Goal: Task Accomplishment & Management: Manage account settings

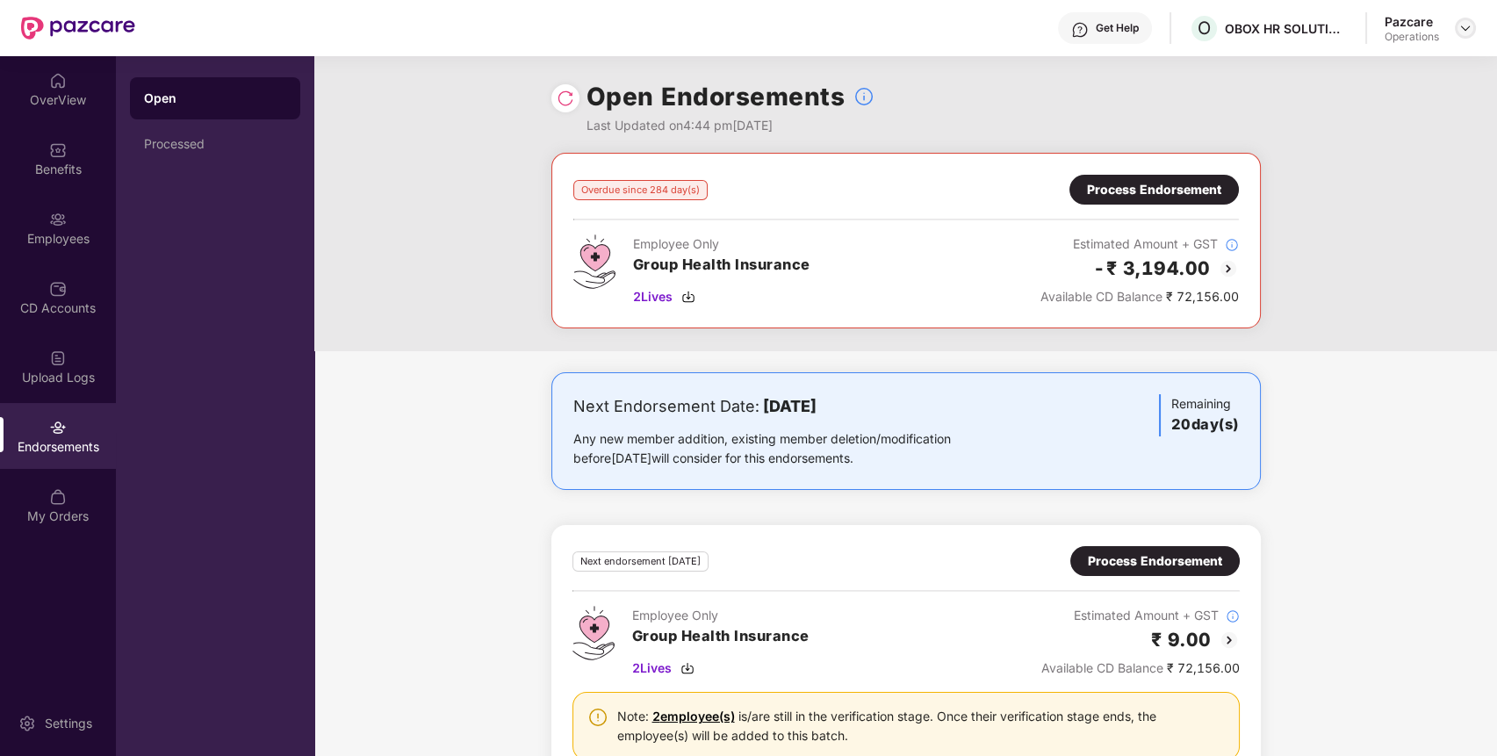
click at [1456, 29] on div at bounding box center [1465, 28] width 21 height 21
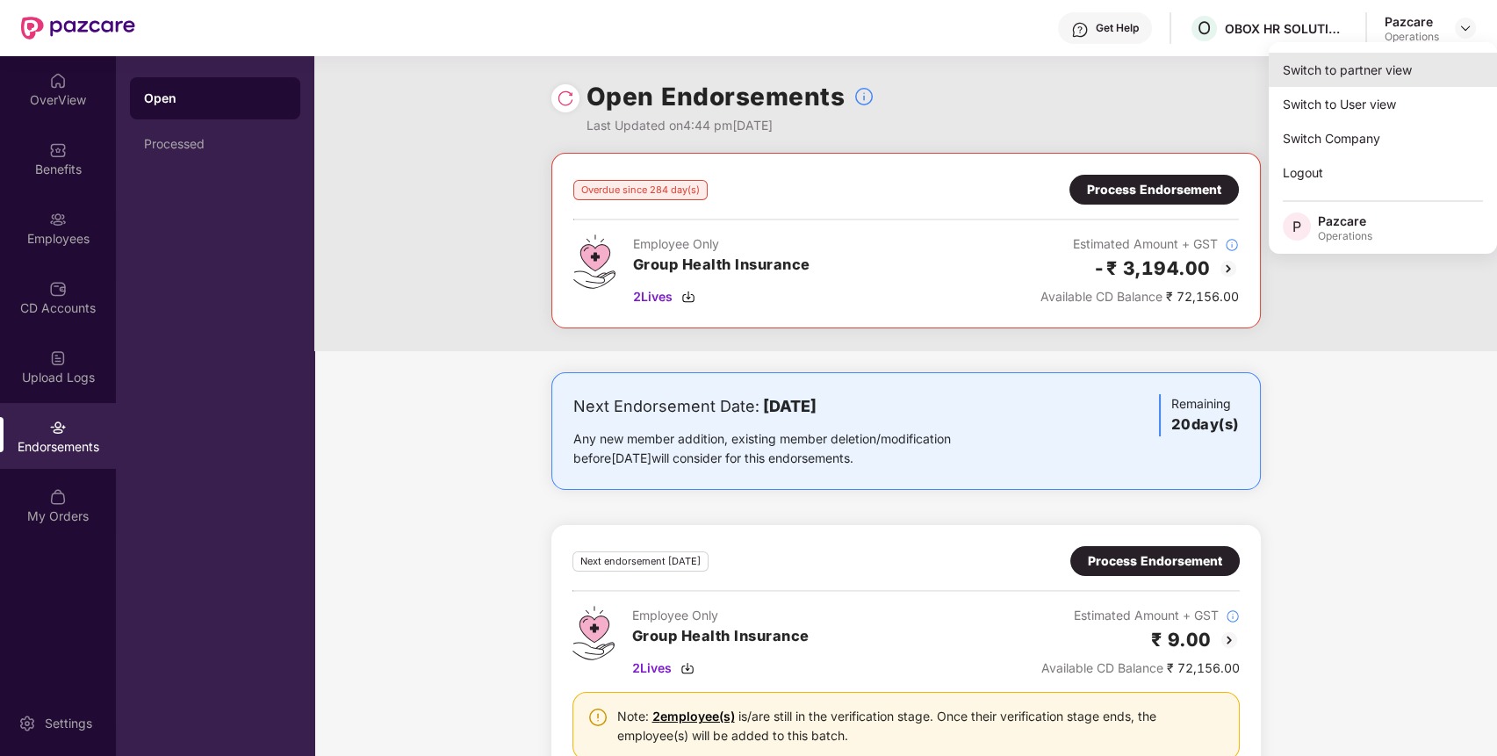
click at [1362, 63] on div "Switch to partner view" at bounding box center [1382, 70] width 228 height 34
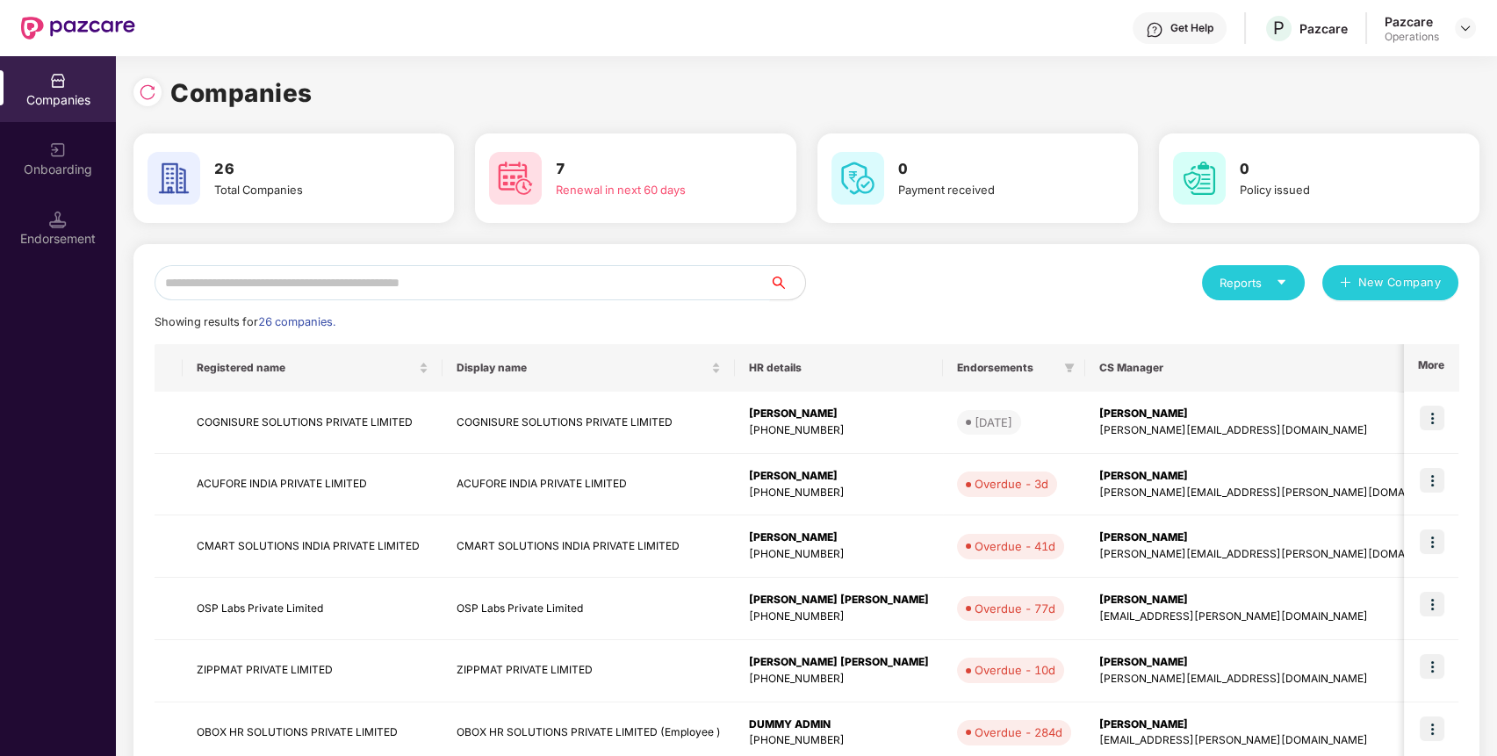
click at [624, 277] on input "text" at bounding box center [461, 282] width 615 height 35
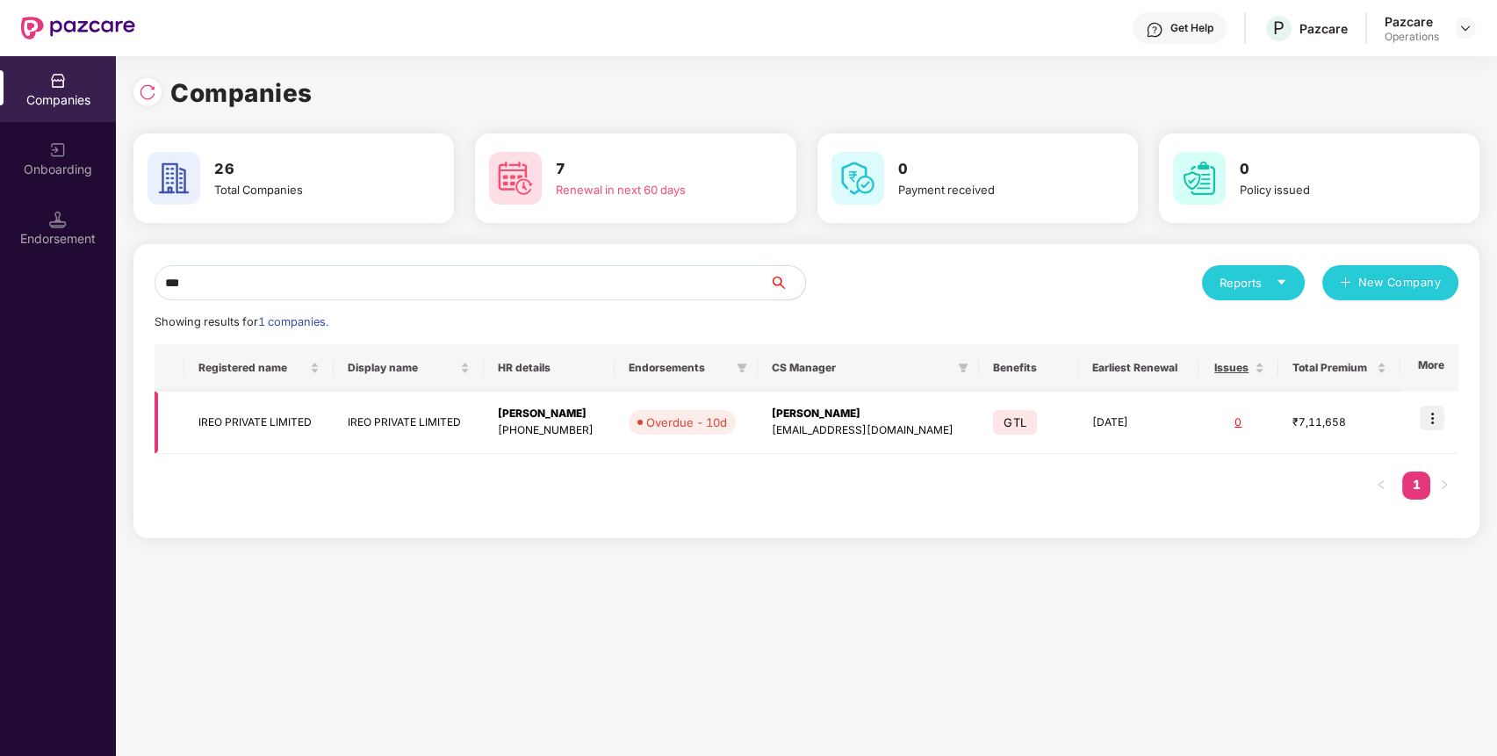
type input "***"
click at [1439, 407] on img at bounding box center [1431, 418] width 25 height 25
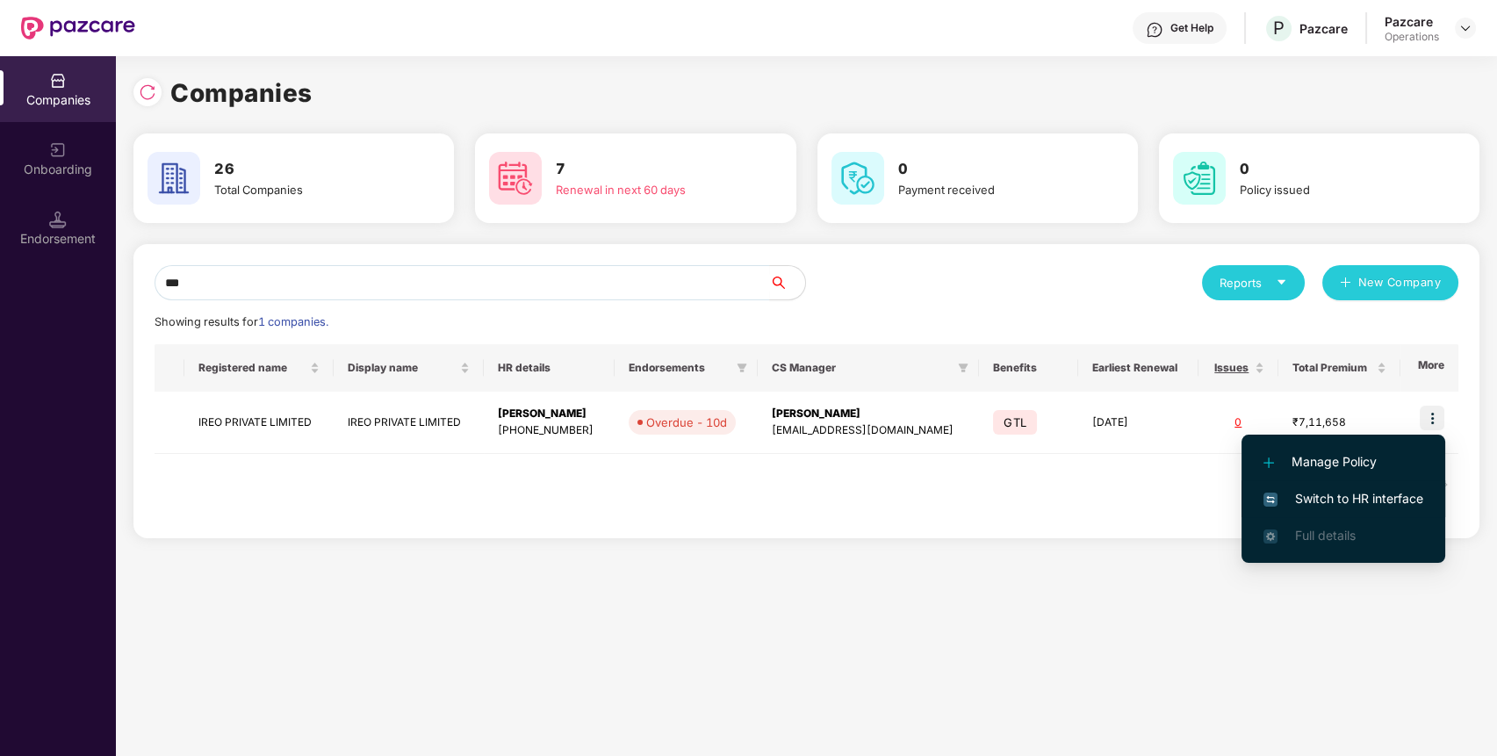
click at [1390, 513] on li "Switch to HR interface" at bounding box center [1343, 498] width 204 height 37
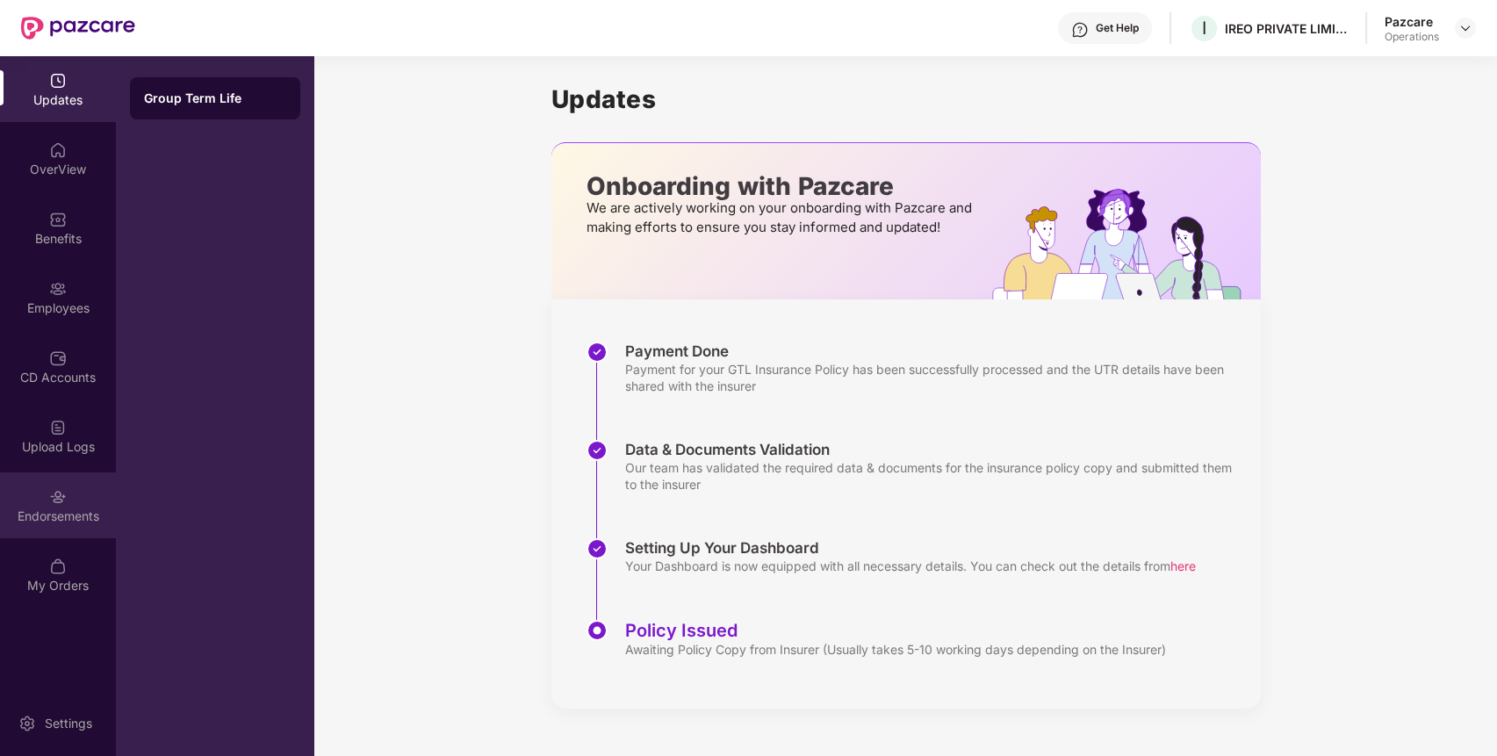
click at [91, 512] on div "Endorsements" at bounding box center [58, 516] width 116 height 18
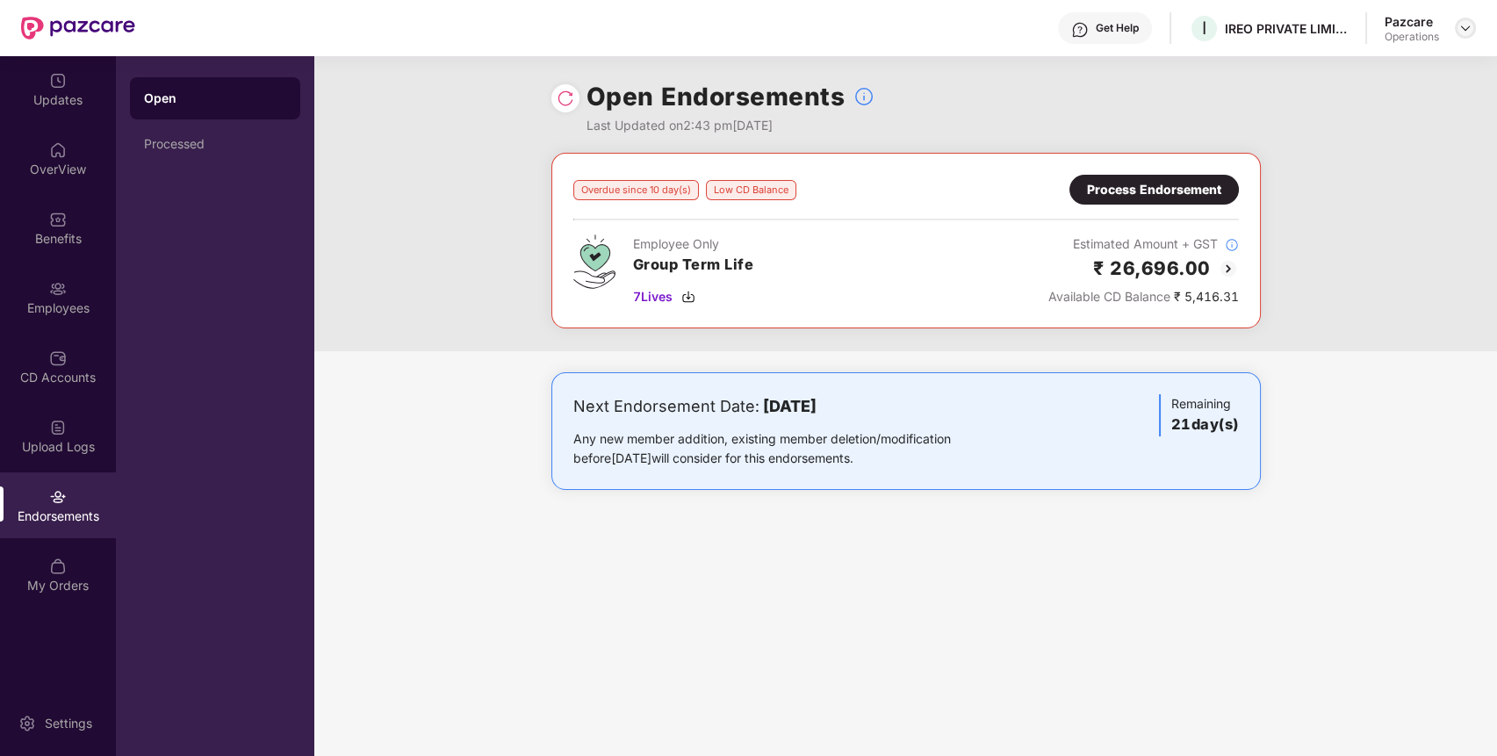
click at [1460, 32] on img at bounding box center [1465, 28] width 14 height 14
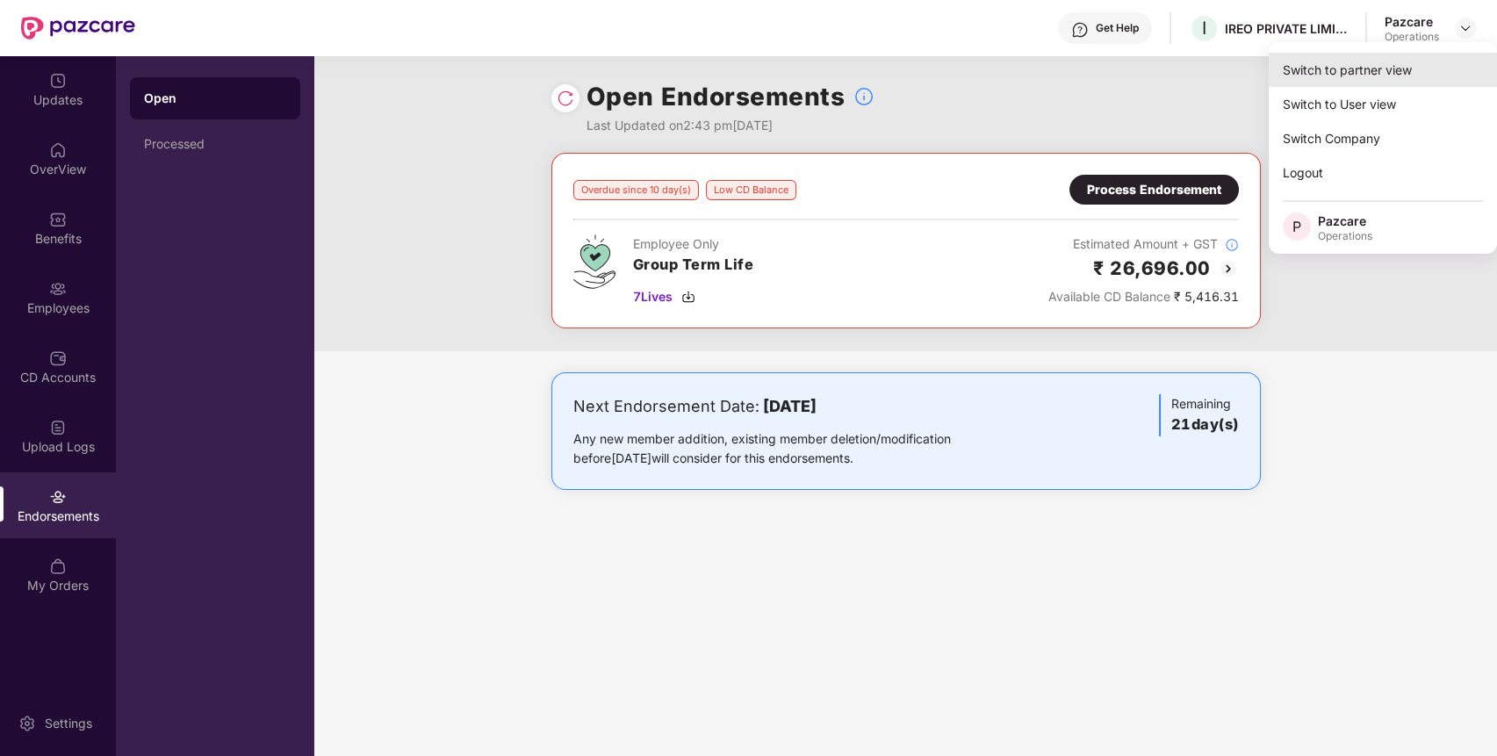
click at [1416, 67] on div "Switch to partner view" at bounding box center [1382, 70] width 228 height 34
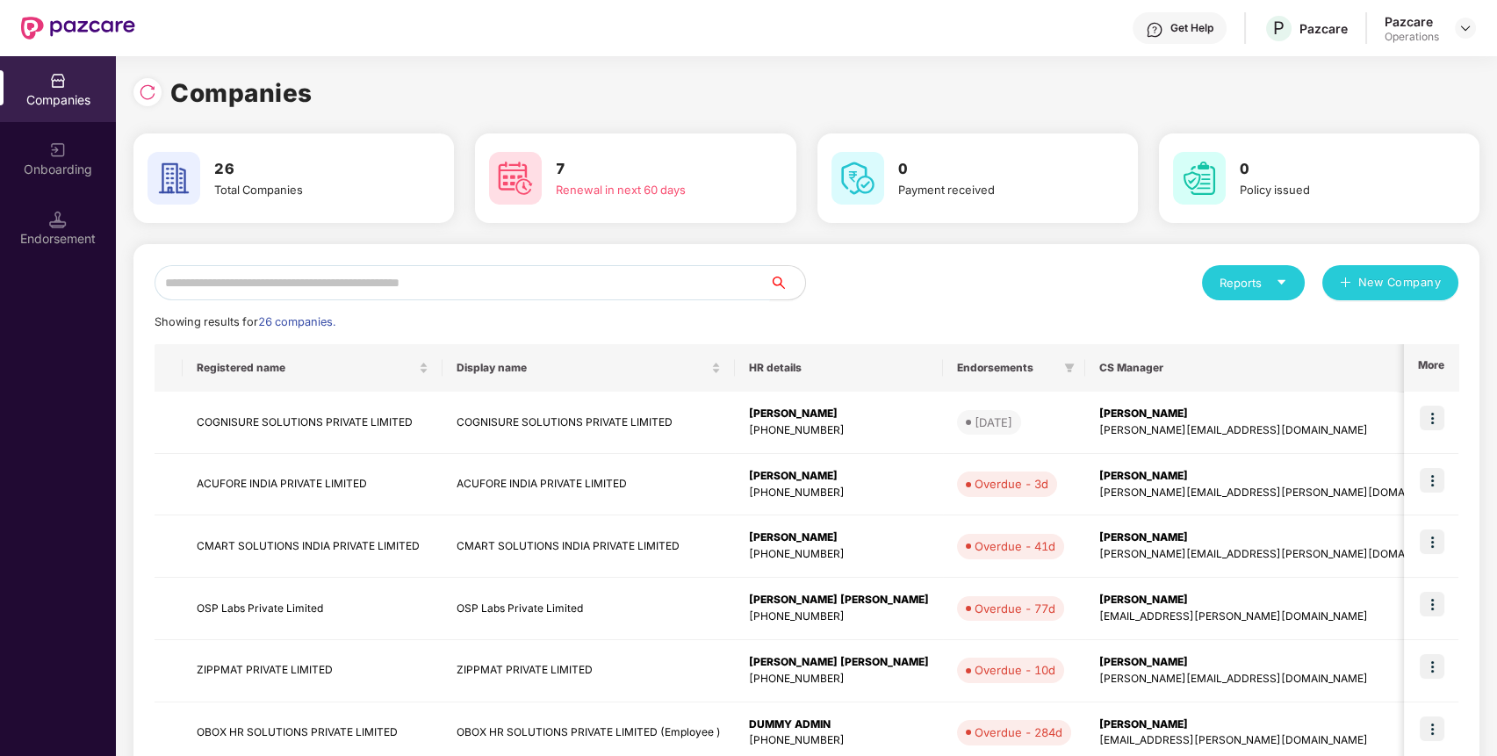
click at [660, 280] on input "text" at bounding box center [461, 282] width 615 height 35
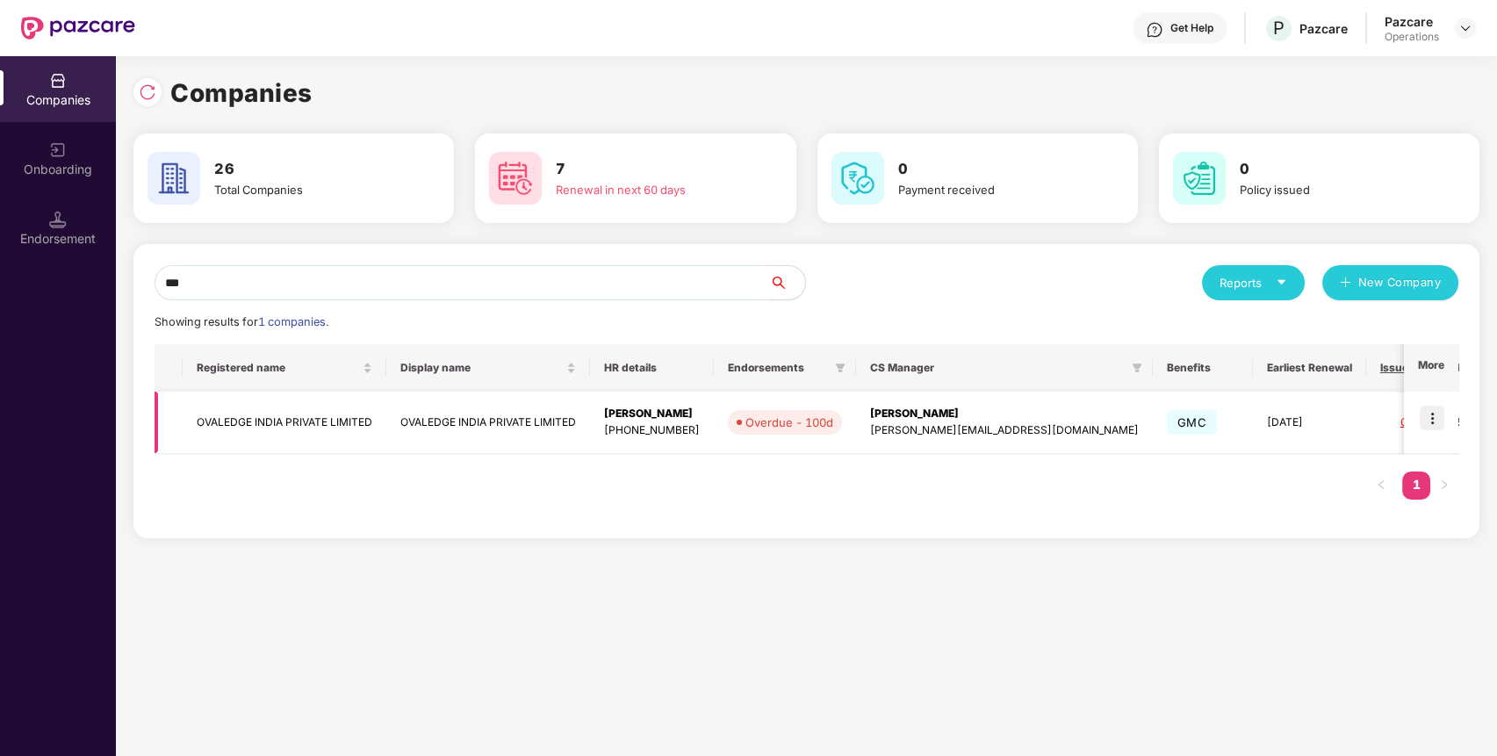
type input "***"
click at [1440, 406] on img at bounding box center [1431, 418] width 25 height 25
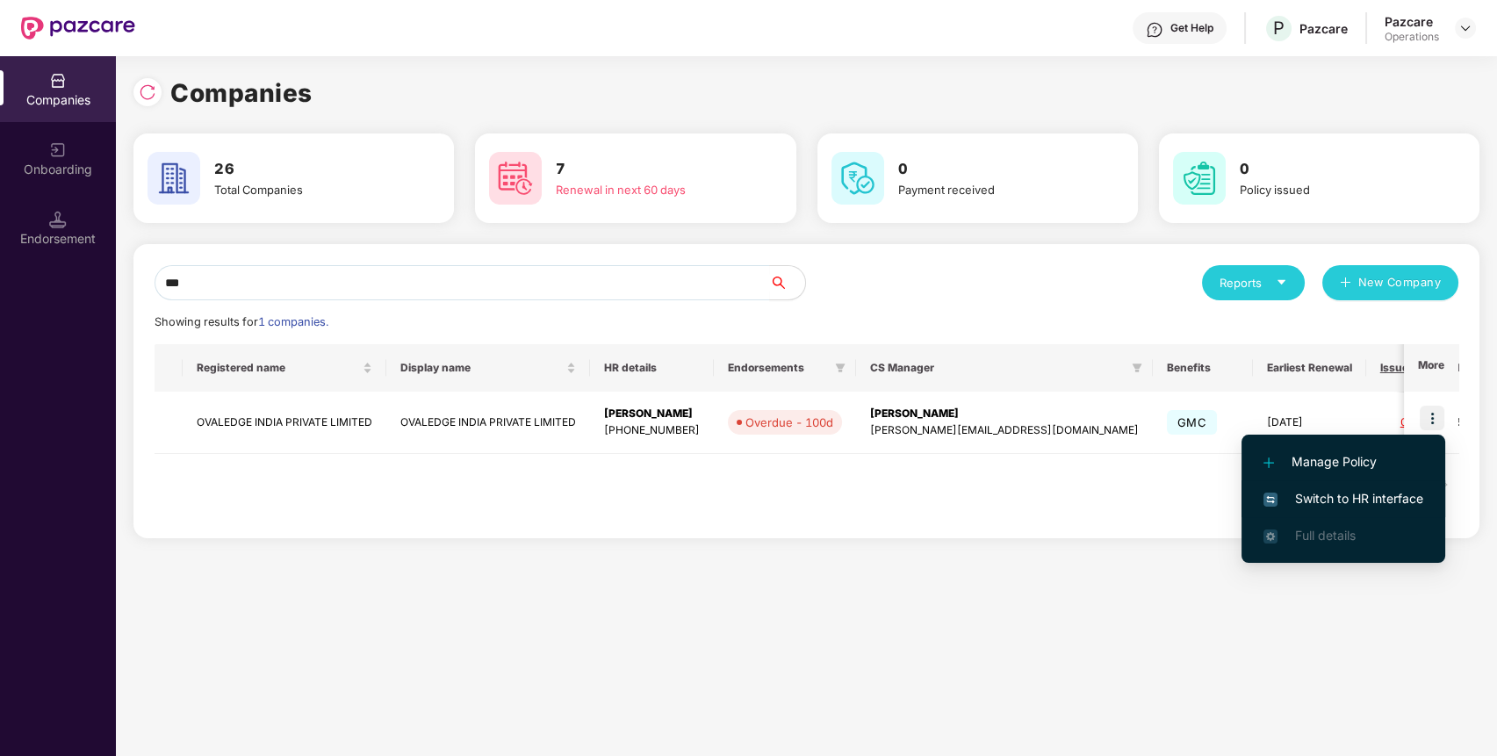
click at [1351, 492] on span "Switch to HR interface" at bounding box center [1343, 498] width 160 height 19
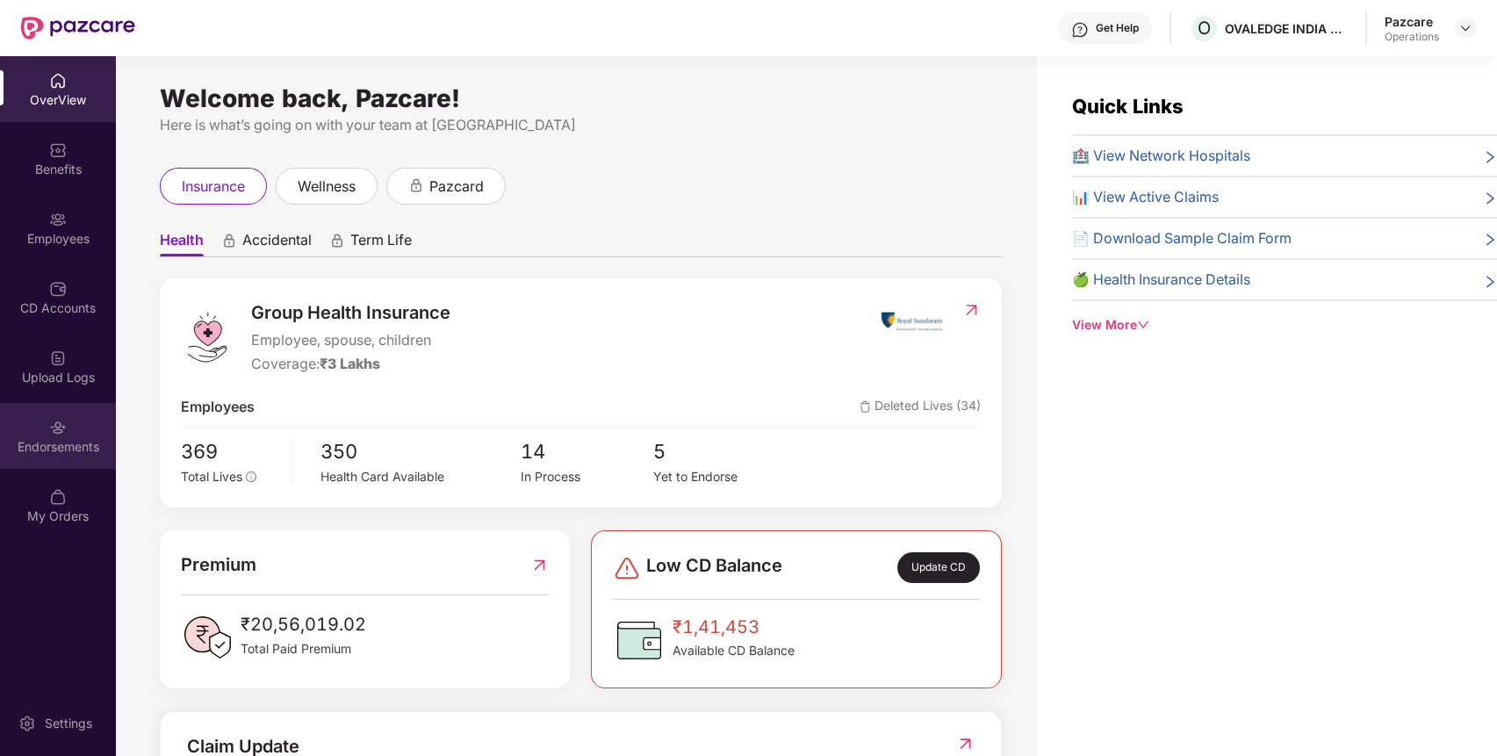
click at [77, 427] on div "Endorsements" at bounding box center [58, 436] width 116 height 66
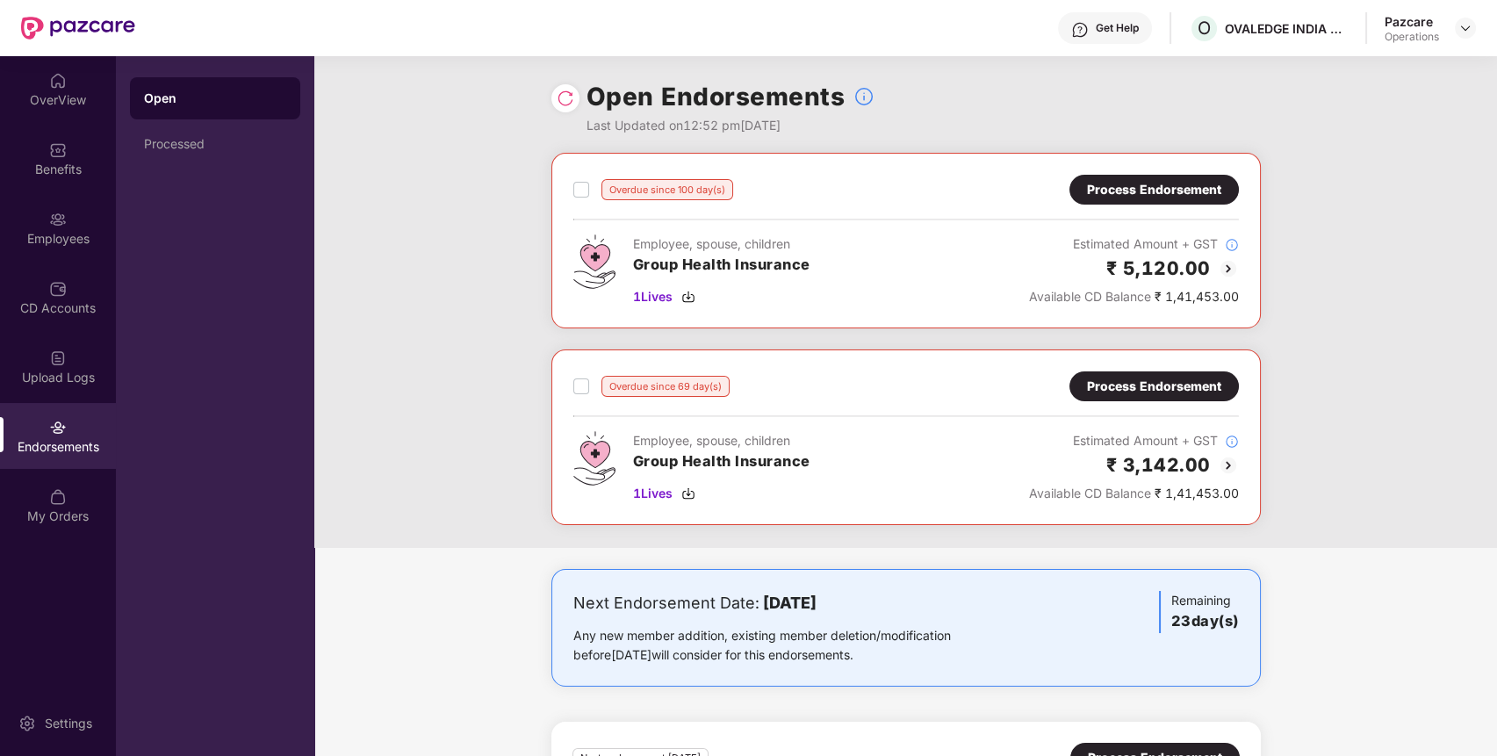
scroll to position [159, 0]
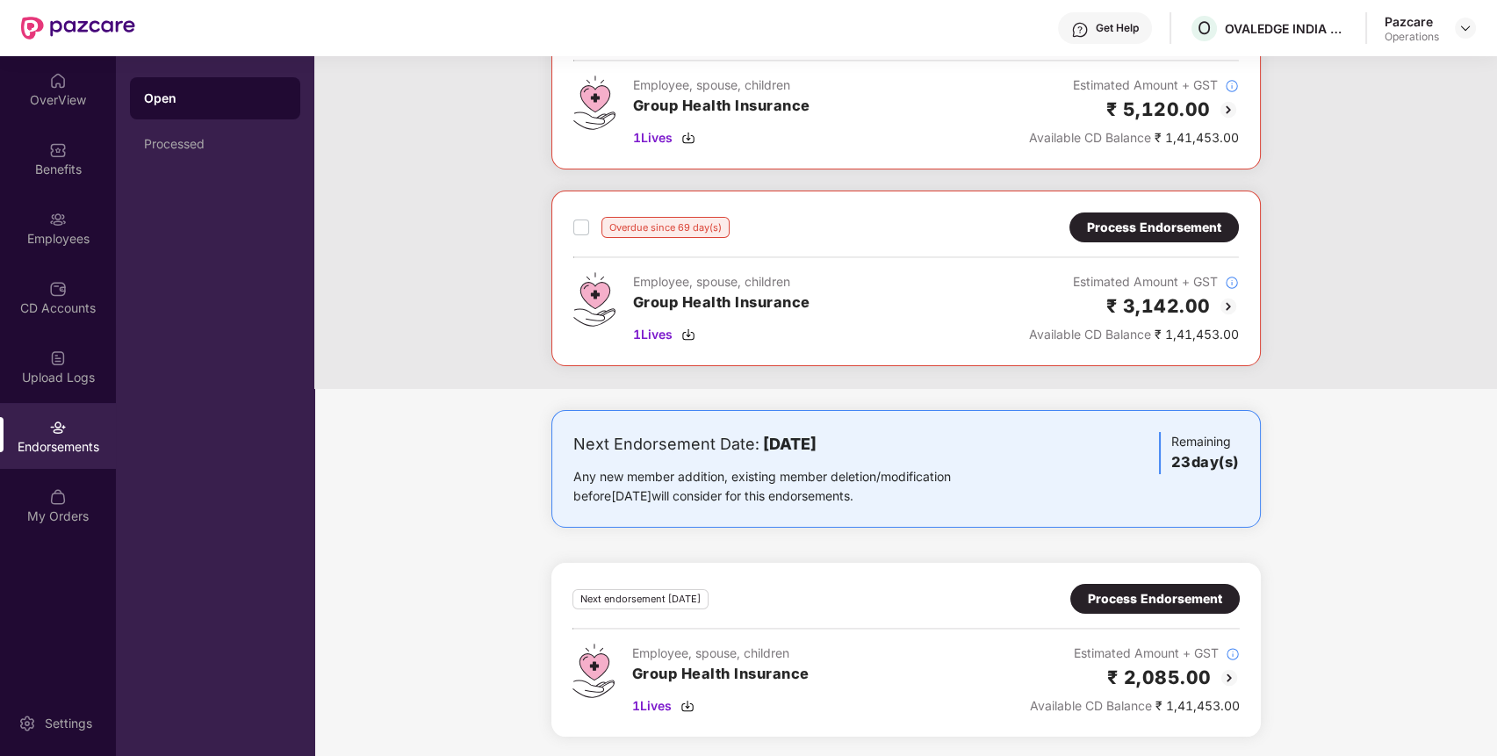
click at [1455, 20] on div at bounding box center [1465, 28] width 21 height 21
click at [1461, 26] on img at bounding box center [1465, 28] width 14 height 14
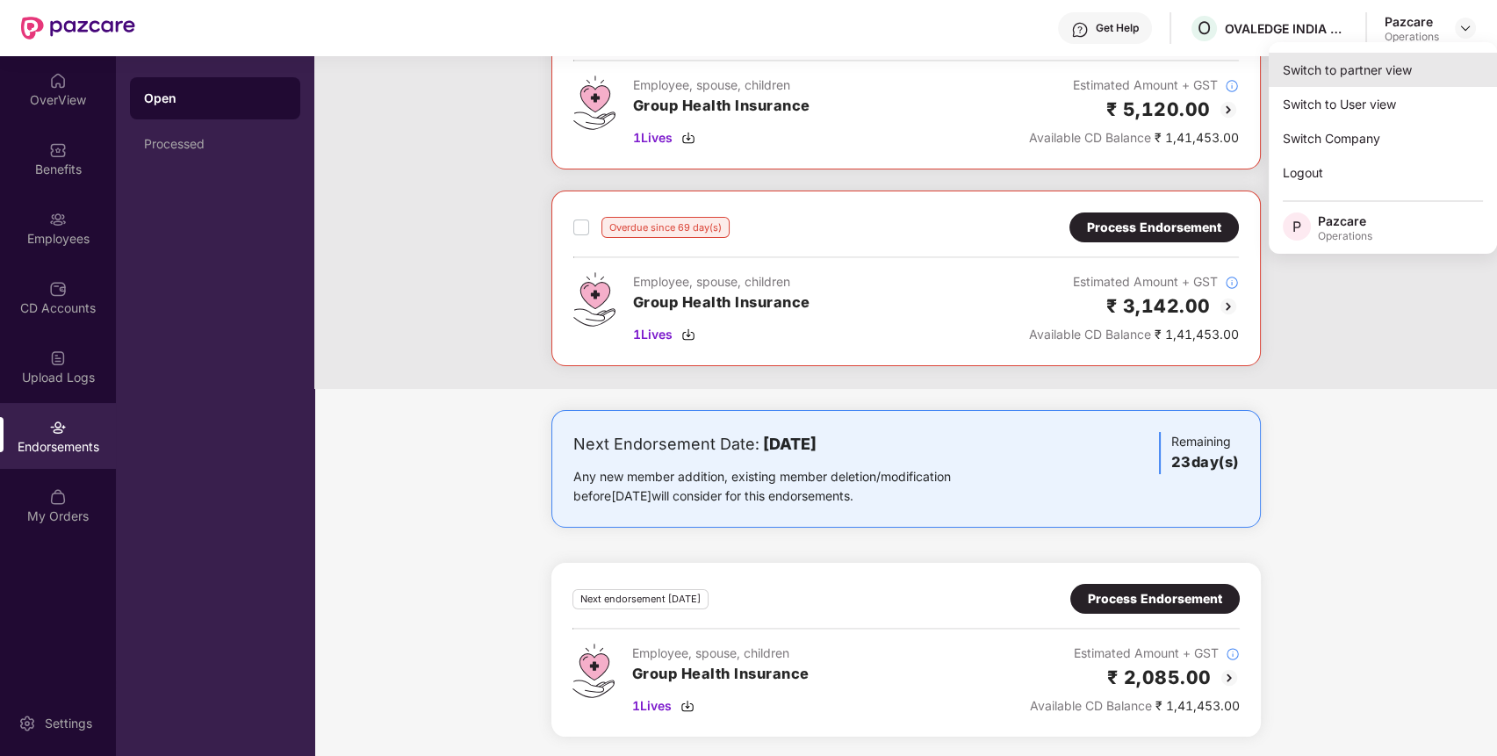
click at [1368, 54] on div "Switch to partner view" at bounding box center [1382, 70] width 228 height 34
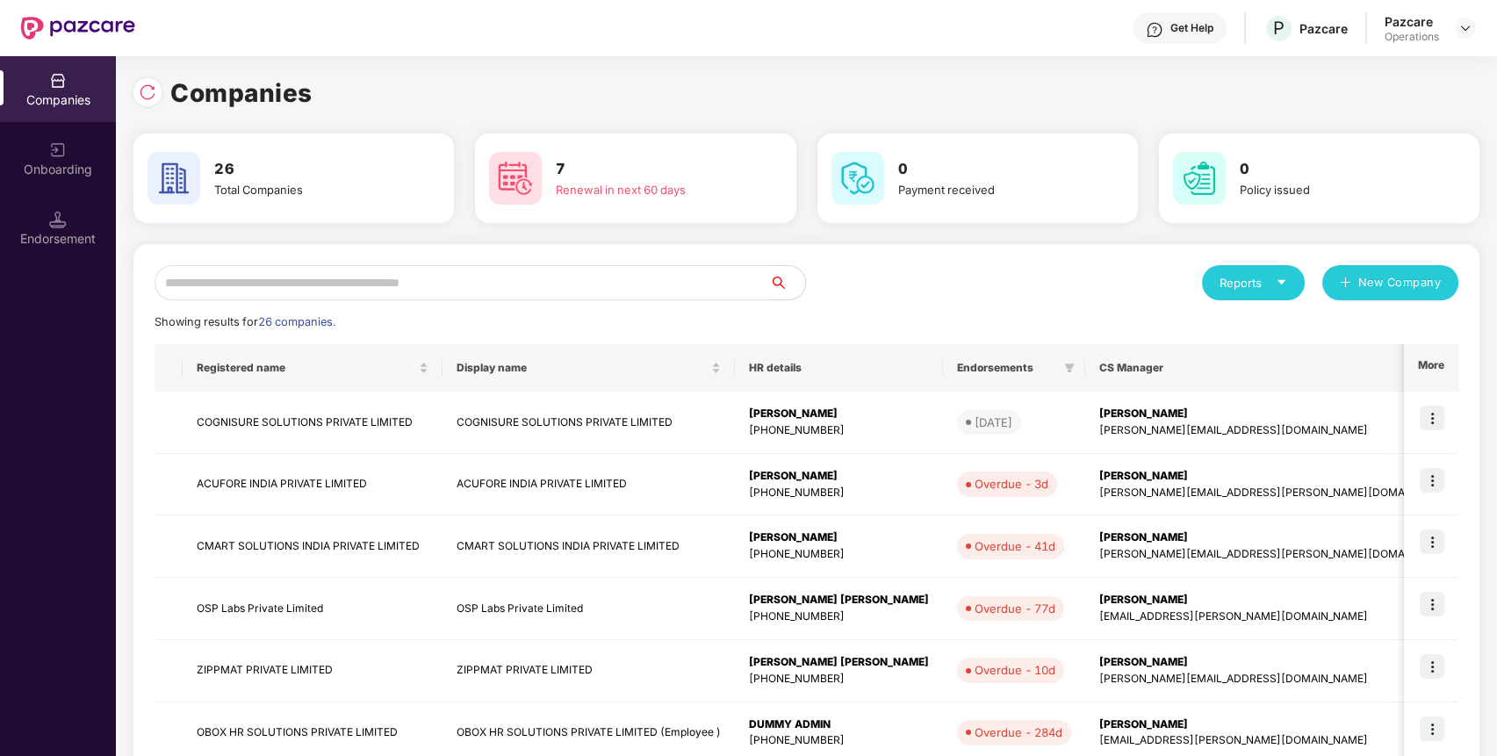
click at [304, 277] on input "text" at bounding box center [461, 282] width 615 height 35
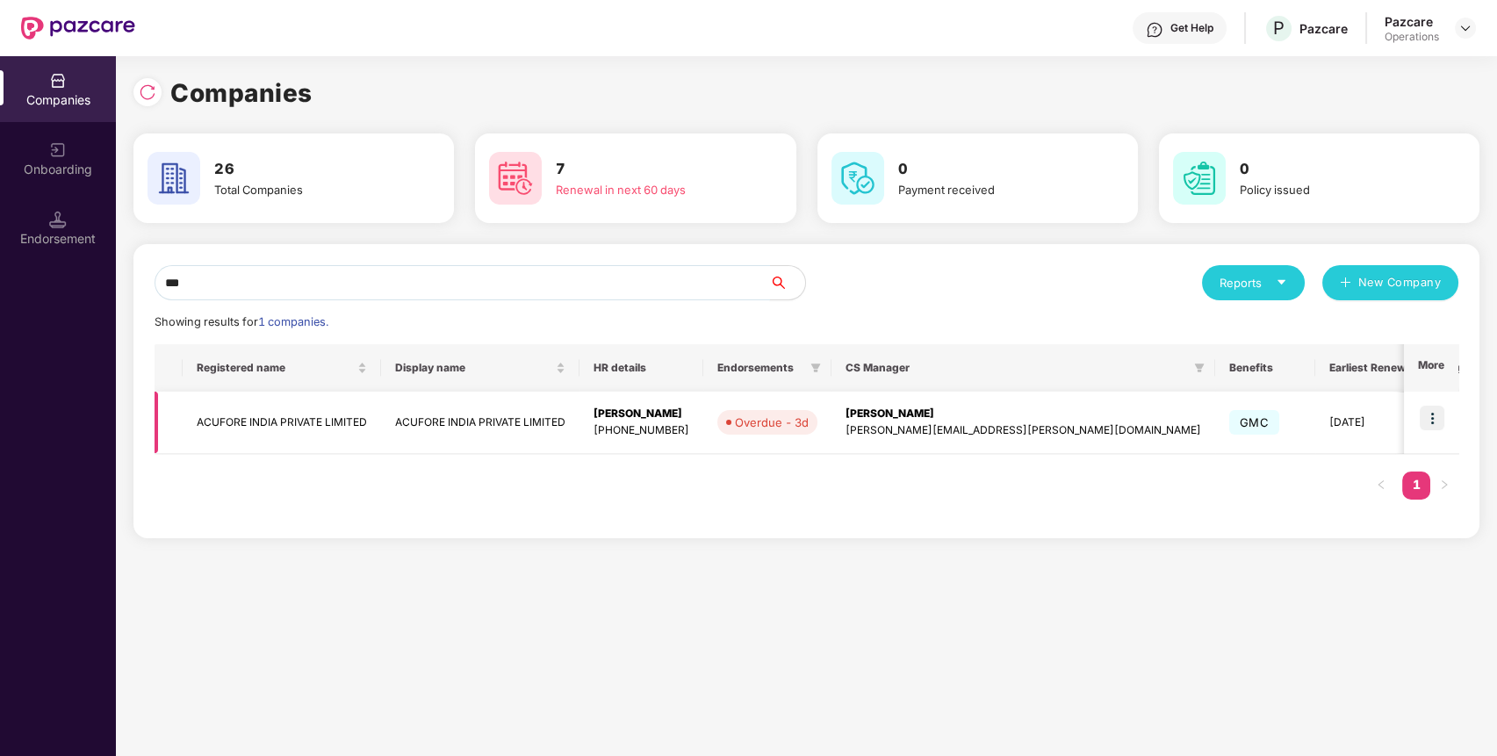
type input "***"
click at [1432, 413] on img at bounding box center [1431, 418] width 25 height 25
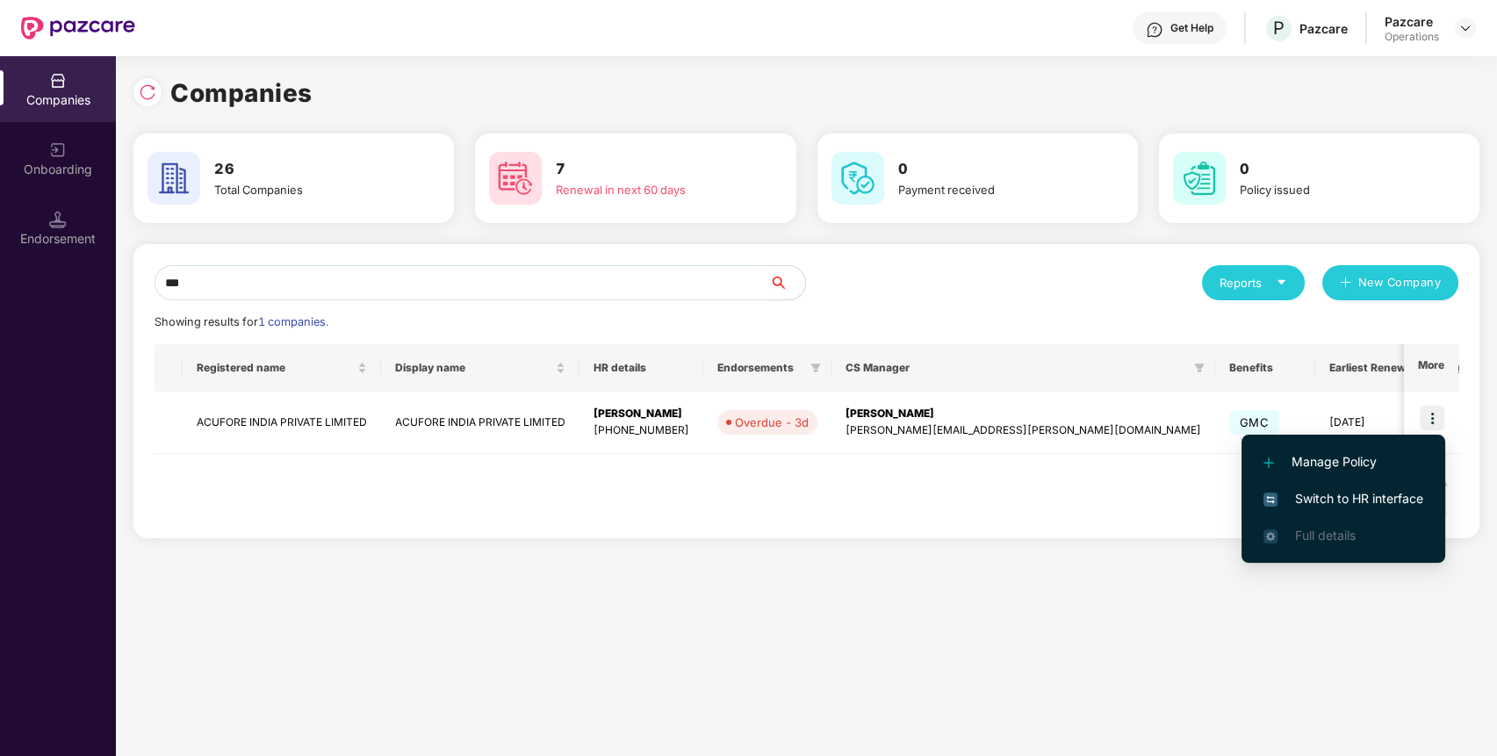
click at [1353, 503] on span "Switch to HR interface" at bounding box center [1343, 498] width 160 height 19
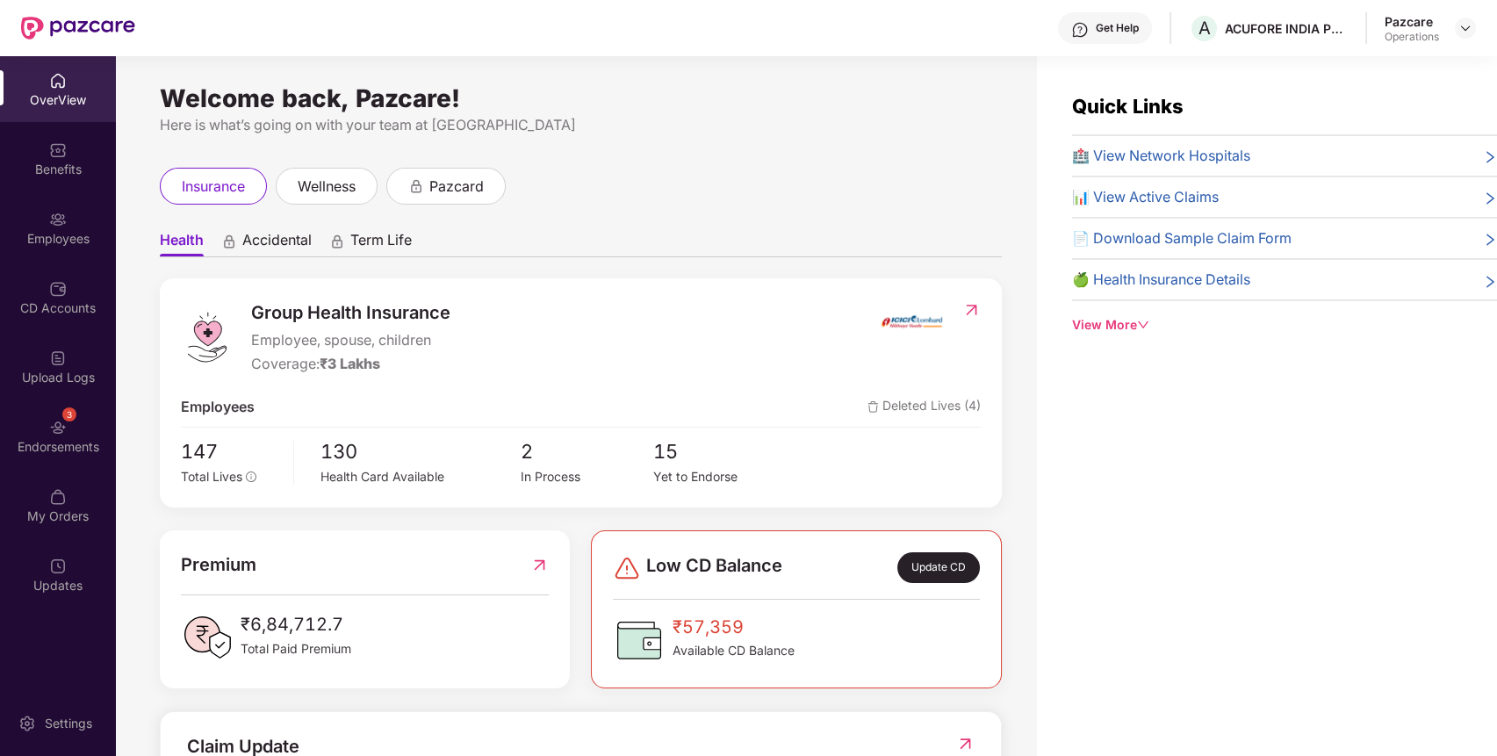
click at [47, 518] on div "My Orders" at bounding box center [58, 516] width 116 height 18
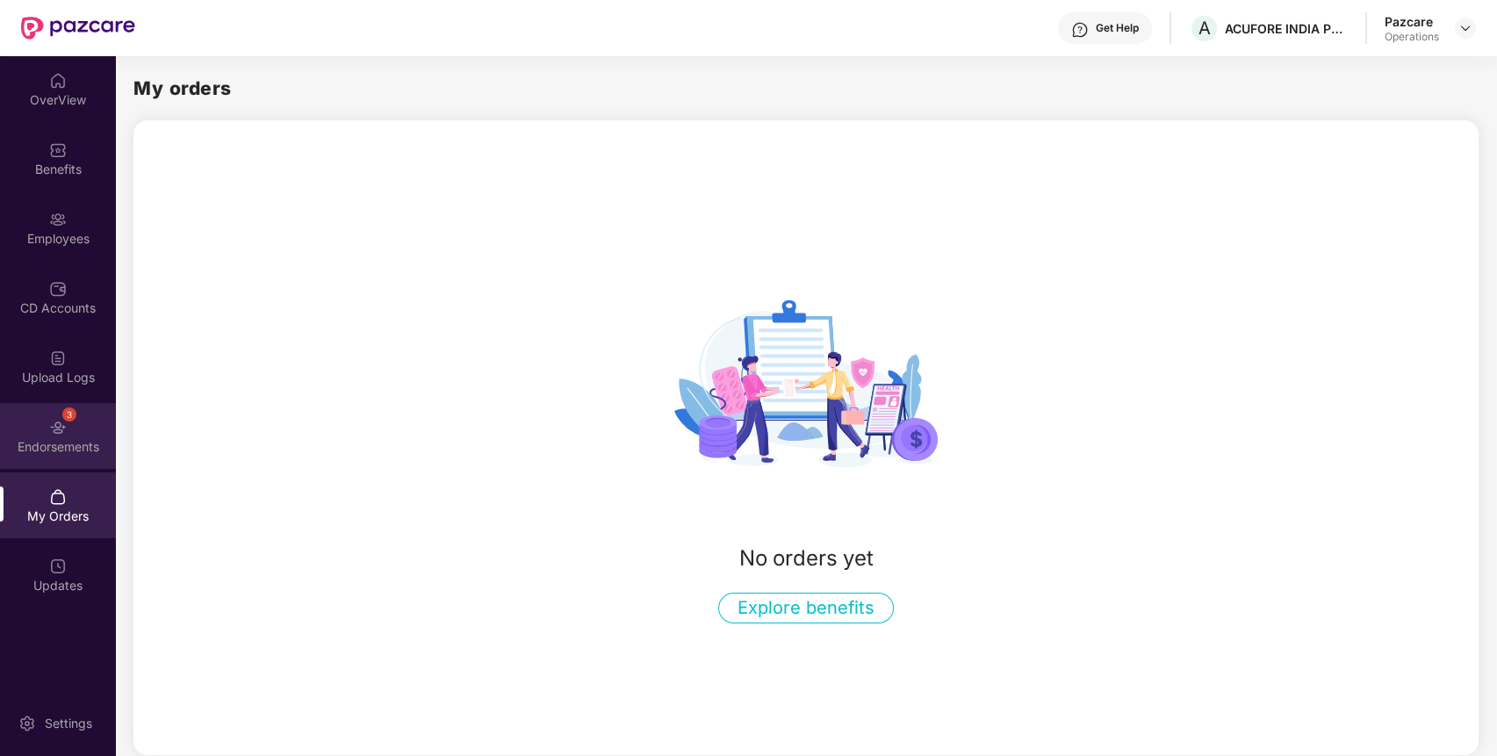
click at [63, 448] on div "Endorsements" at bounding box center [58, 447] width 116 height 18
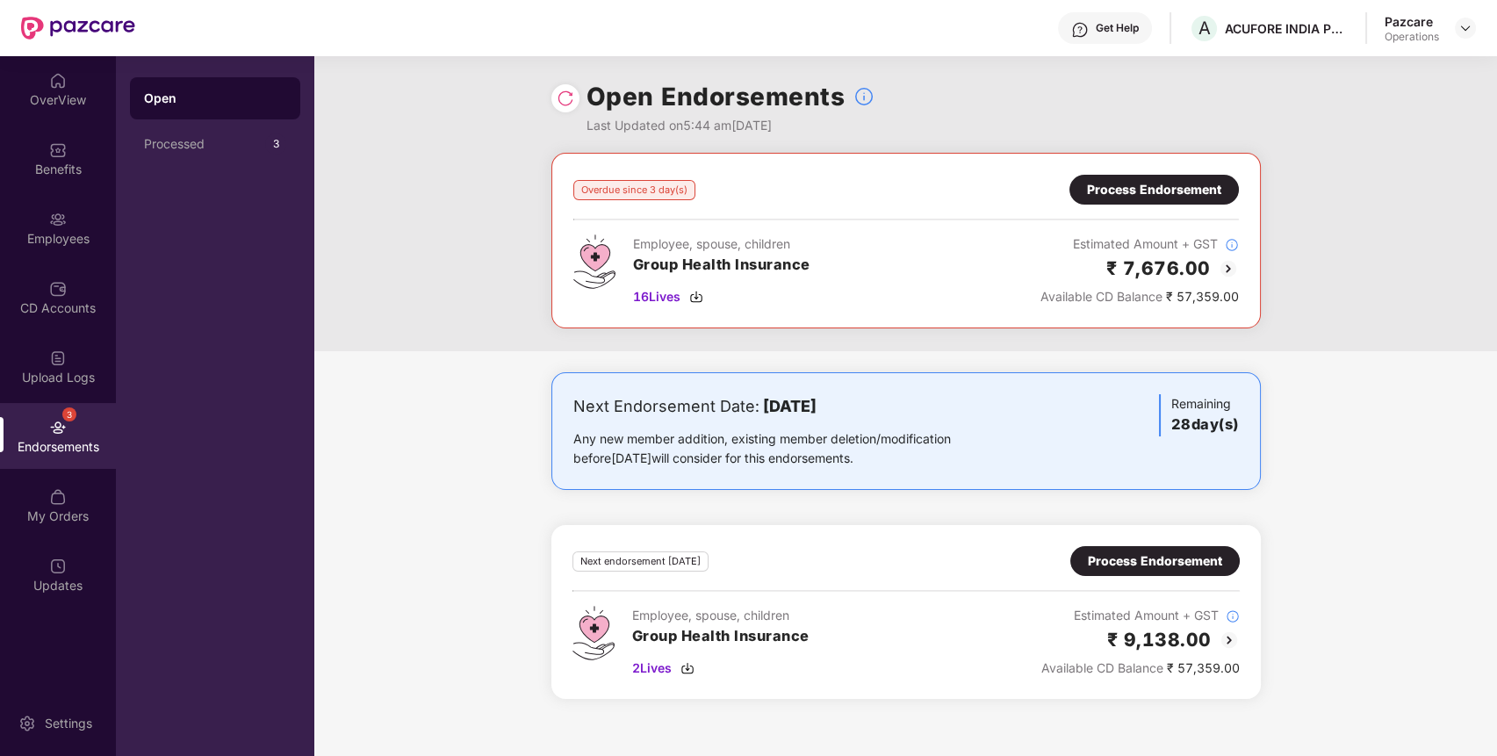
click at [1119, 196] on div "Process Endorsement" at bounding box center [1154, 189] width 134 height 19
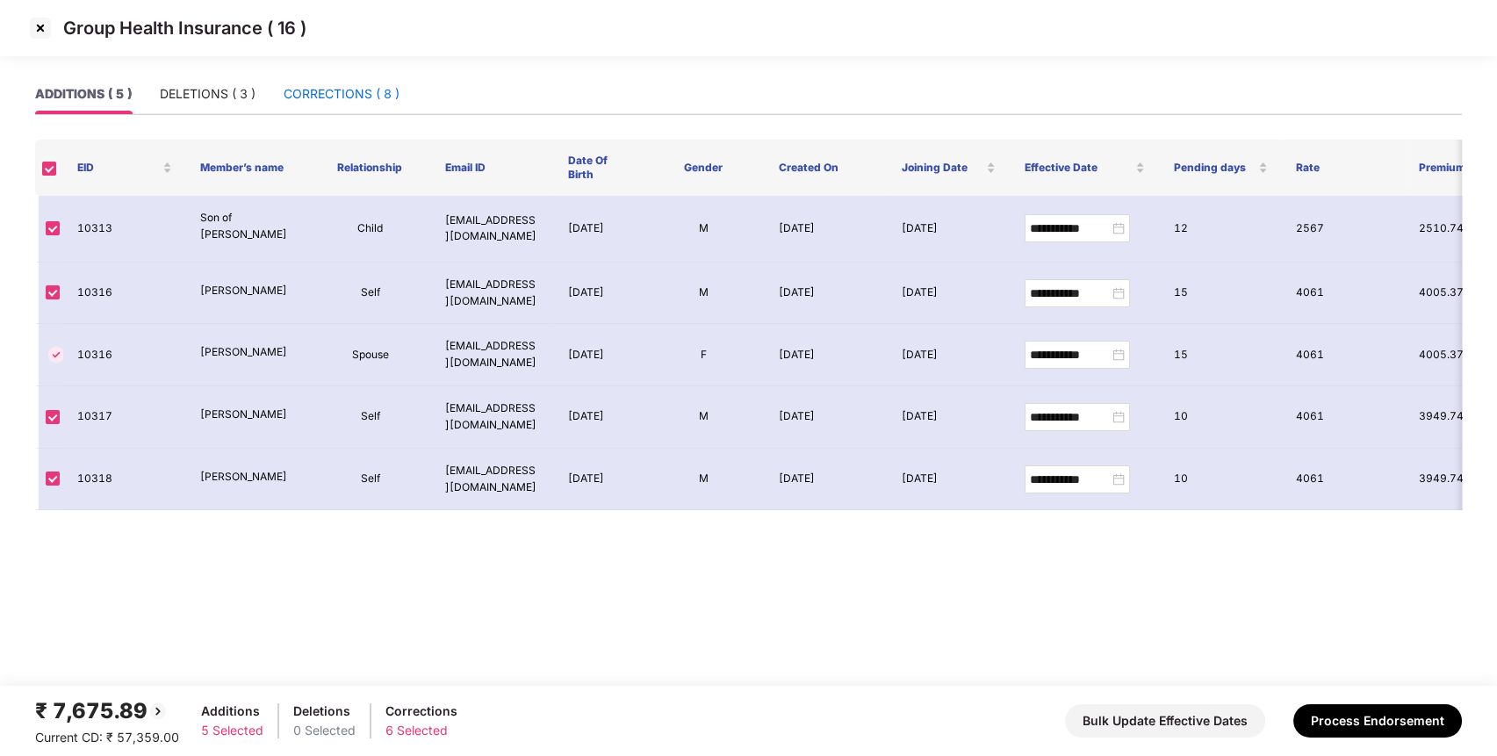
click at [330, 90] on div "CORRECTIONS ( 8 )" at bounding box center [342, 93] width 116 height 19
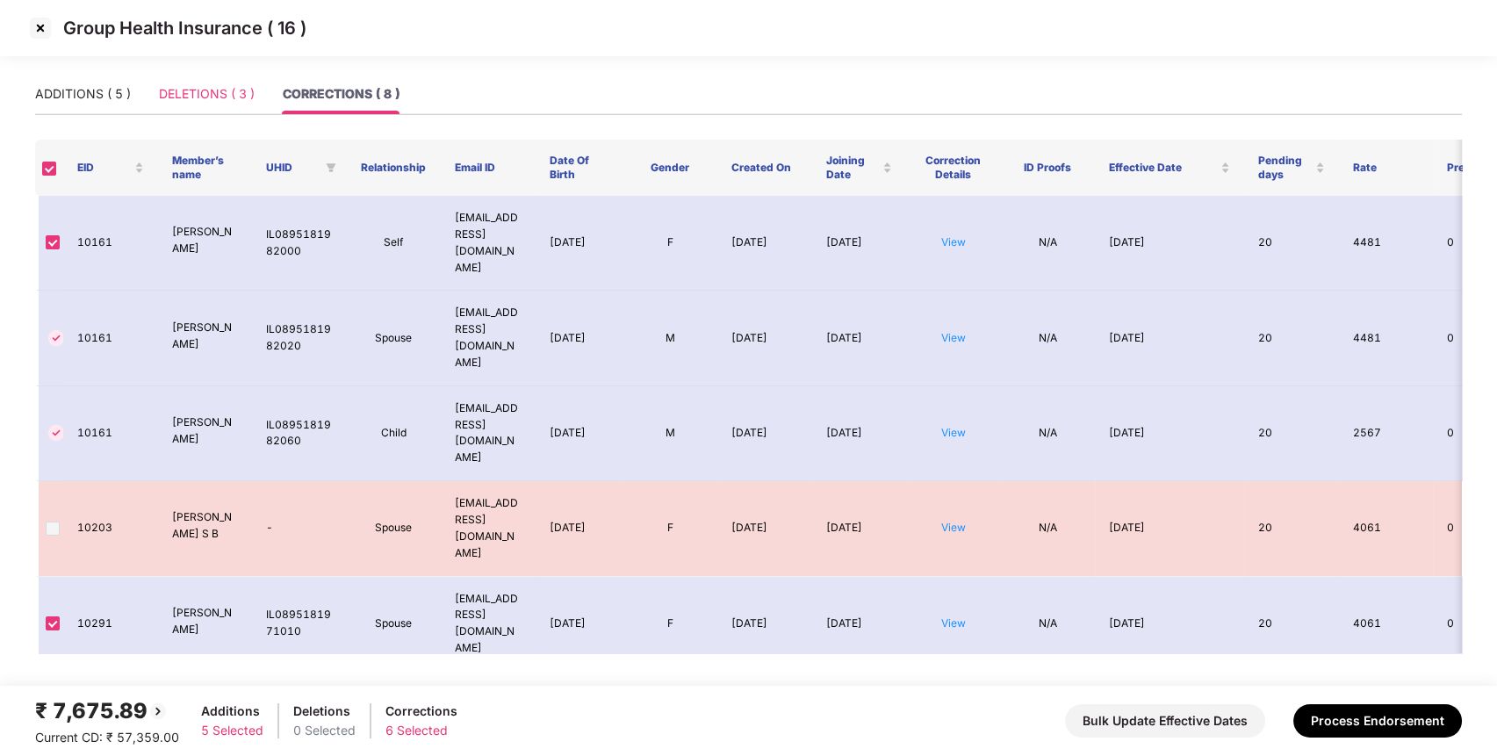
click at [208, 106] on div "DELETIONS ( 3 )" at bounding box center [207, 94] width 96 height 40
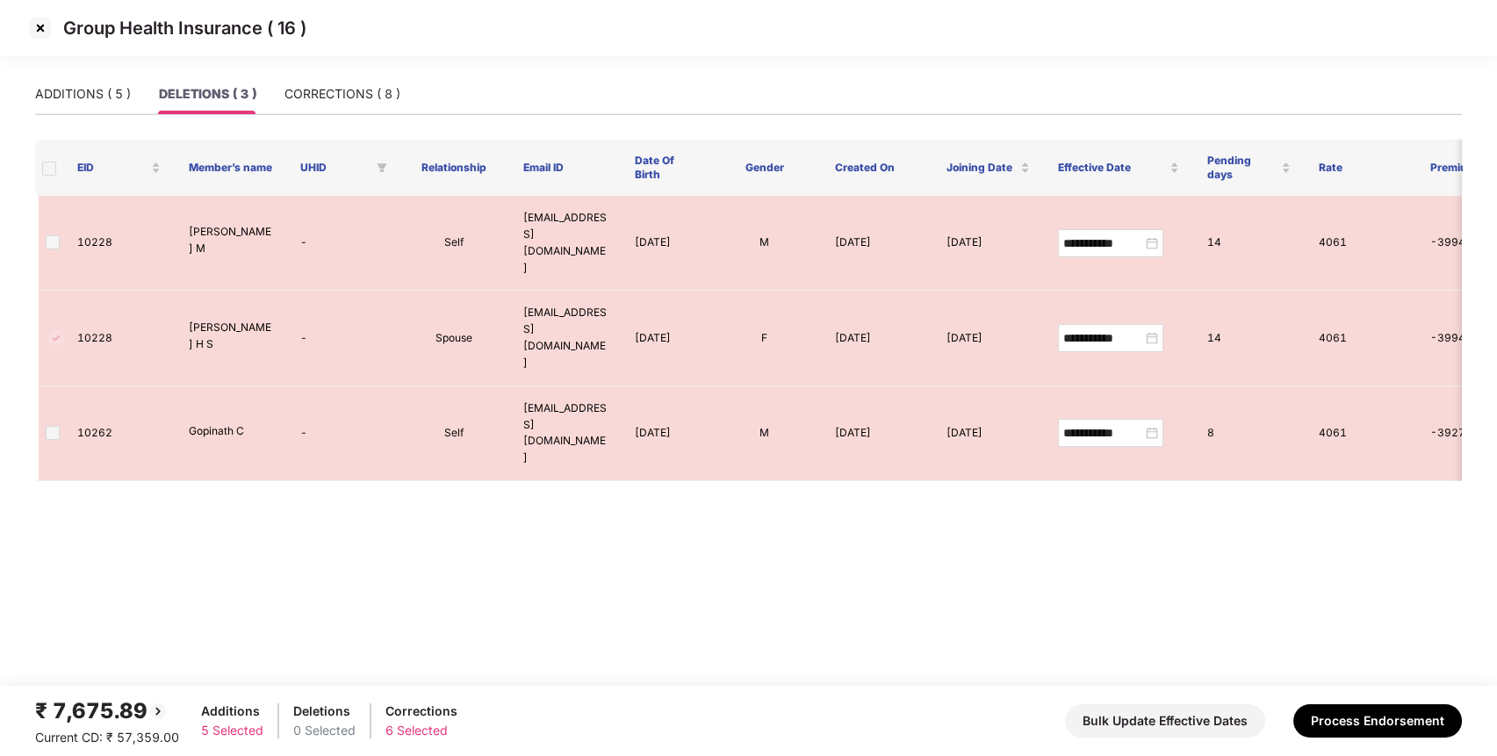
click at [53, 173] on span at bounding box center [49, 169] width 14 height 14
click at [55, 171] on span at bounding box center [49, 169] width 14 height 14
click at [119, 89] on div "ADDITIONS ( 5 )" at bounding box center [83, 93] width 96 height 19
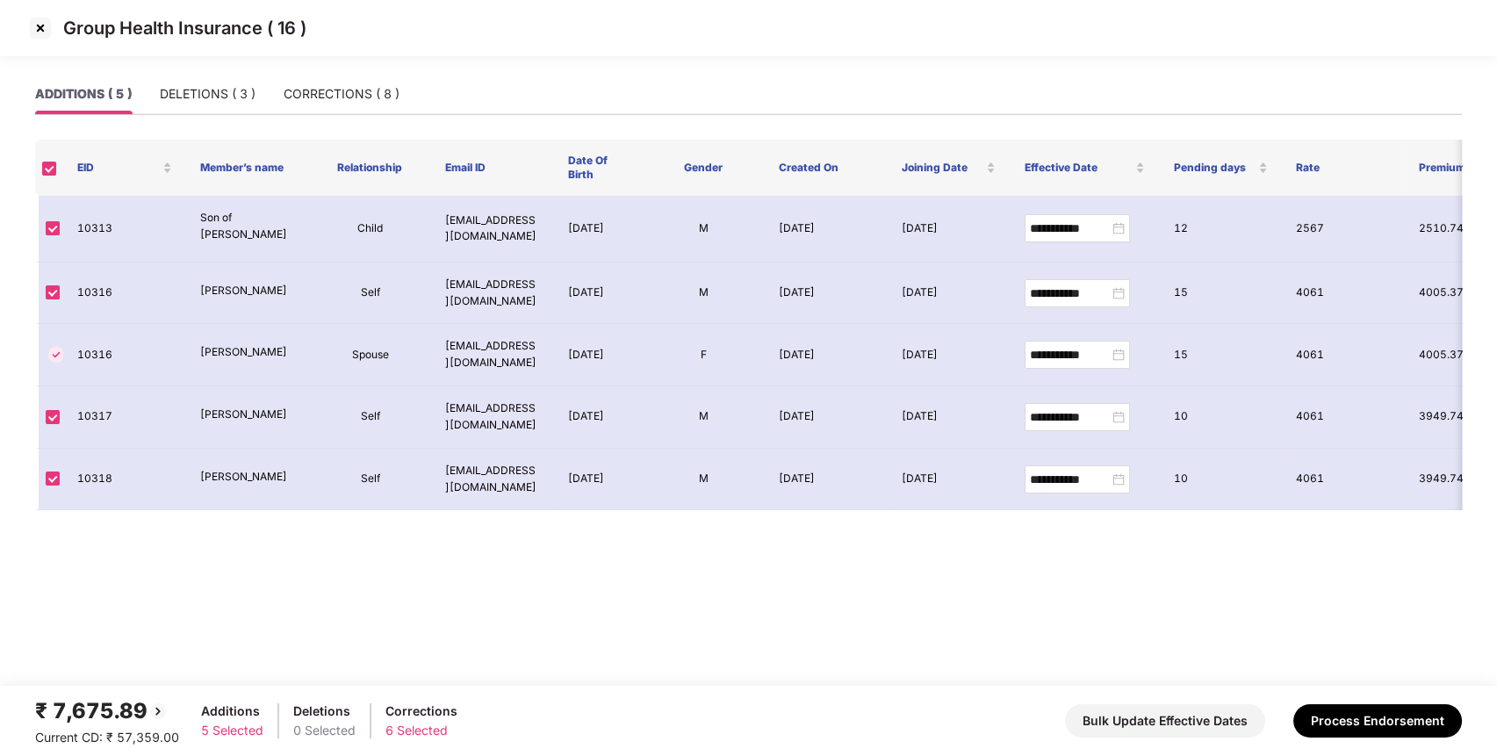
click at [35, 28] on img at bounding box center [40, 28] width 28 height 28
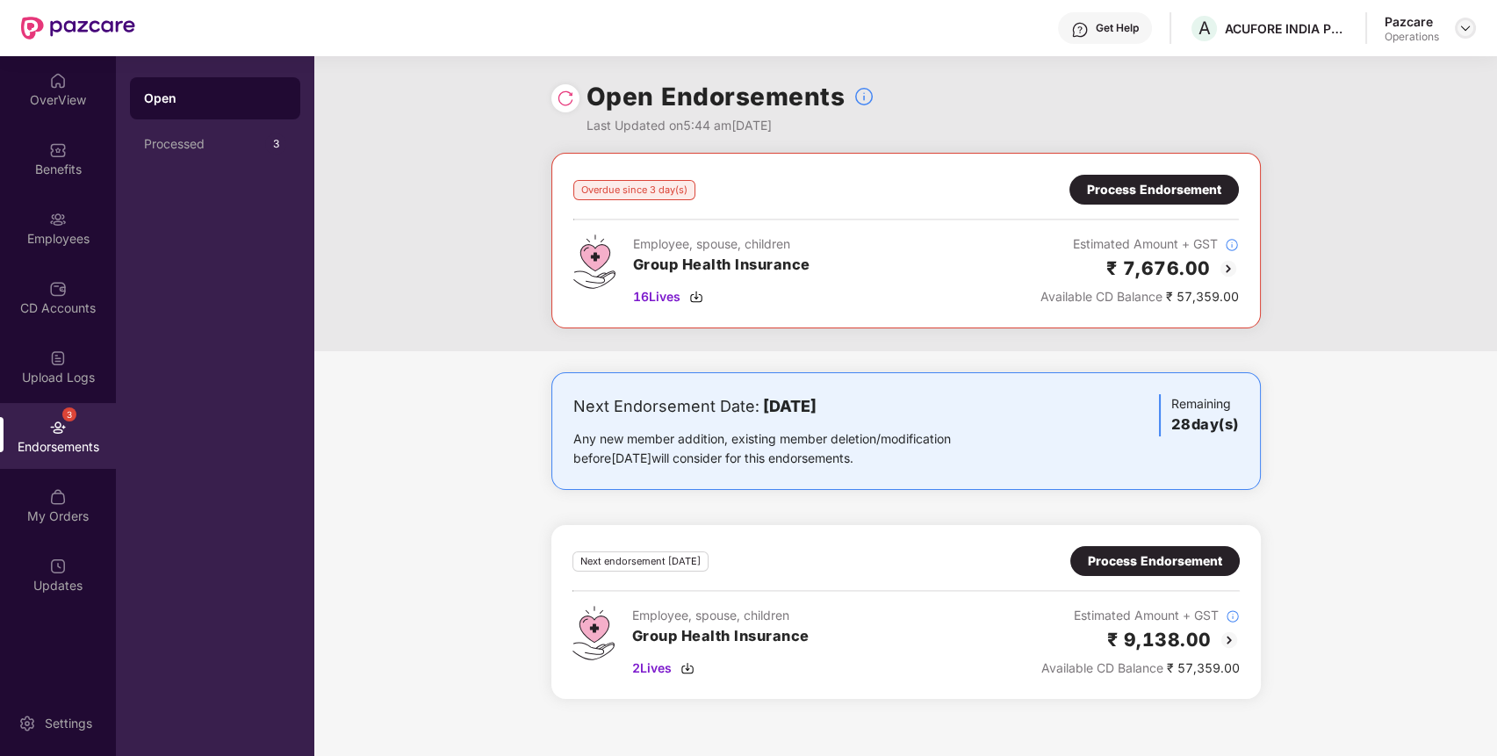
click at [1466, 35] on div at bounding box center [1465, 28] width 21 height 21
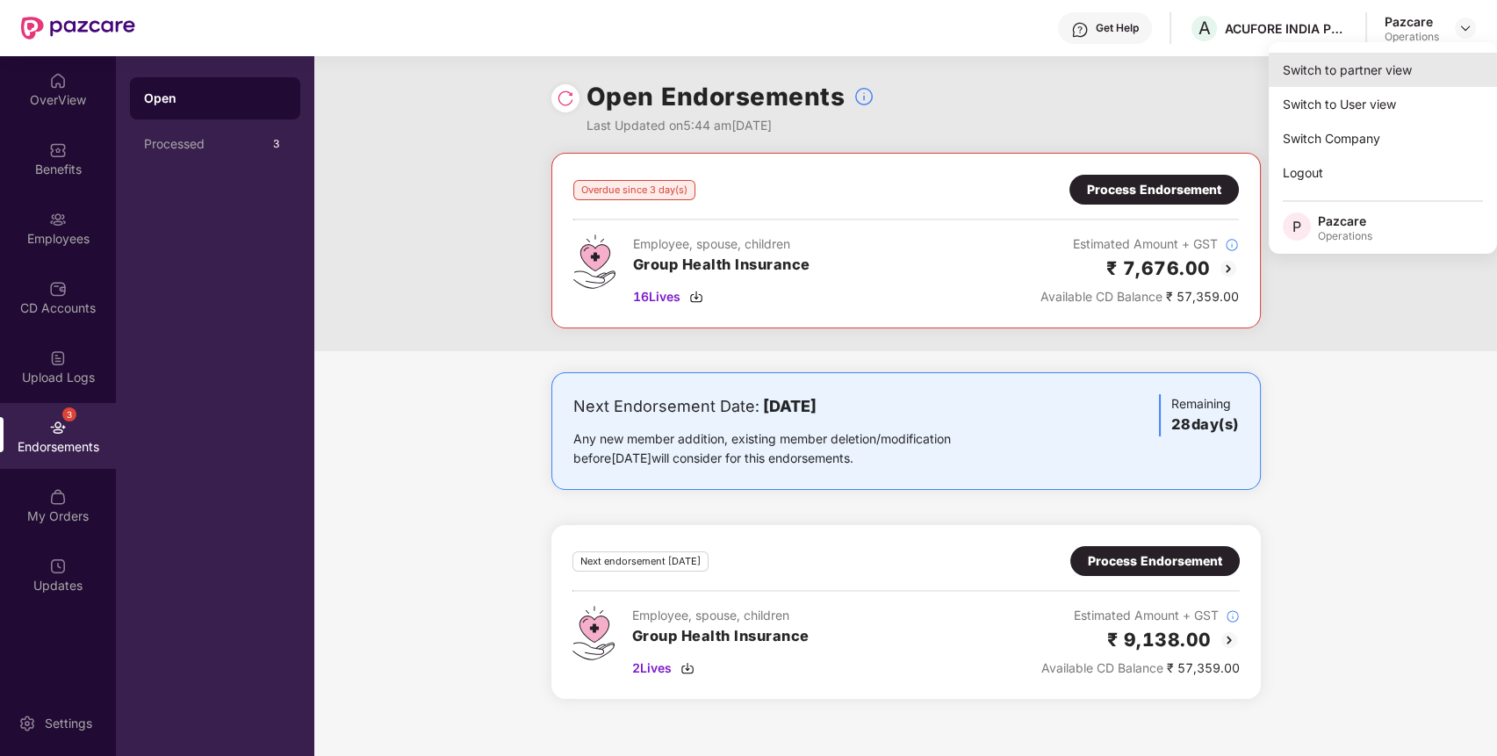
click at [1416, 68] on div "Switch to partner view" at bounding box center [1382, 70] width 228 height 34
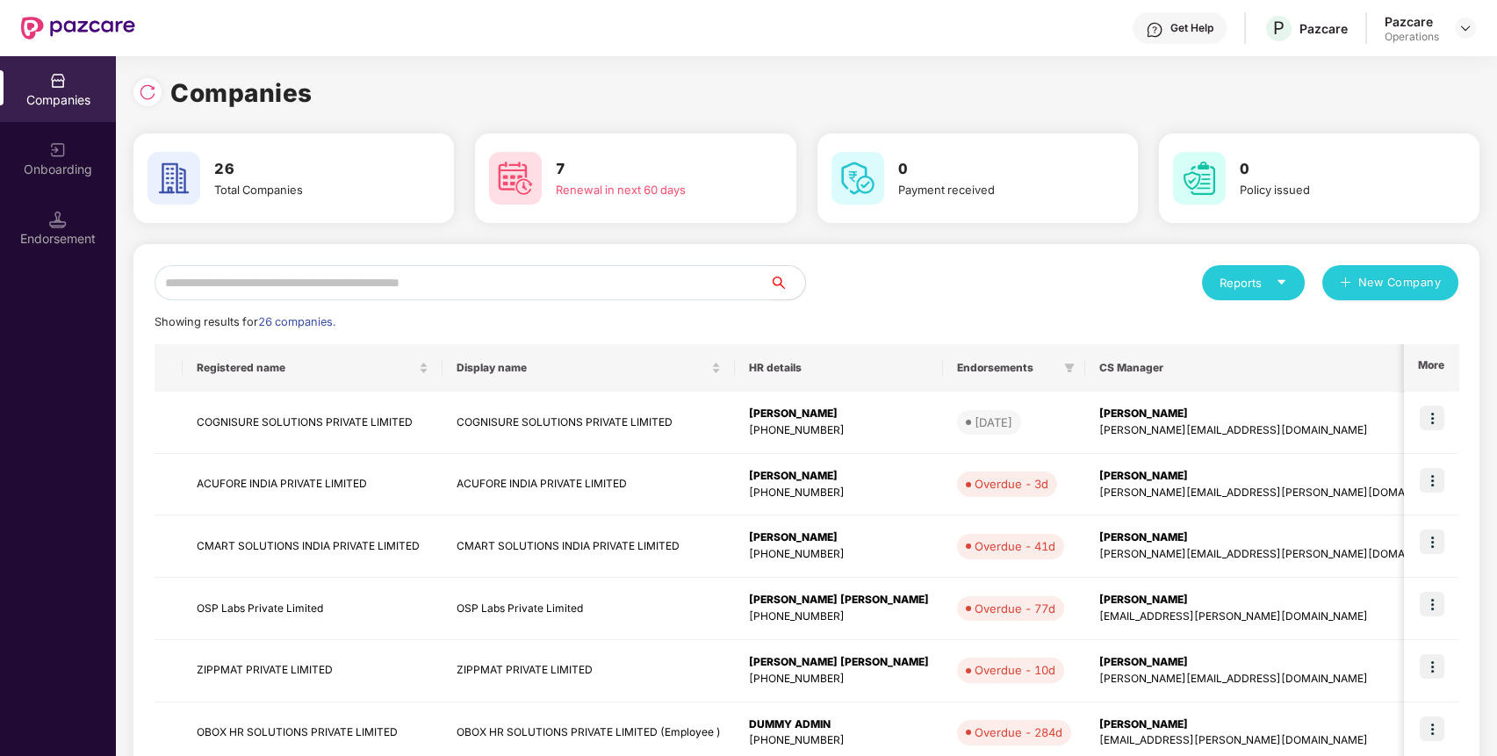
click at [604, 276] on input "text" at bounding box center [461, 282] width 615 height 35
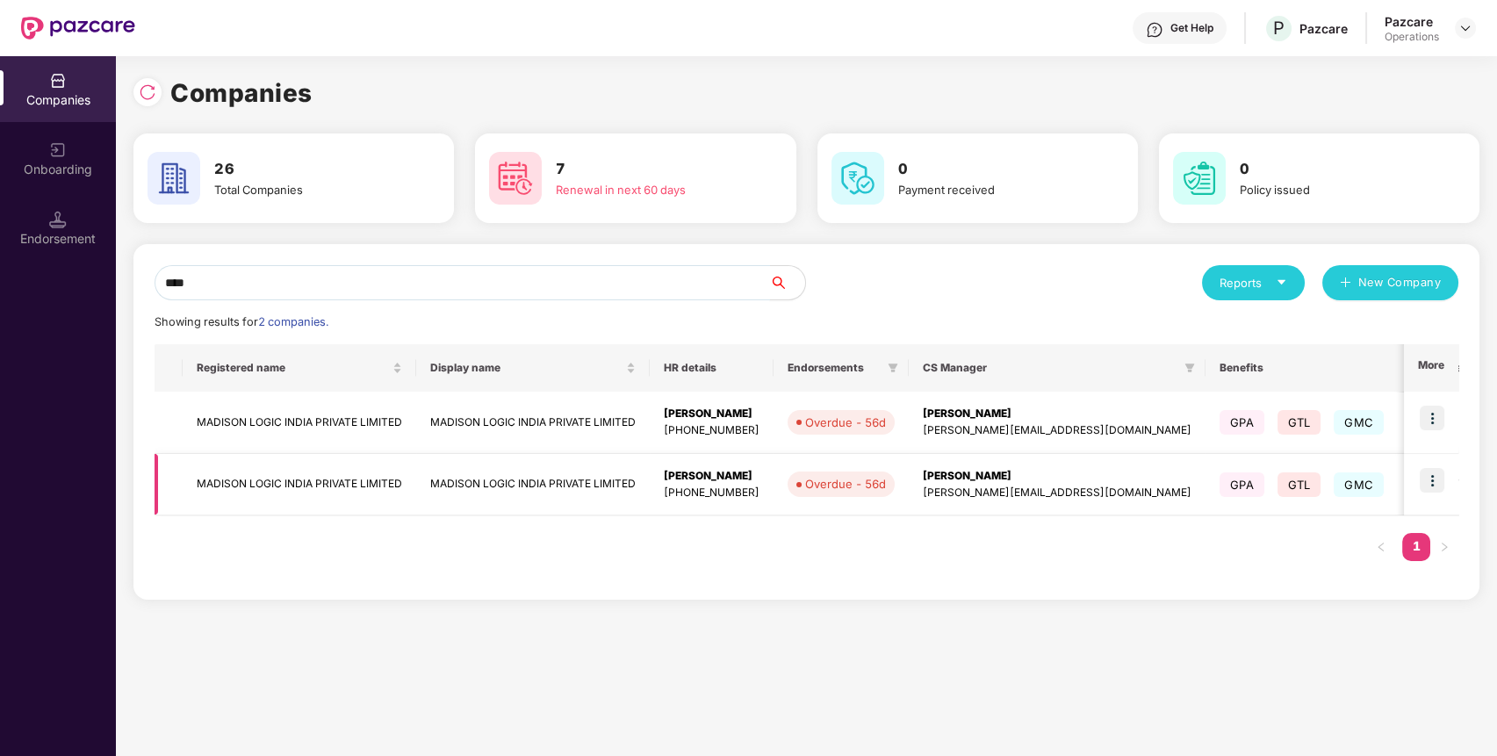
type input "****"
click at [1439, 486] on img at bounding box center [1431, 480] width 25 height 25
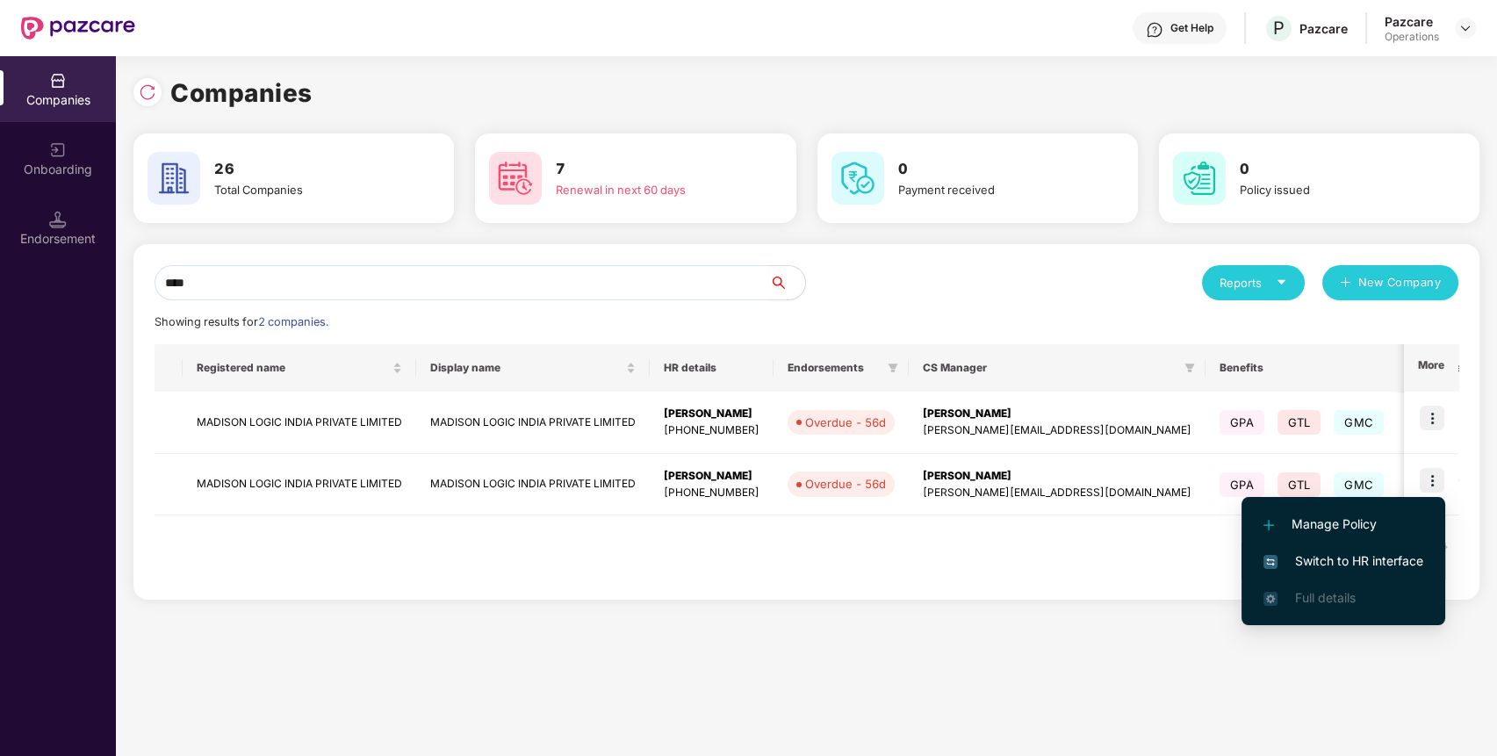
click at [1377, 555] on span "Switch to HR interface" at bounding box center [1343, 560] width 160 height 19
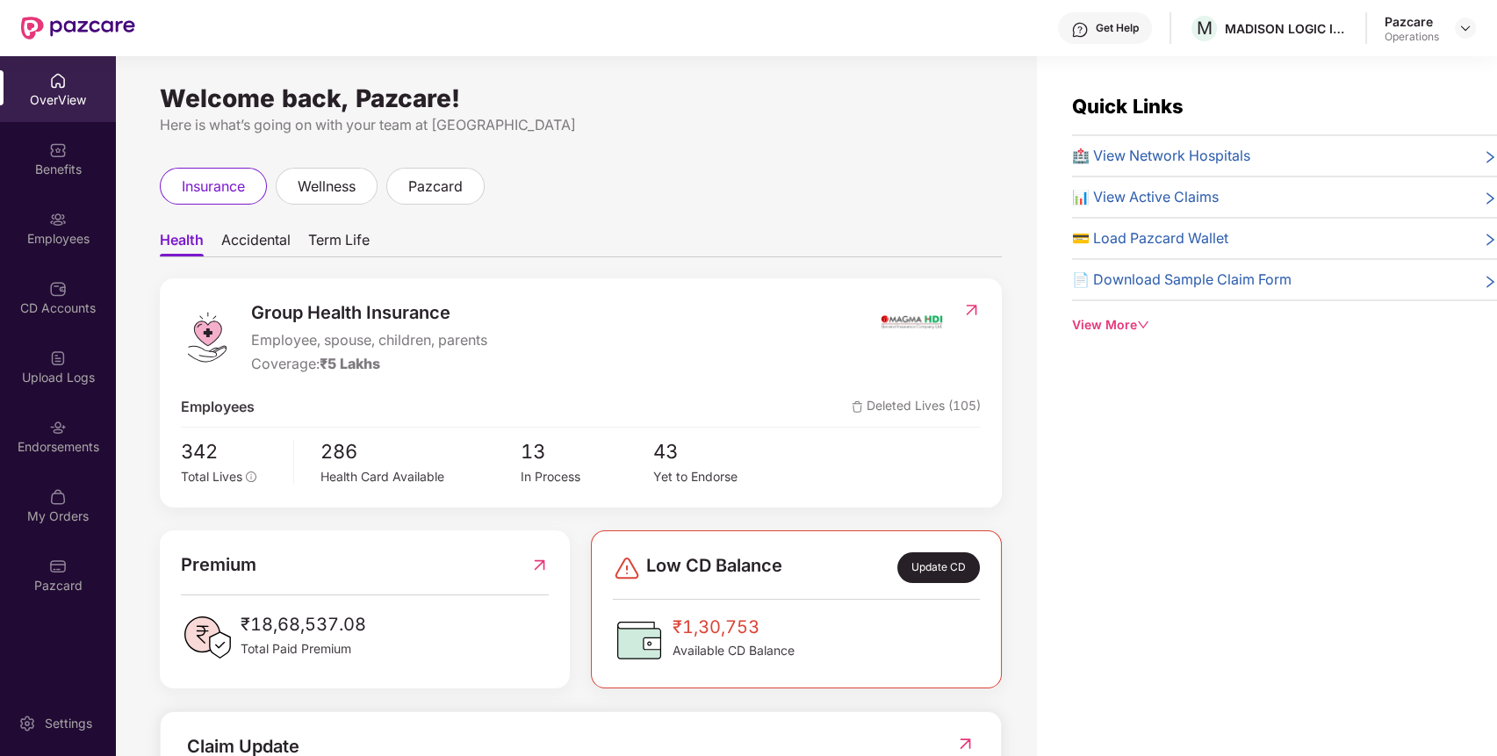
click at [80, 442] on div "Endorsements" at bounding box center [58, 447] width 116 height 18
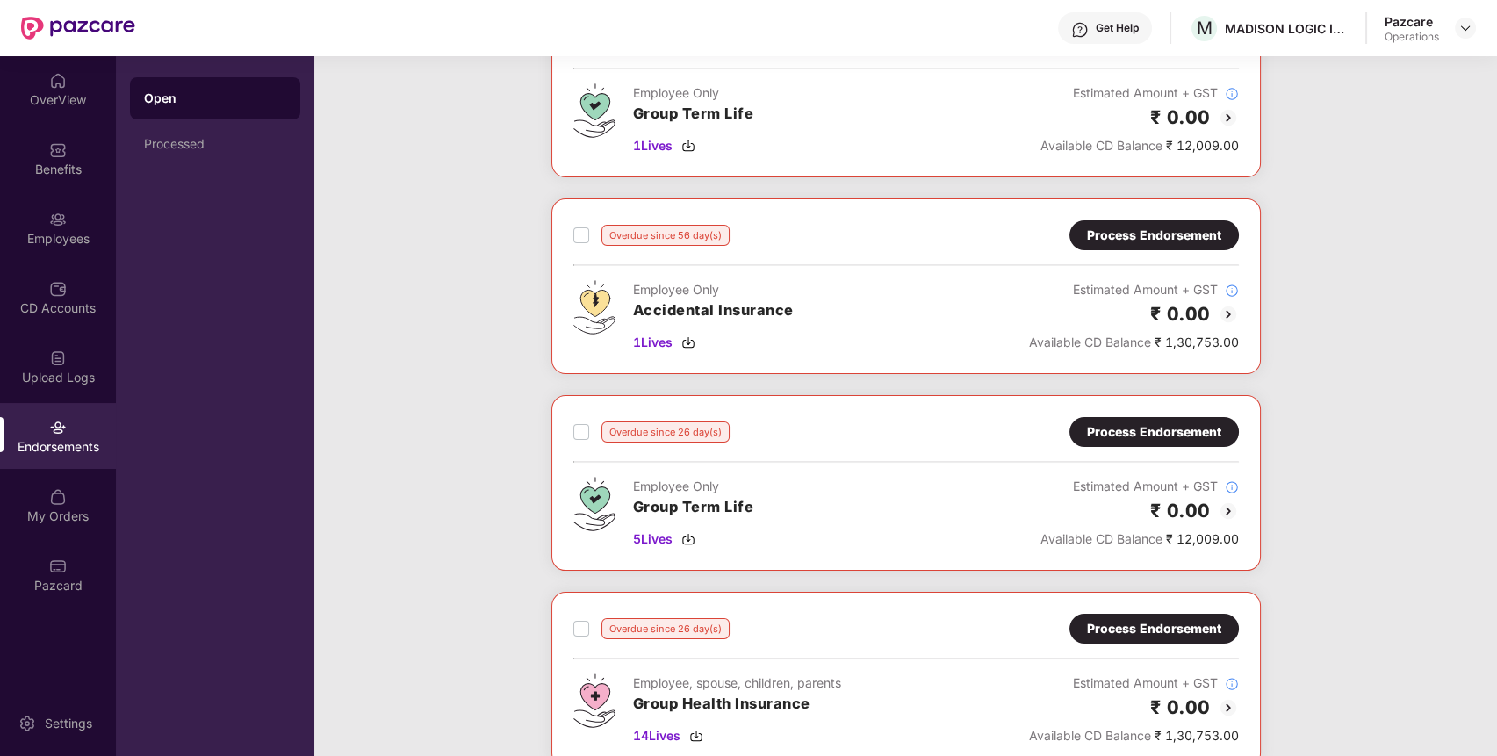
scroll to position [348, 0]
click at [1155, 417] on div "Process Endorsement" at bounding box center [1153, 431] width 169 height 30
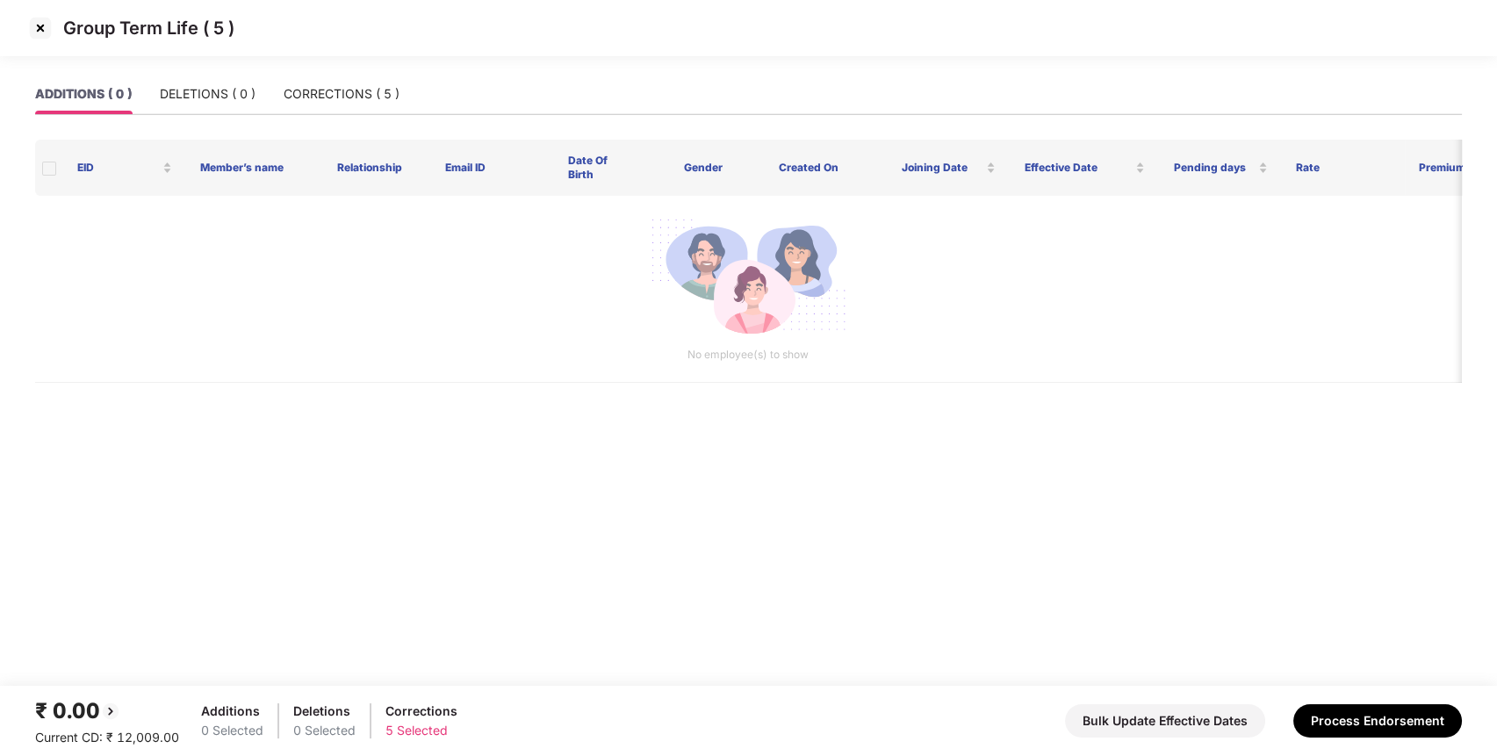
click at [47, 27] on img at bounding box center [40, 28] width 28 height 28
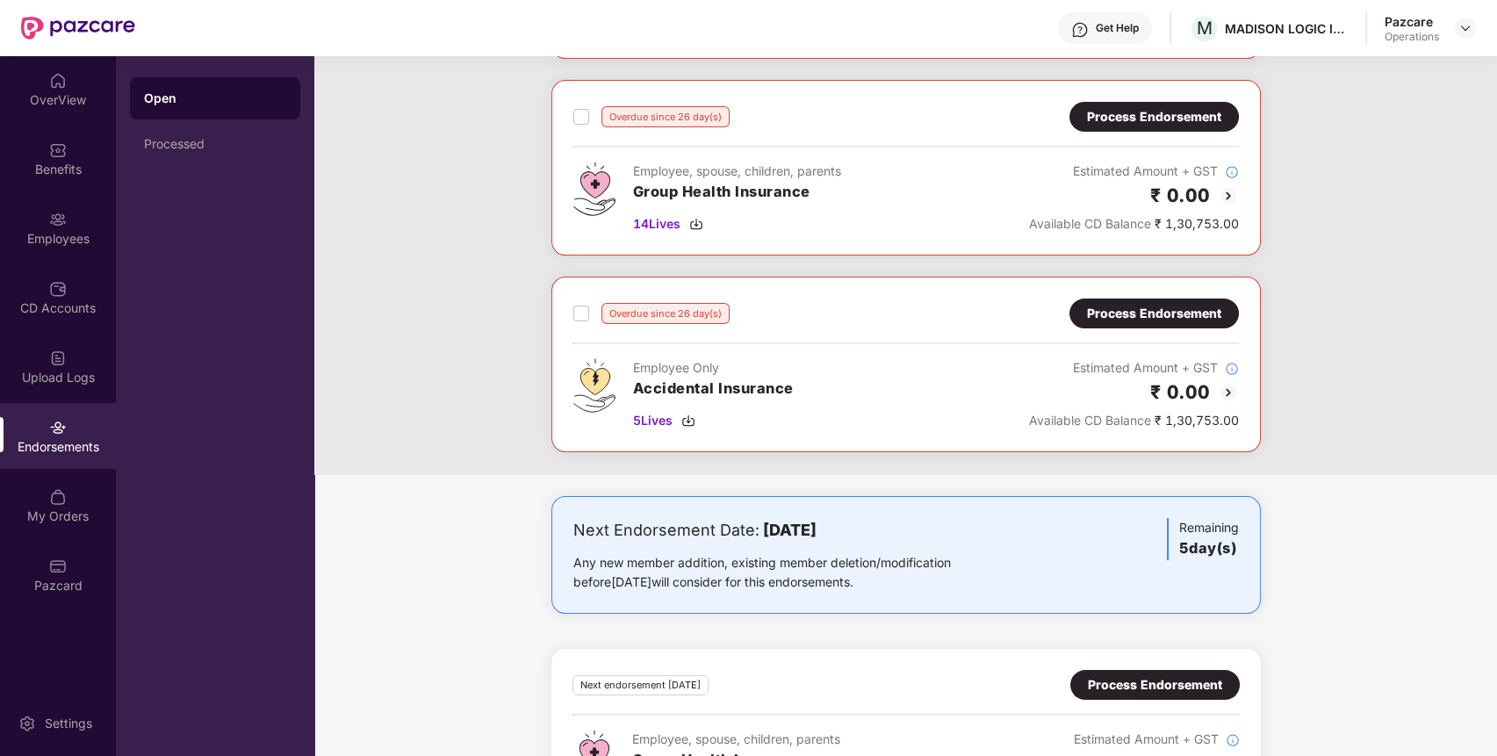
scroll to position [858, 0]
click at [1183, 308] on div "Process Endorsement" at bounding box center [1154, 314] width 134 height 19
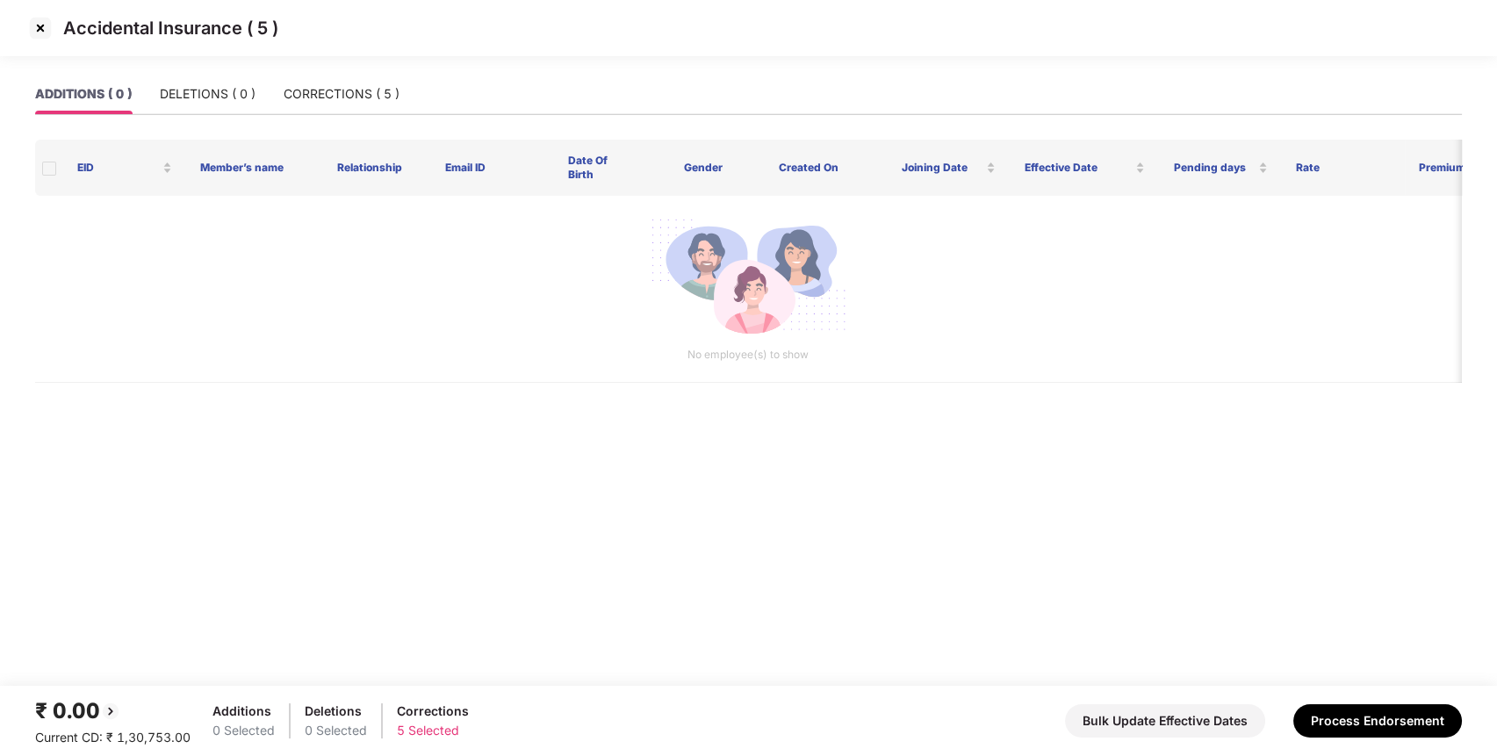
click at [42, 29] on img at bounding box center [40, 28] width 28 height 28
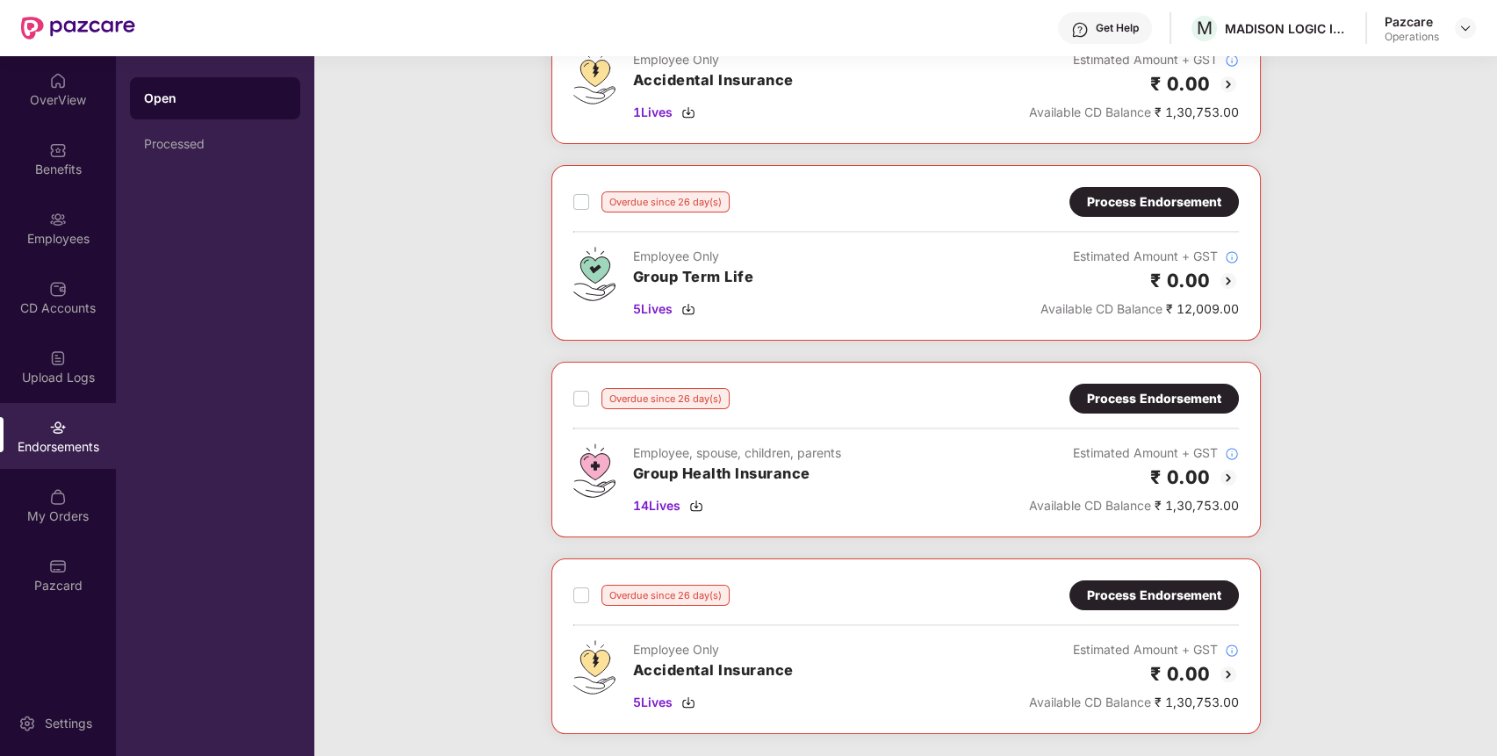
scroll to position [583, 0]
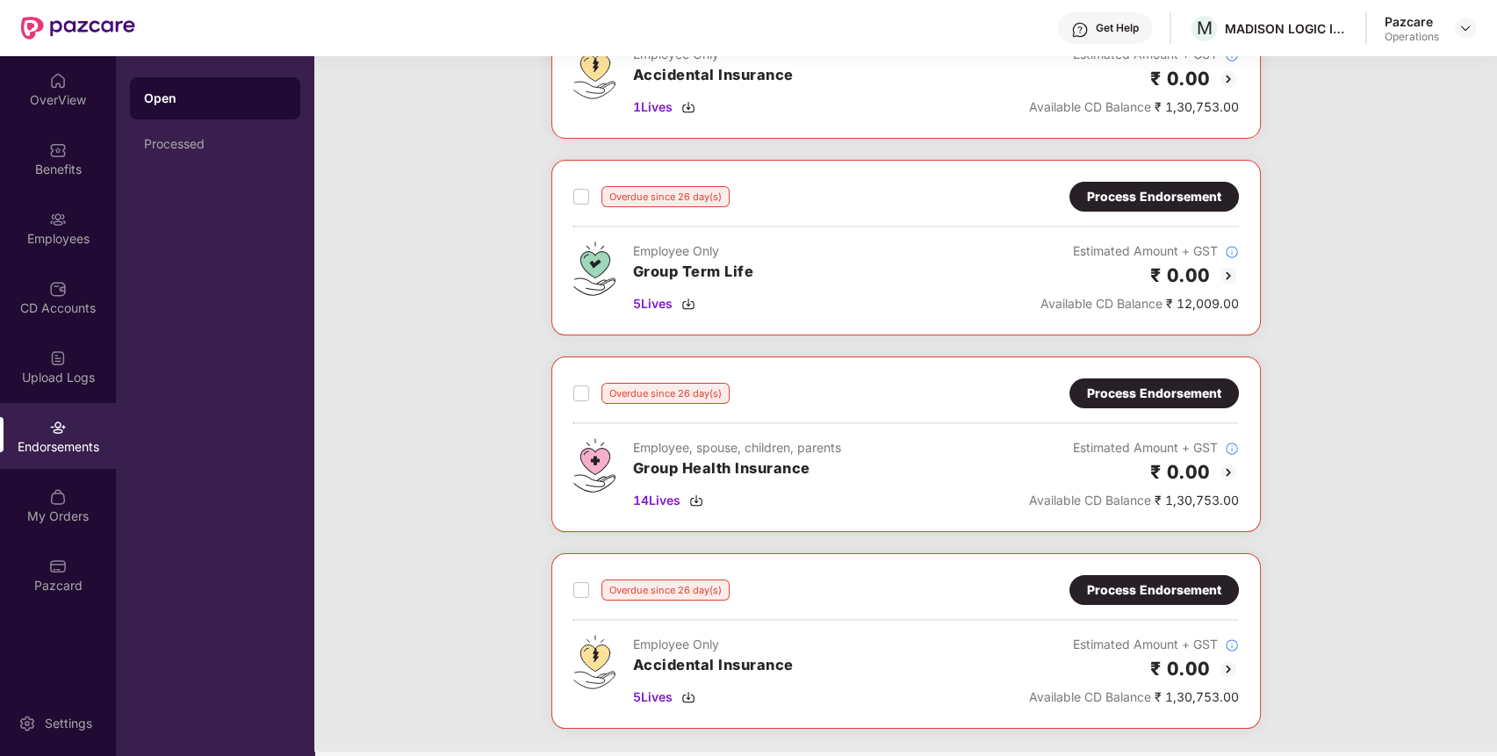
click at [1161, 392] on div "Process Endorsement" at bounding box center [1154, 393] width 134 height 19
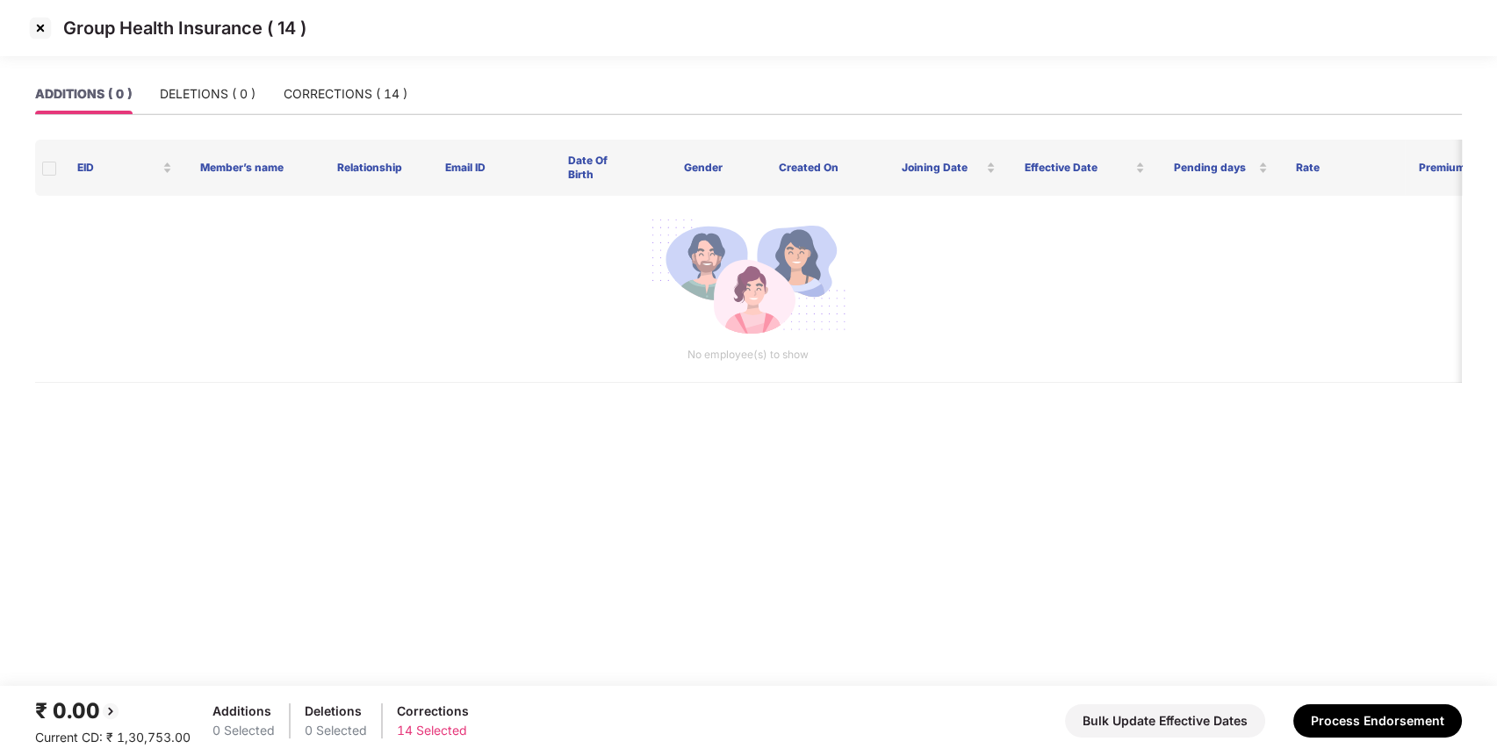
click at [35, 30] on img at bounding box center [40, 28] width 28 height 28
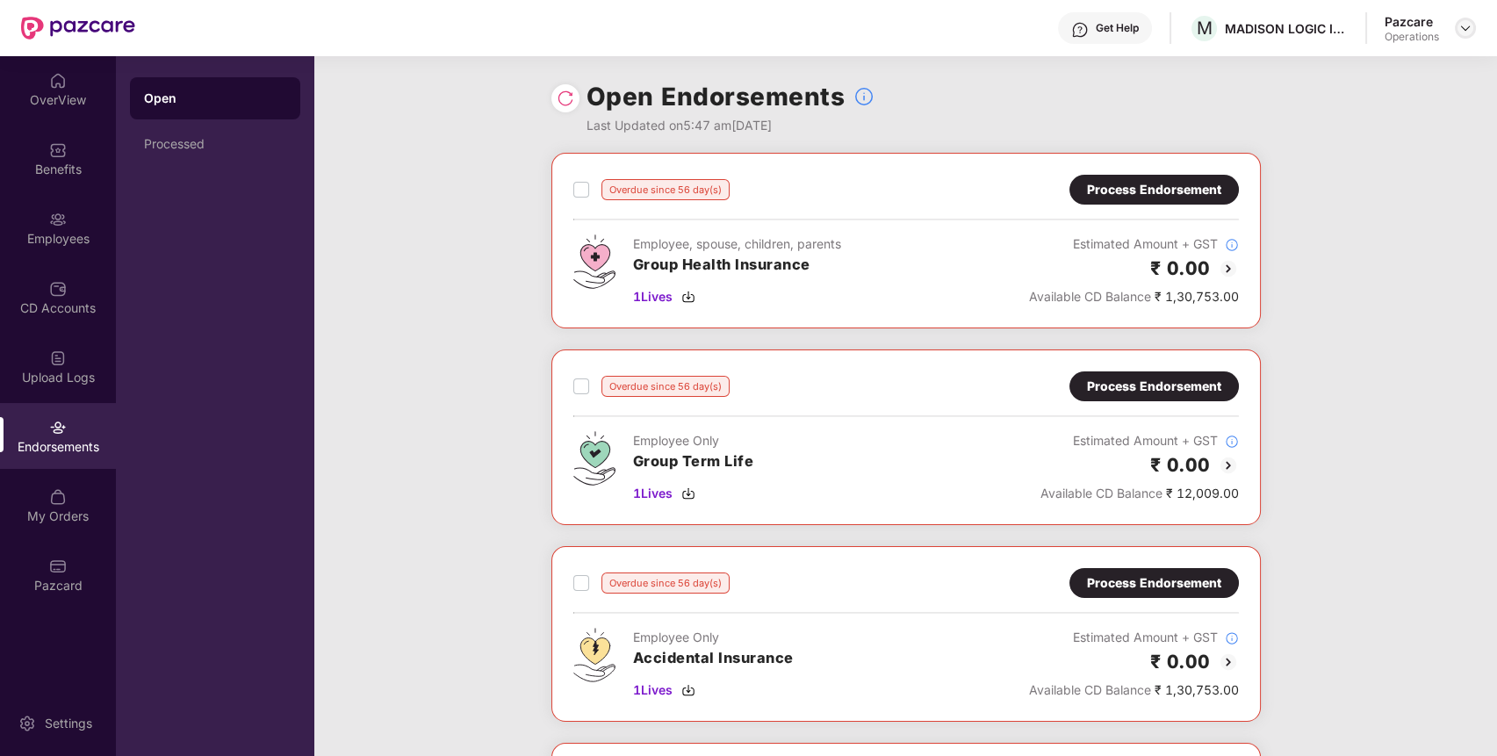
click at [1463, 28] on img at bounding box center [1465, 28] width 14 height 14
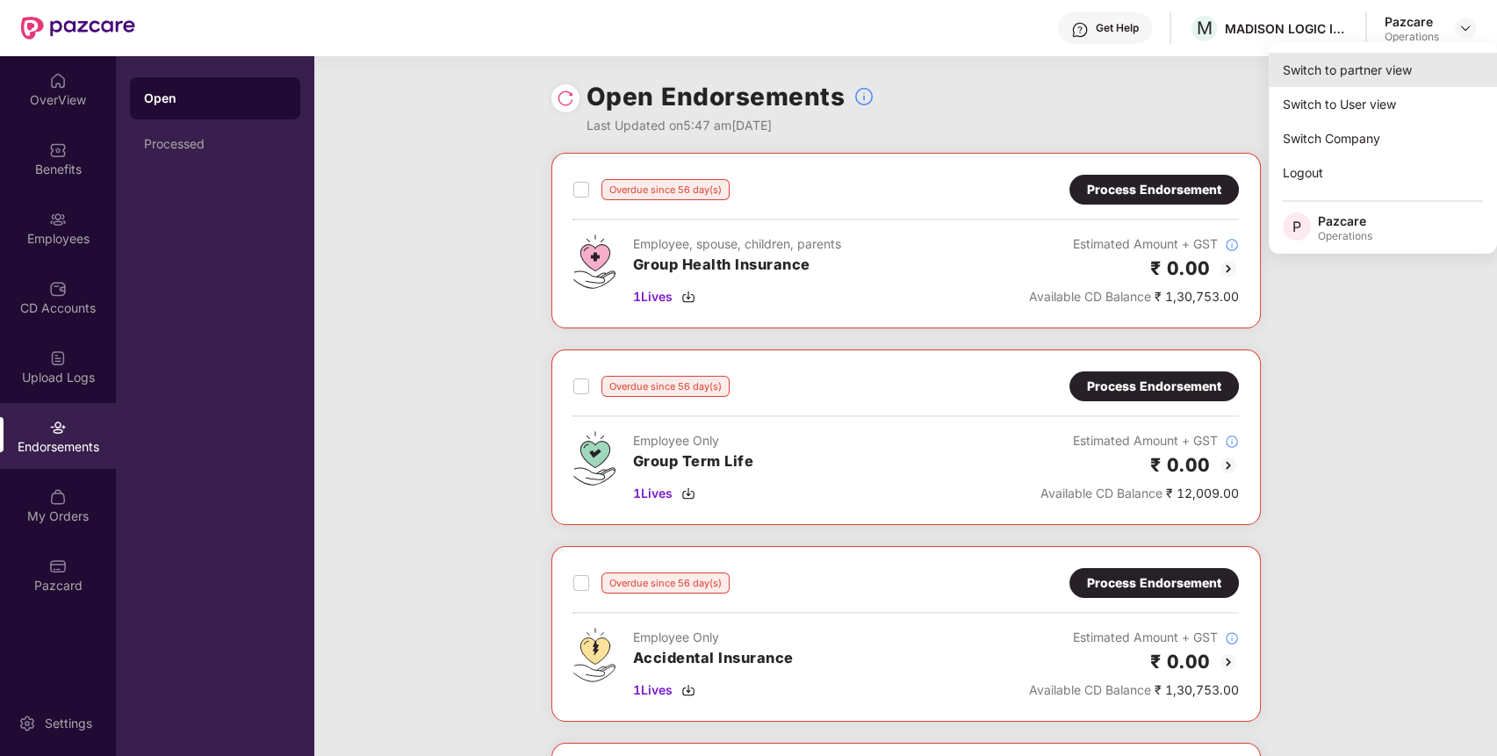
click at [1422, 83] on div "Switch to partner view" at bounding box center [1382, 70] width 228 height 34
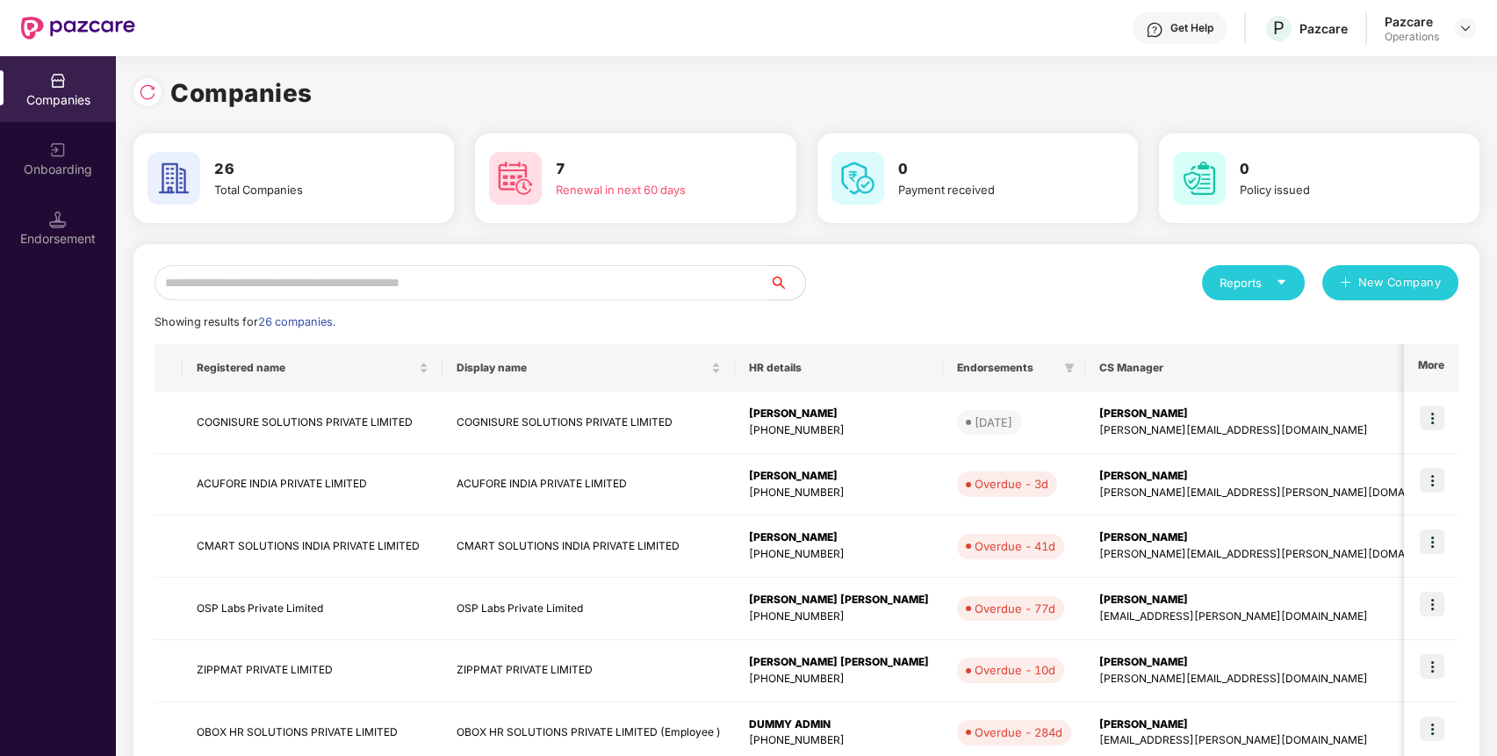
click at [599, 289] on input "text" at bounding box center [461, 282] width 615 height 35
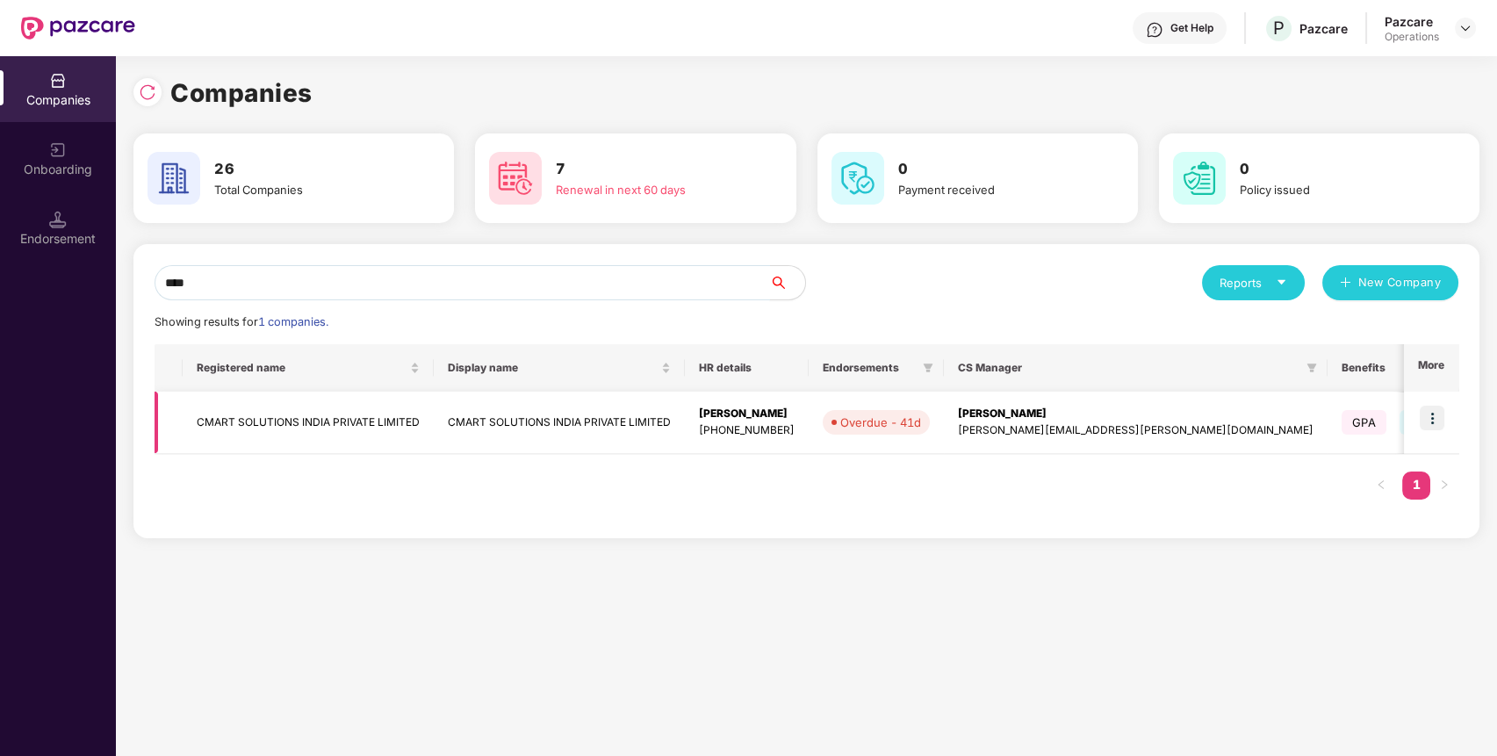
type input "****"
click at [1435, 417] on img at bounding box center [1431, 418] width 25 height 25
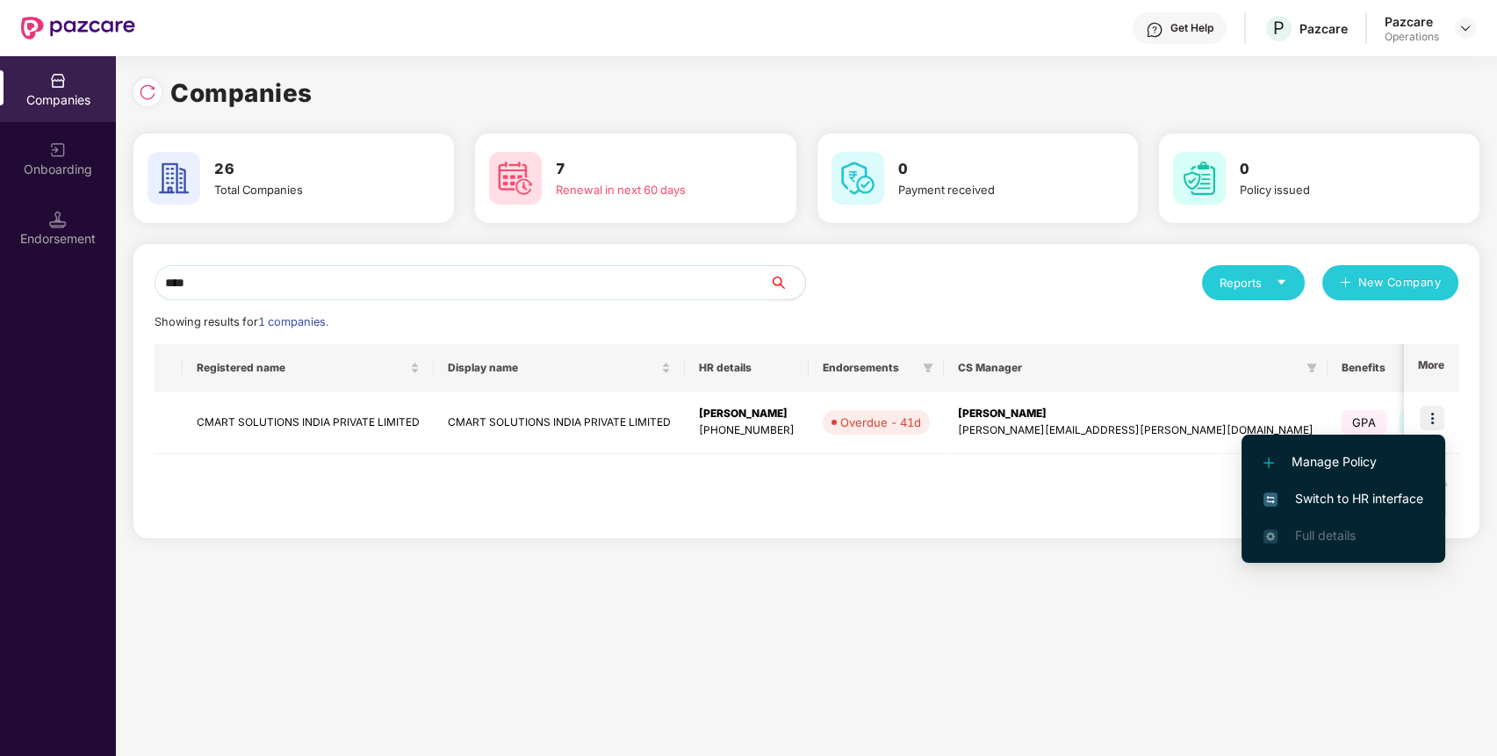
click at [1397, 490] on span "Switch to HR interface" at bounding box center [1343, 498] width 160 height 19
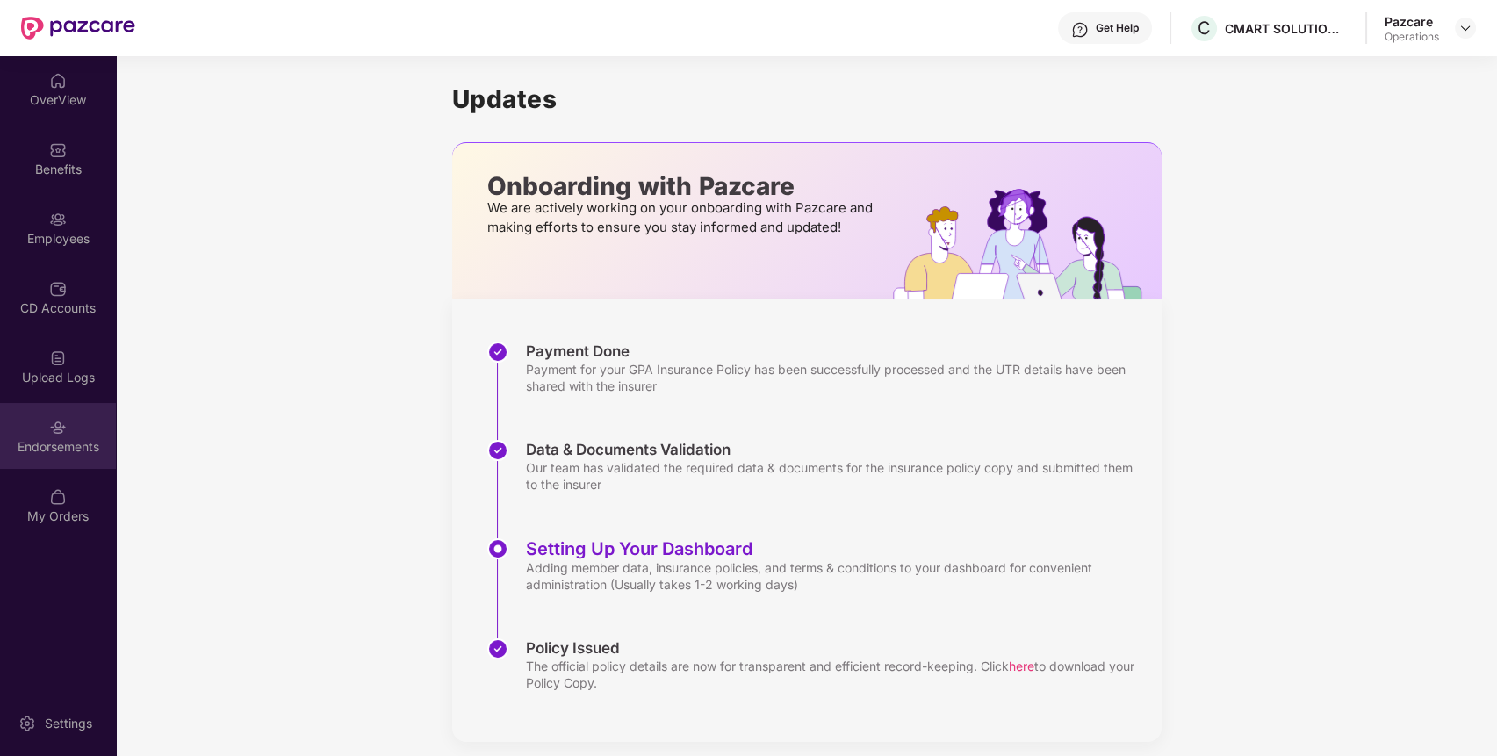
click at [62, 426] on img at bounding box center [58, 428] width 18 height 18
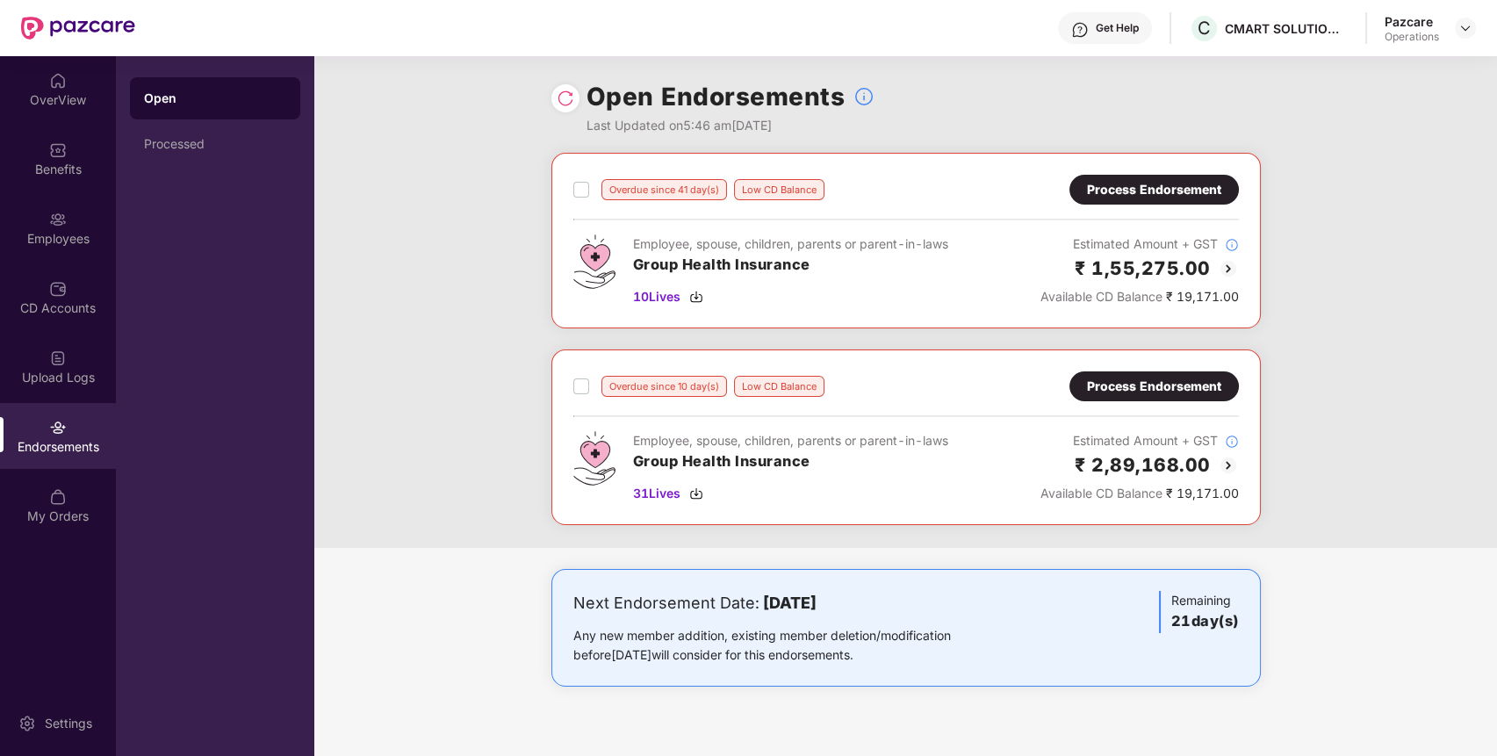
click at [1166, 185] on div "Process Endorsement" at bounding box center [1154, 189] width 134 height 19
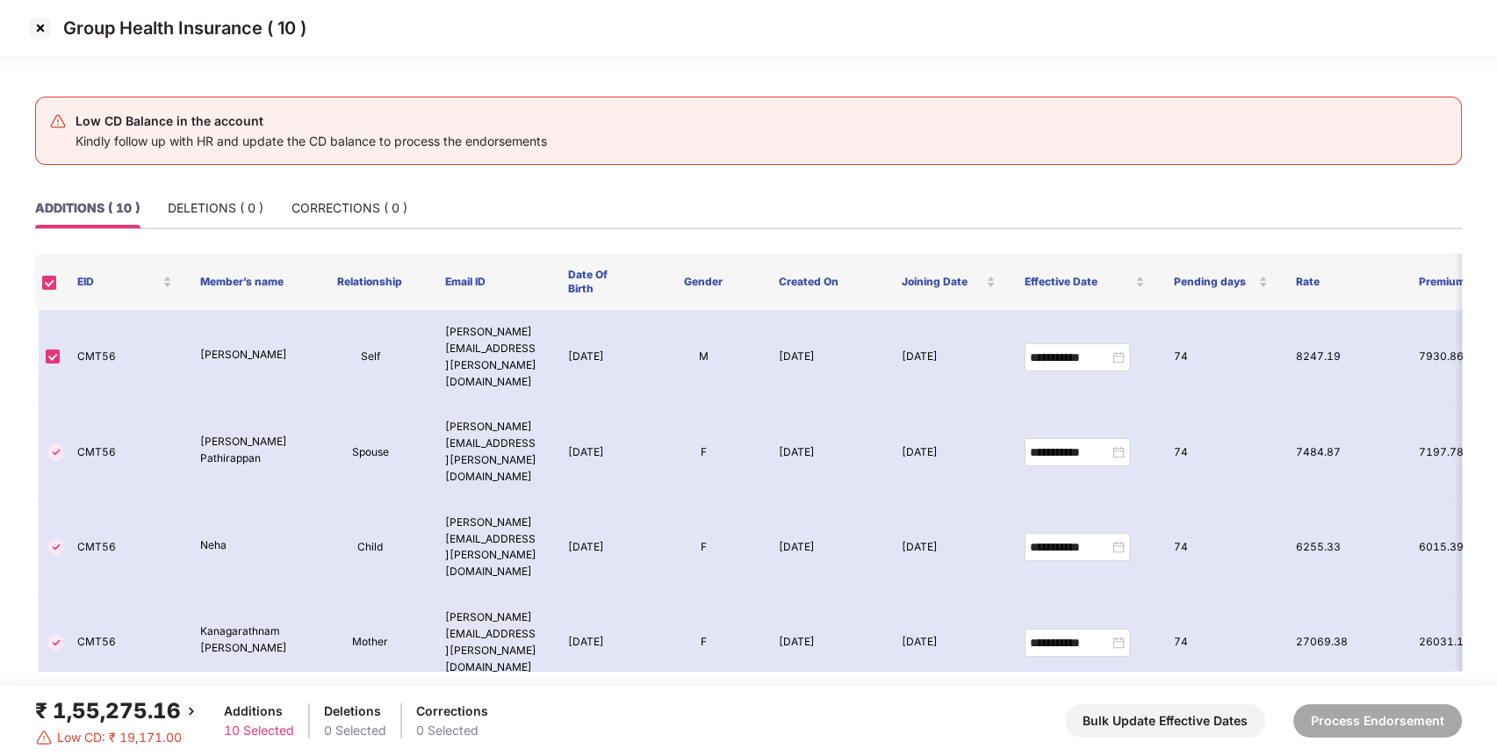
click at [37, 18] on img at bounding box center [40, 28] width 28 height 28
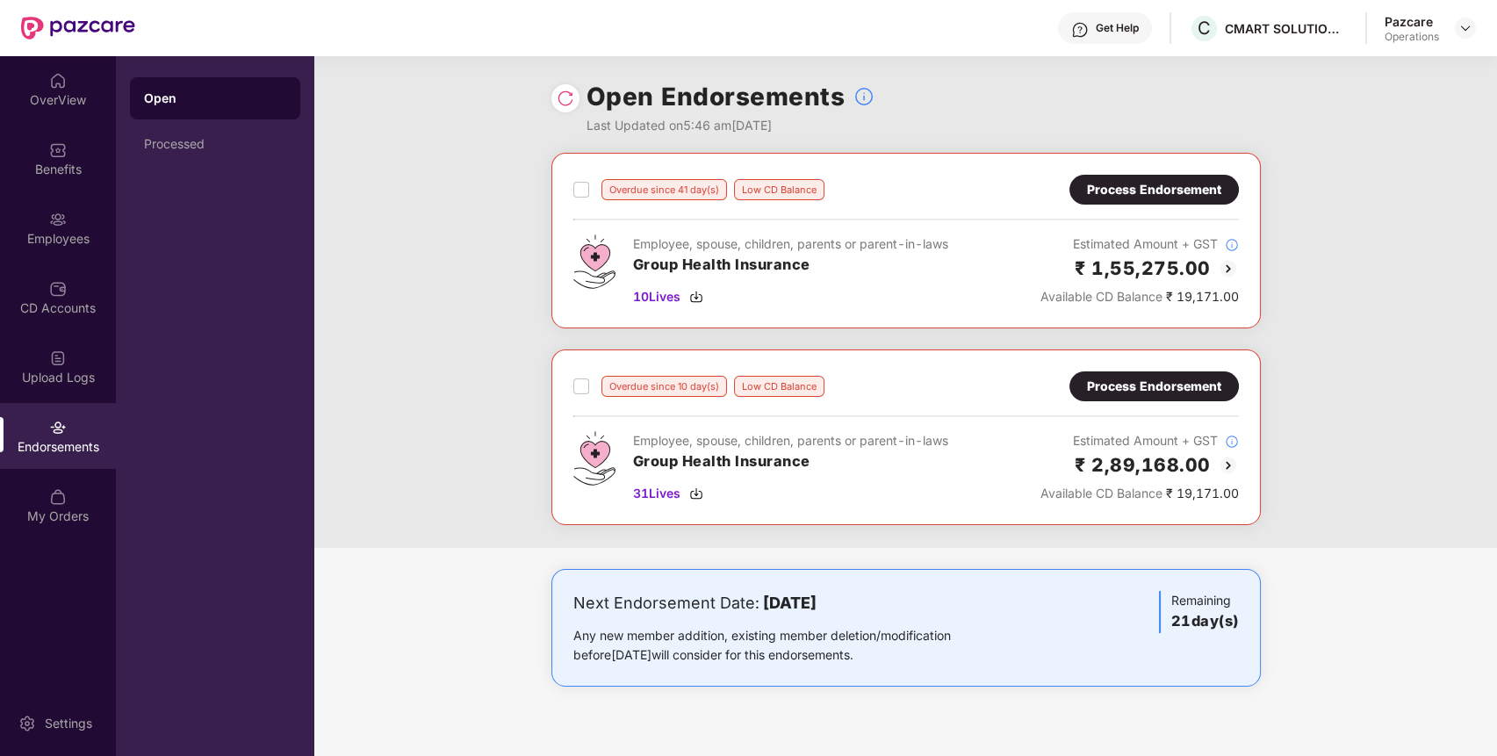
click at [1121, 363] on div "Overdue since 10 day(s) Low CD Balance Process Endorsement Employee, spouse, ch…" at bounding box center [905, 437] width 709 height 176
click at [1121, 386] on div "Process Endorsement" at bounding box center [1154, 386] width 134 height 19
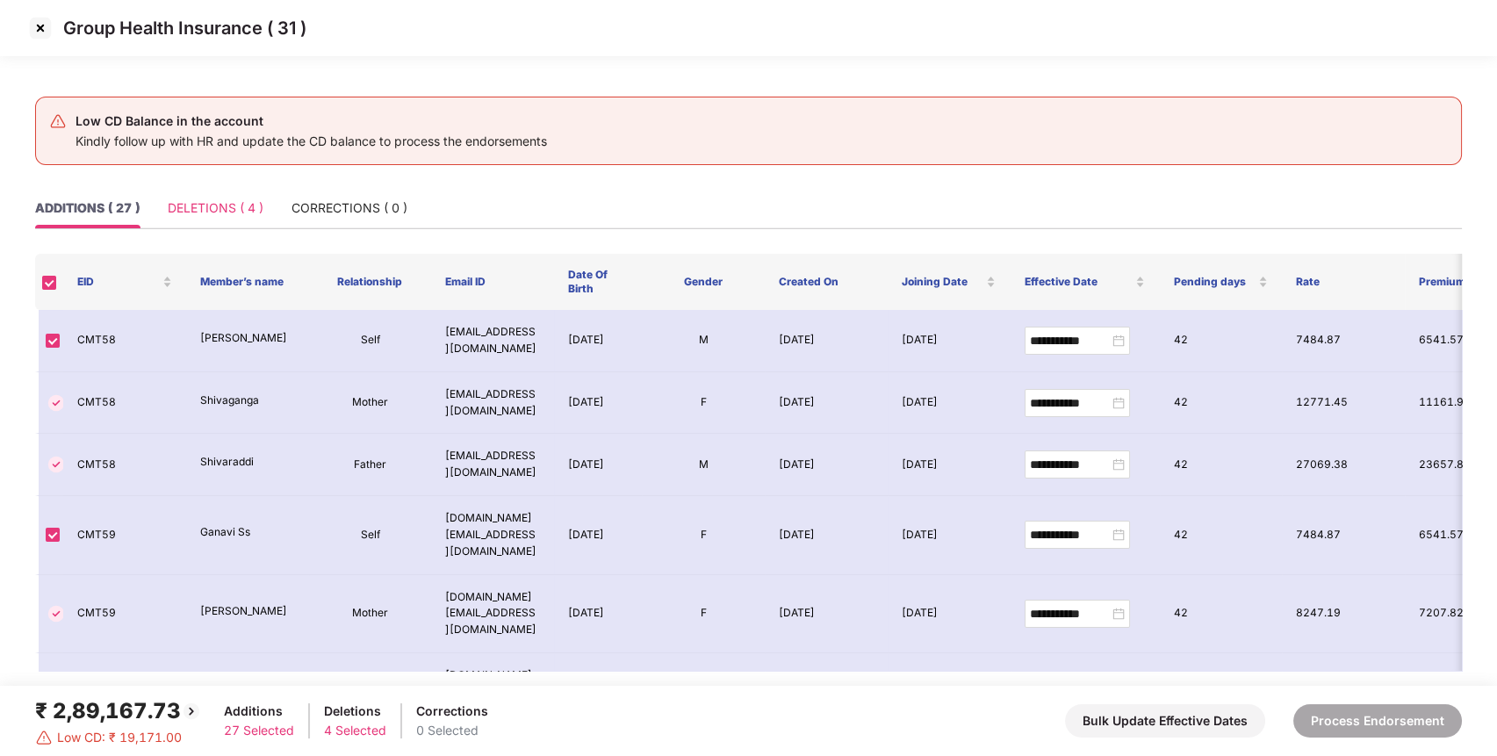
click at [221, 190] on div "DELETIONS ( 4 )" at bounding box center [216, 208] width 96 height 40
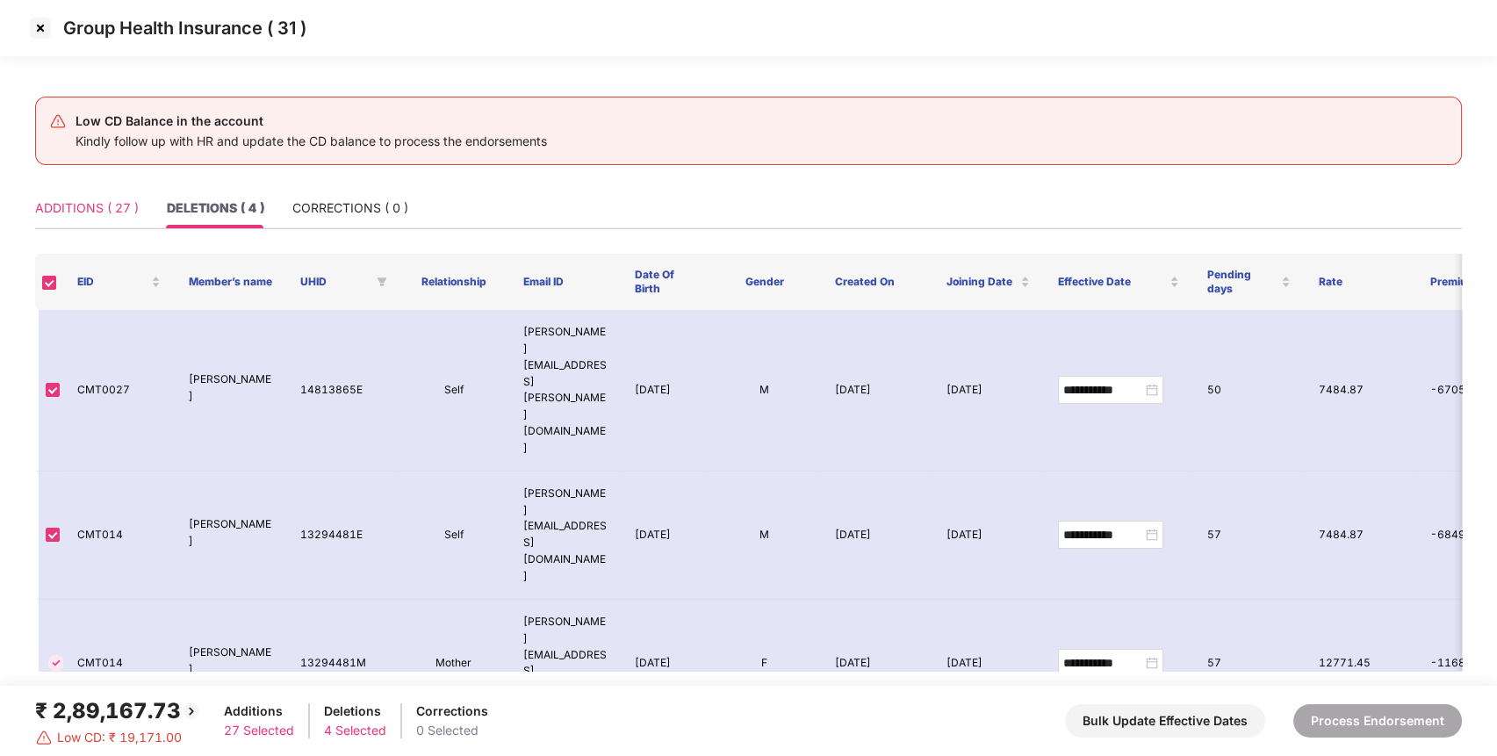
click at [74, 189] on div "ADDITIONS ( 27 )" at bounding box center [87, 208] width 104 height 40
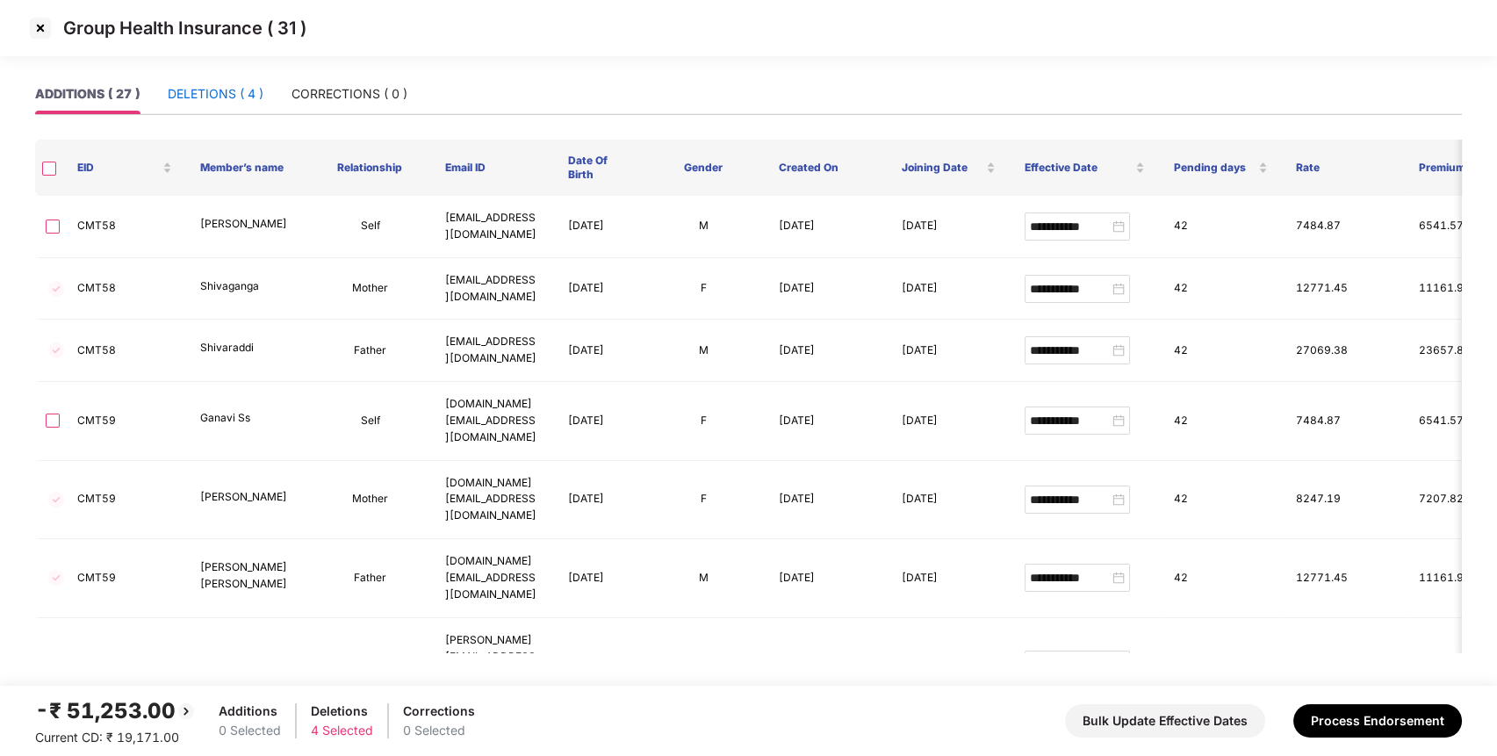
click at [236, 92] on div "DELETIONS ( 4 )" at bounding box center [216, 93] width 96 height 19
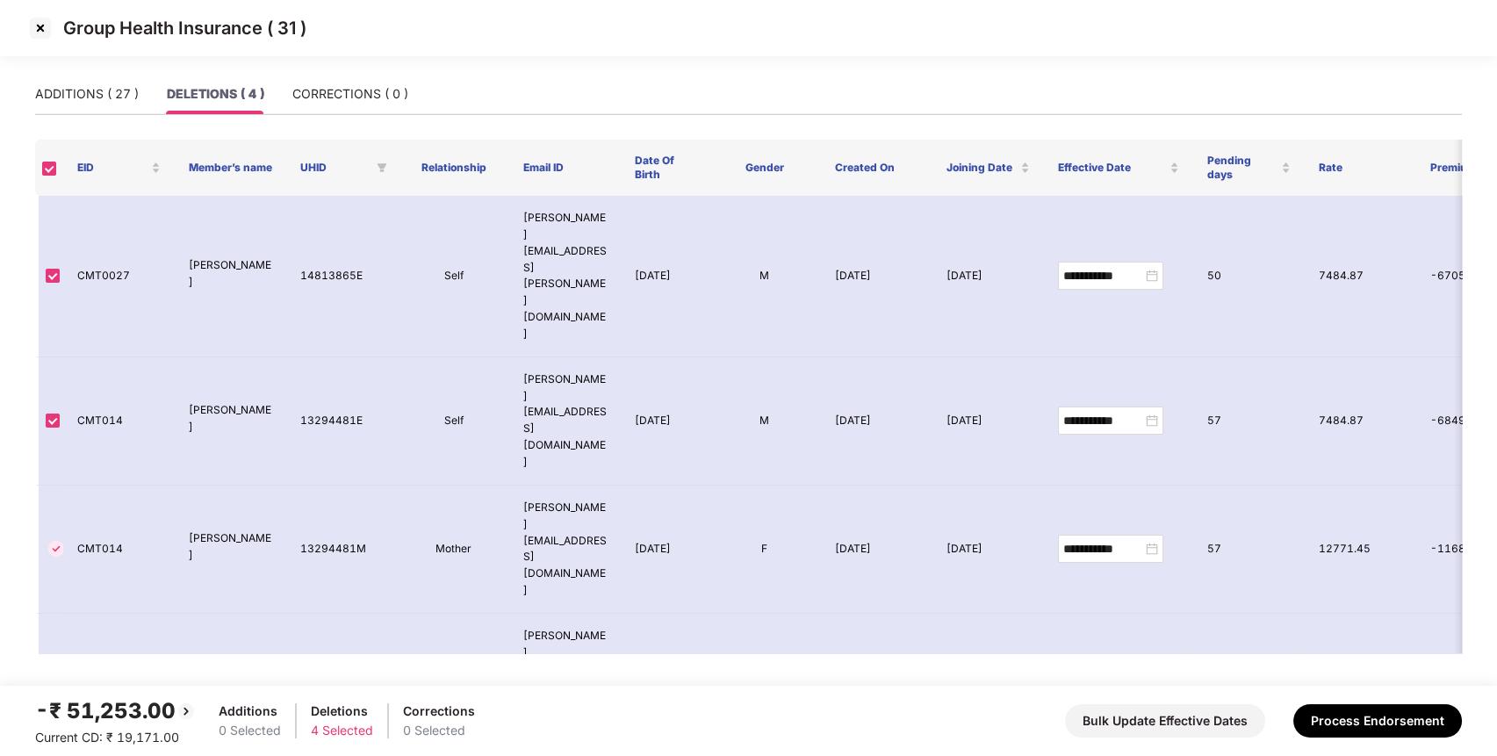
click at [44, 31] on img at bounding box center [40, 28] width 28 height 28
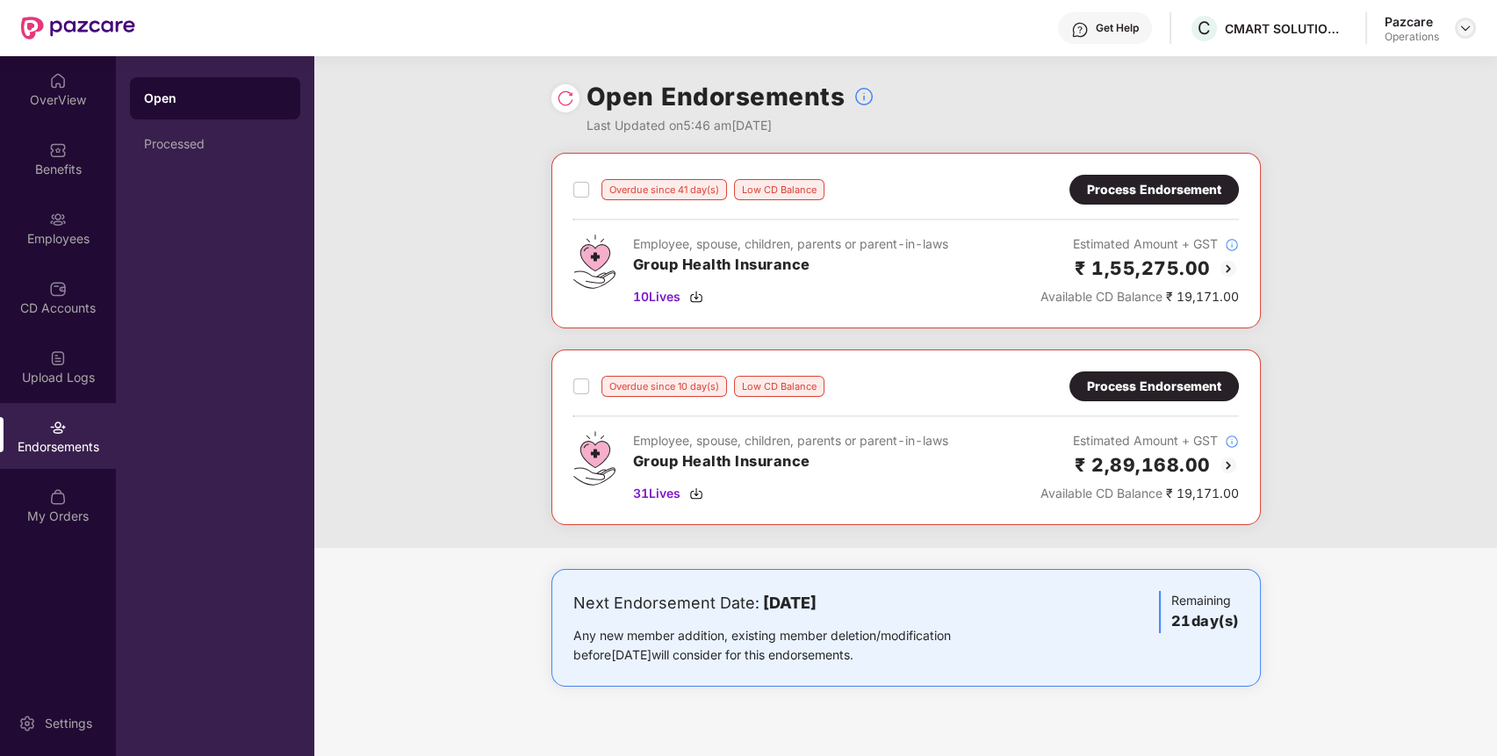
click at [1464, 24] on img at bounding box center [1465, 28] width 14 height 14
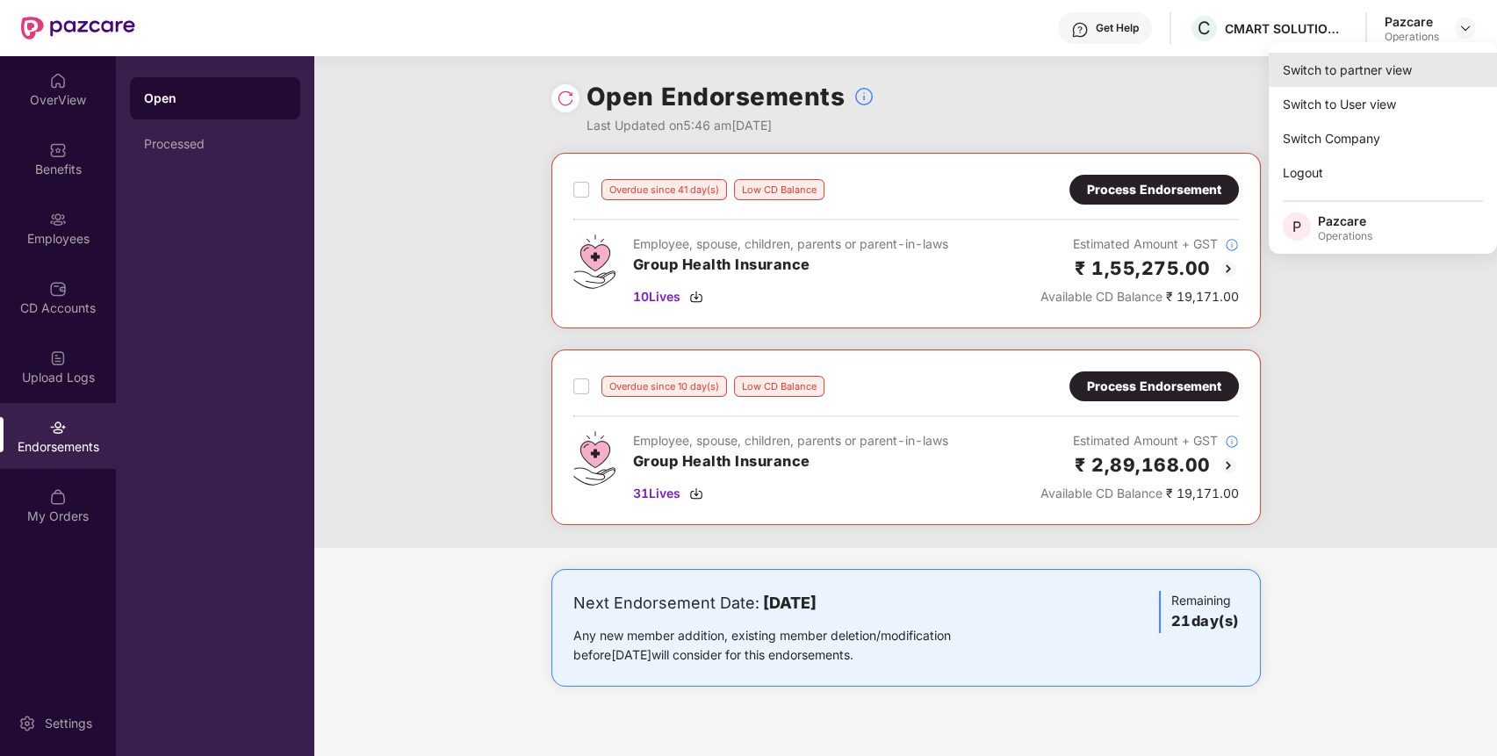
click at [1413, 75] on div "Switch to partner view" at bounding box center [1382, 70] width 228 height 34
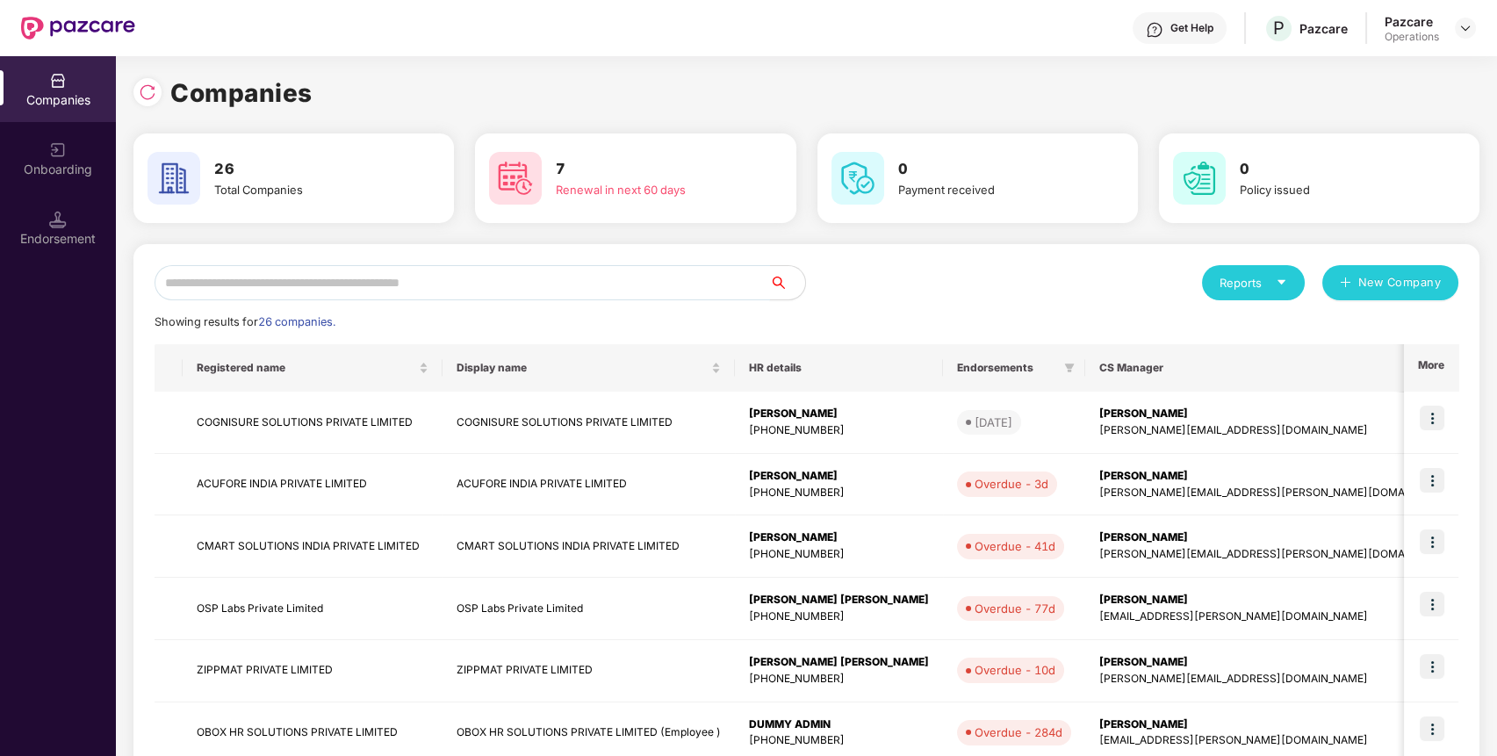
click at [674, 291] on input "text" at bounding box center [461, 282] width 615 height 35
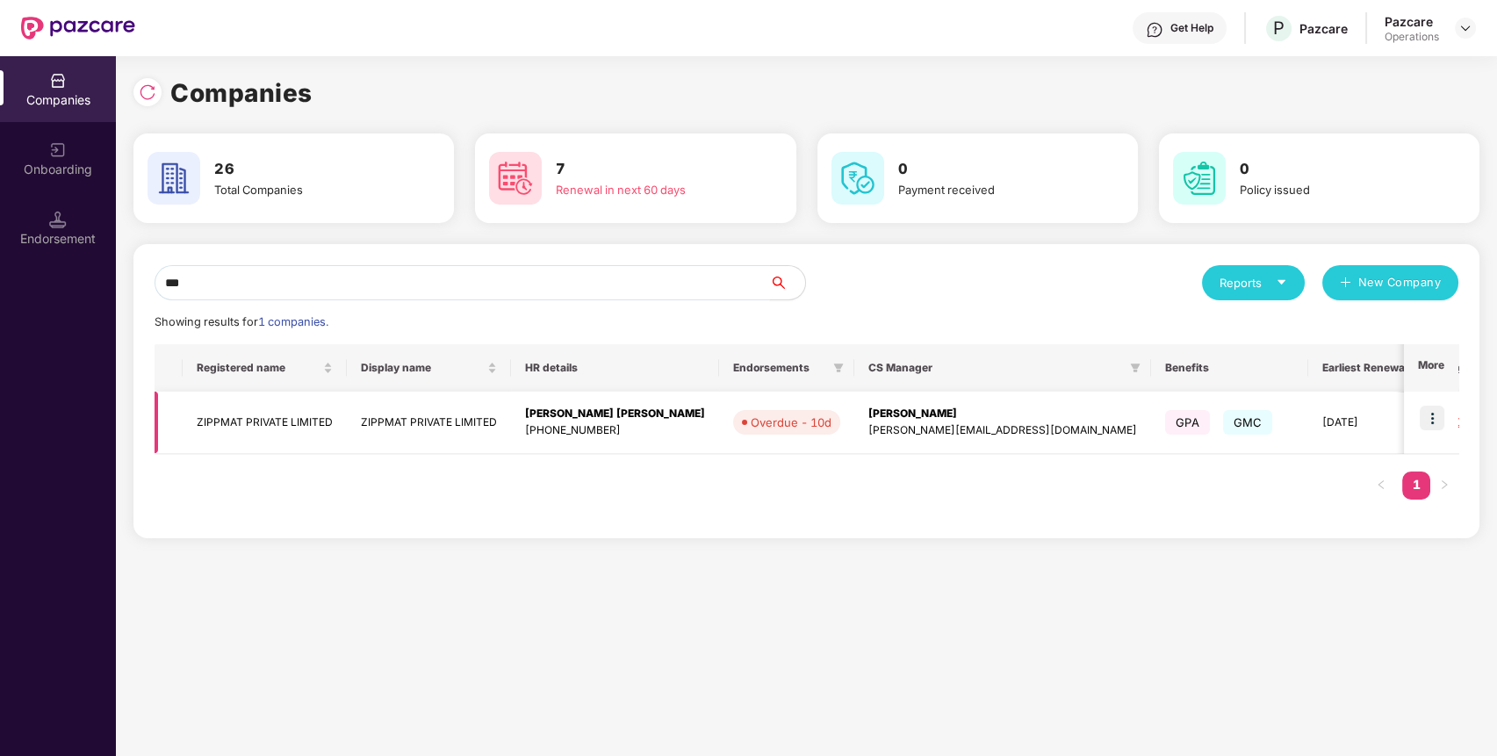
type input "***"
click at [1431, 414] on img at bounding box center [1431, 418] width 25 height 25
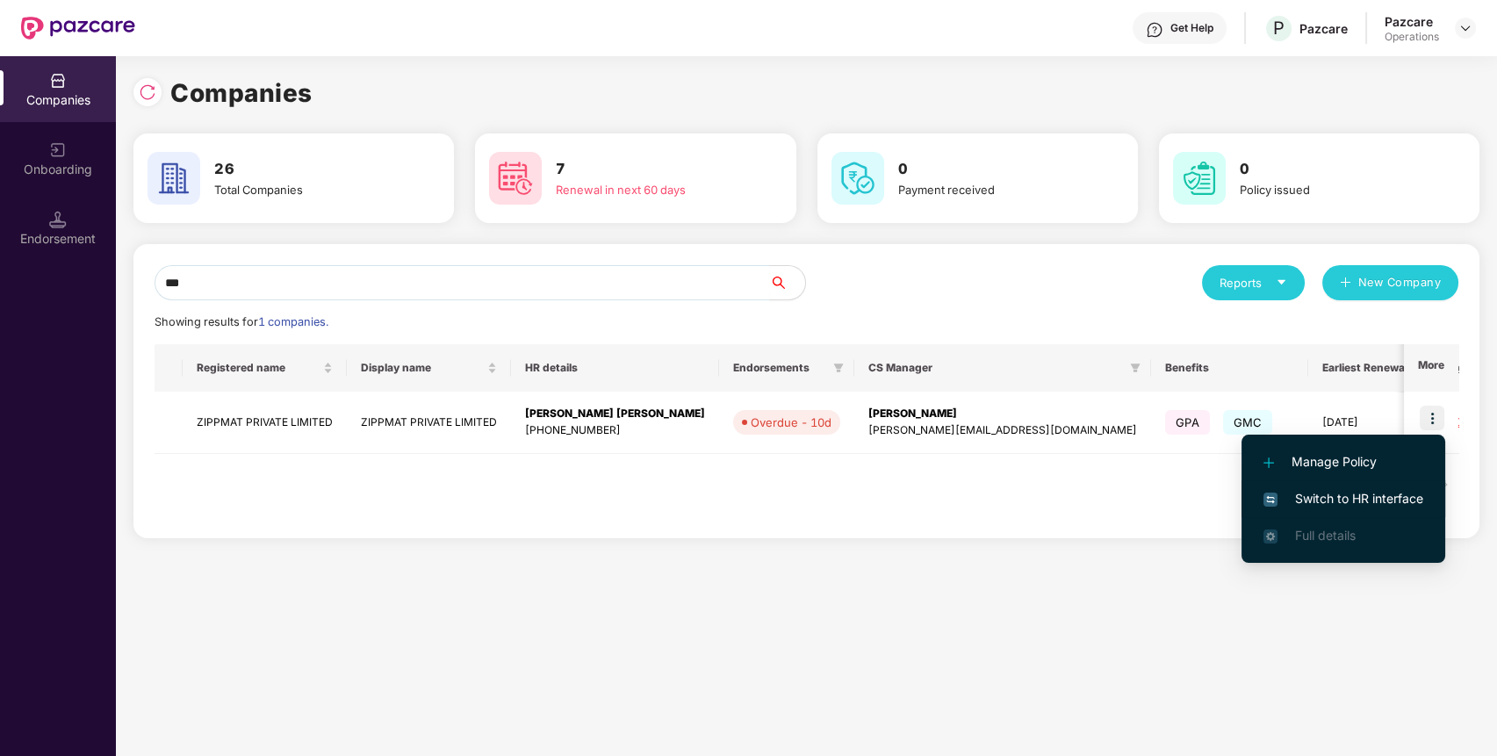
click at [1404, 500] on span "Switch to HR interface" at bounding box center [1343, 498] width 160 height 19
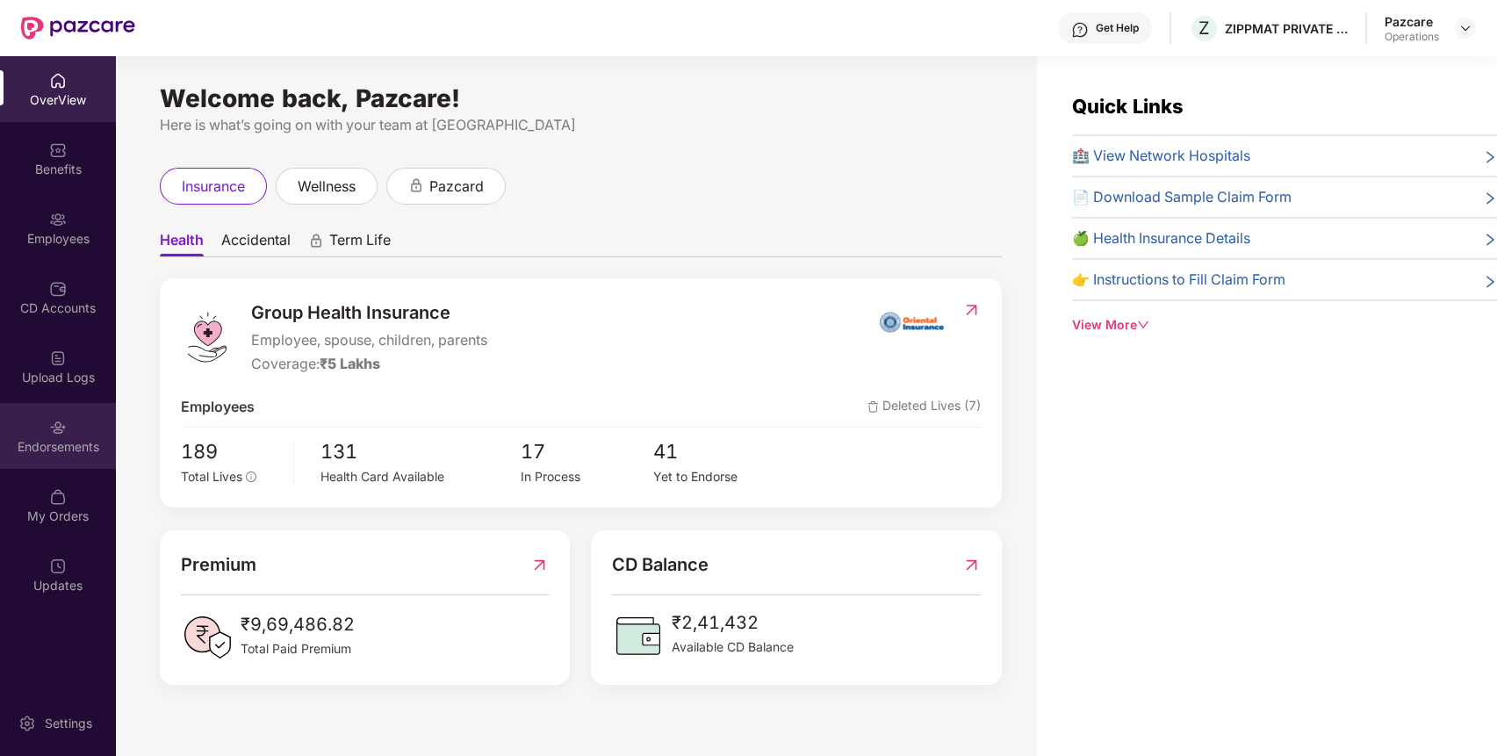
click at [70, 458] on div "Endorsements" at bounding box center [58, 436] width 116 height 66
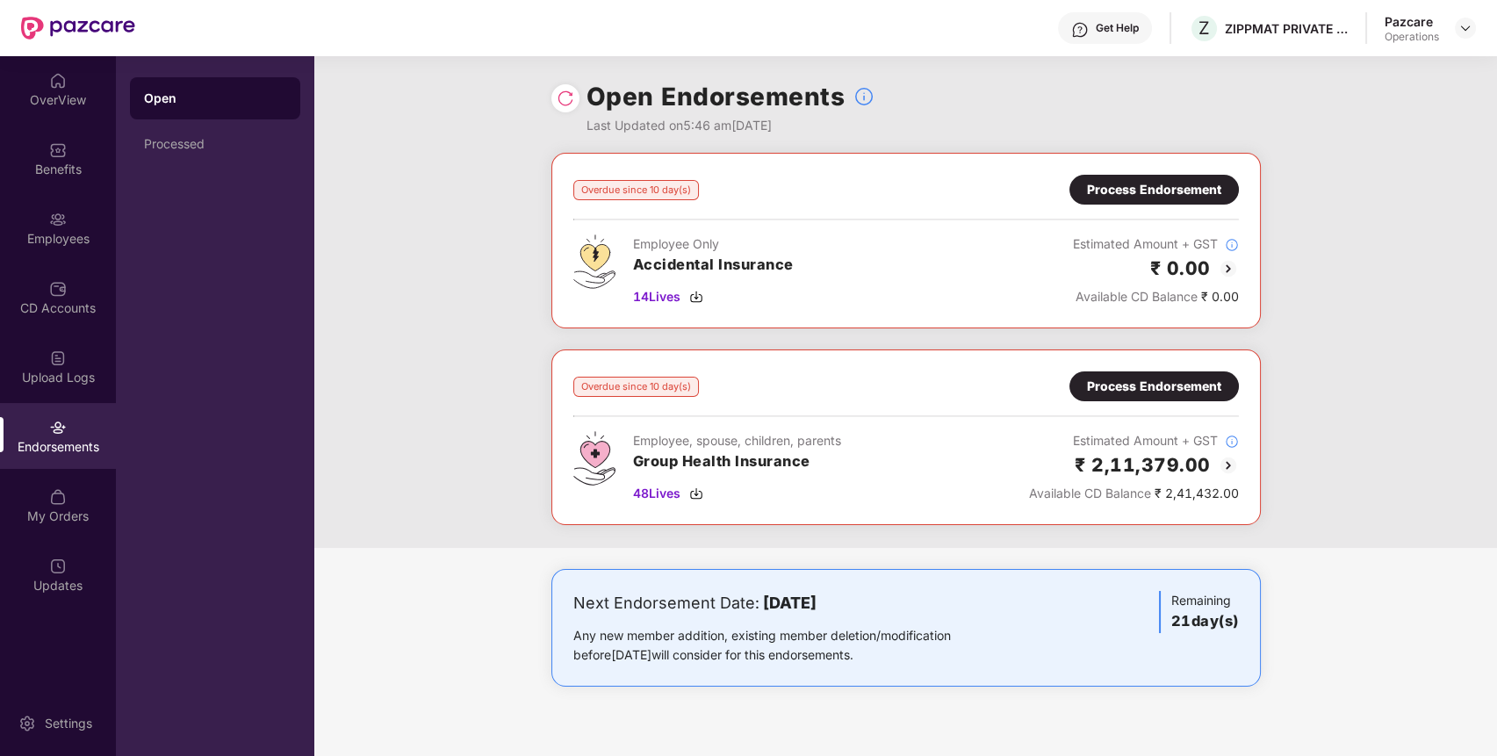
click at [1218, 180] on div "Process Endorsement" at bounding box center [1154, 189] width 134 height 19
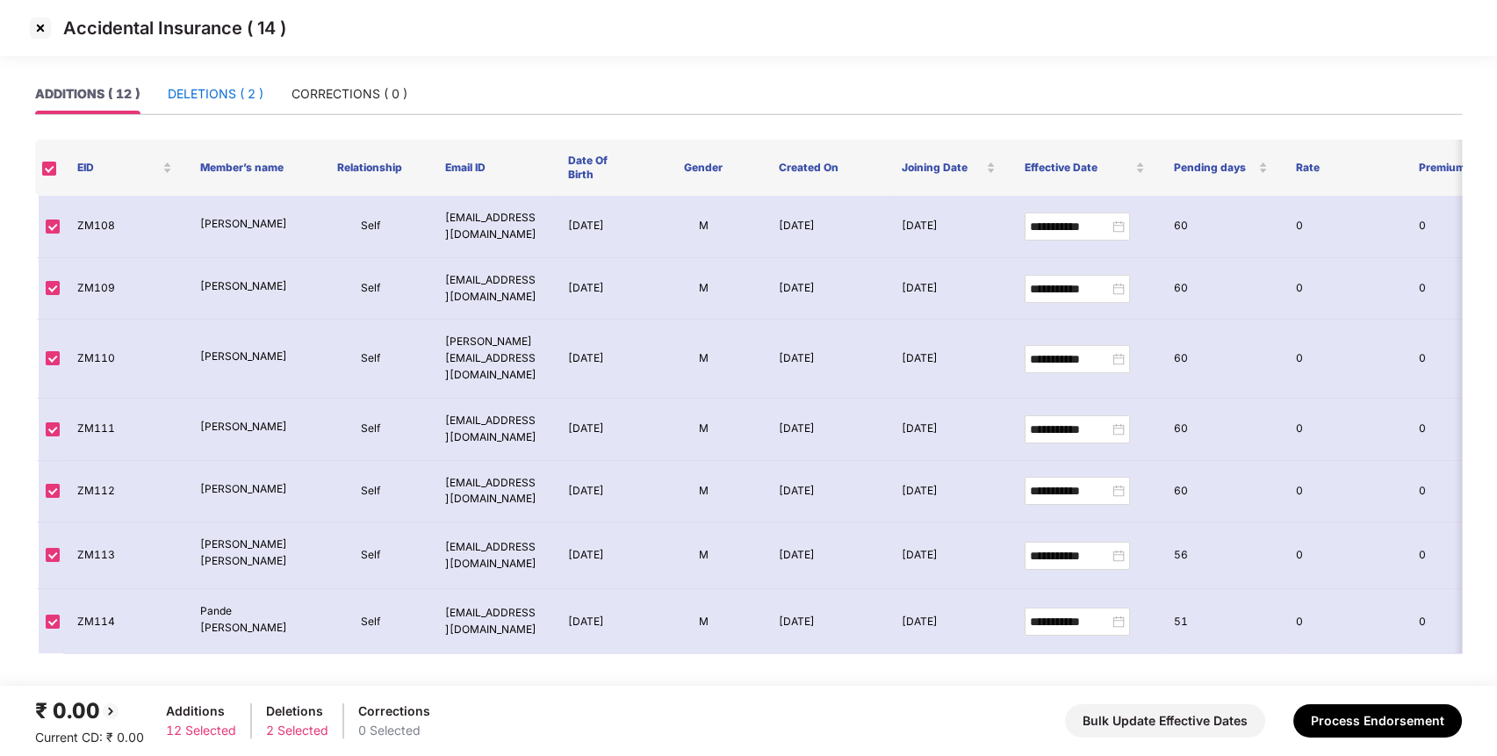
click at [232, 86] on div "DELETIONS ( 2 )" at bounding box center [216, 93] width 96 height 19
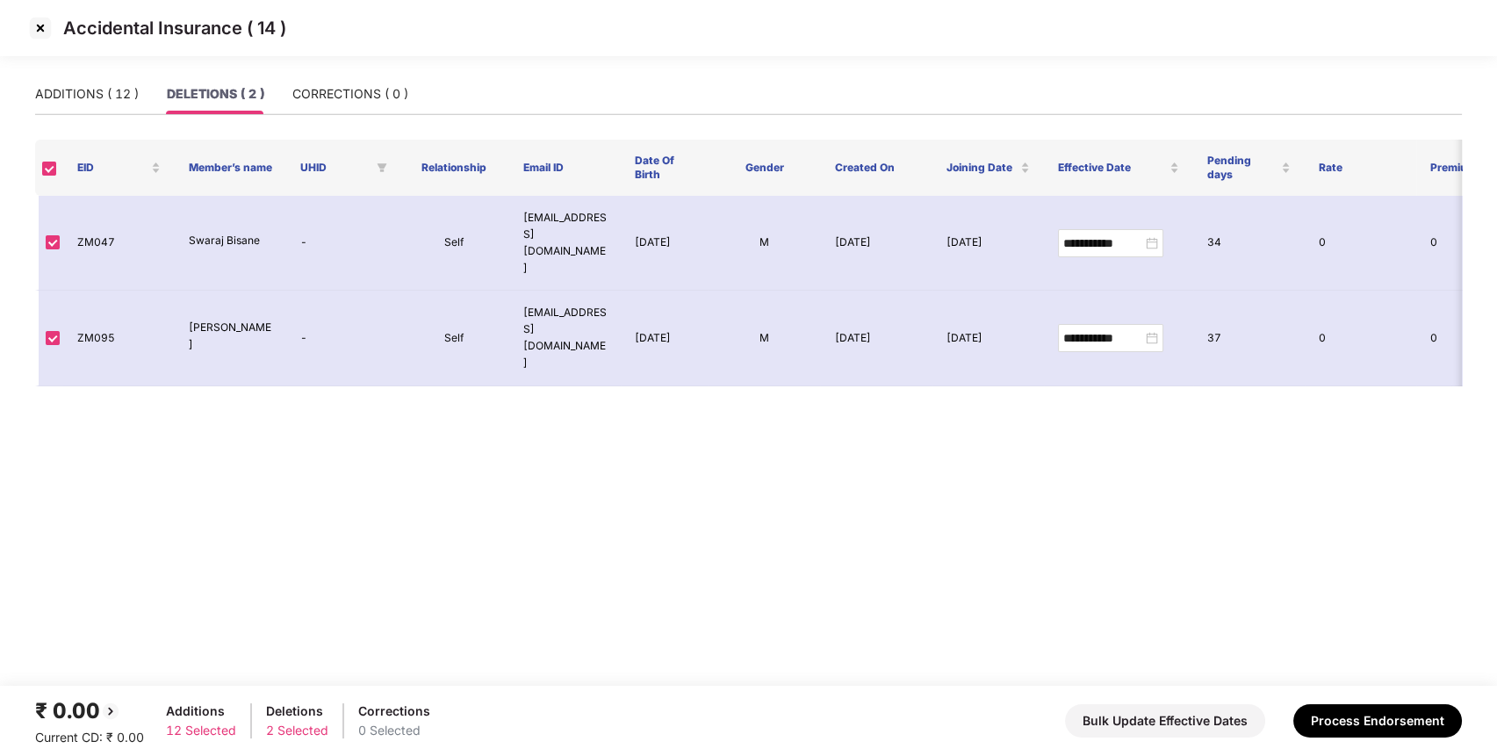
click at [42, 32] on img at bounding box center [40, 28] width 28 height 28
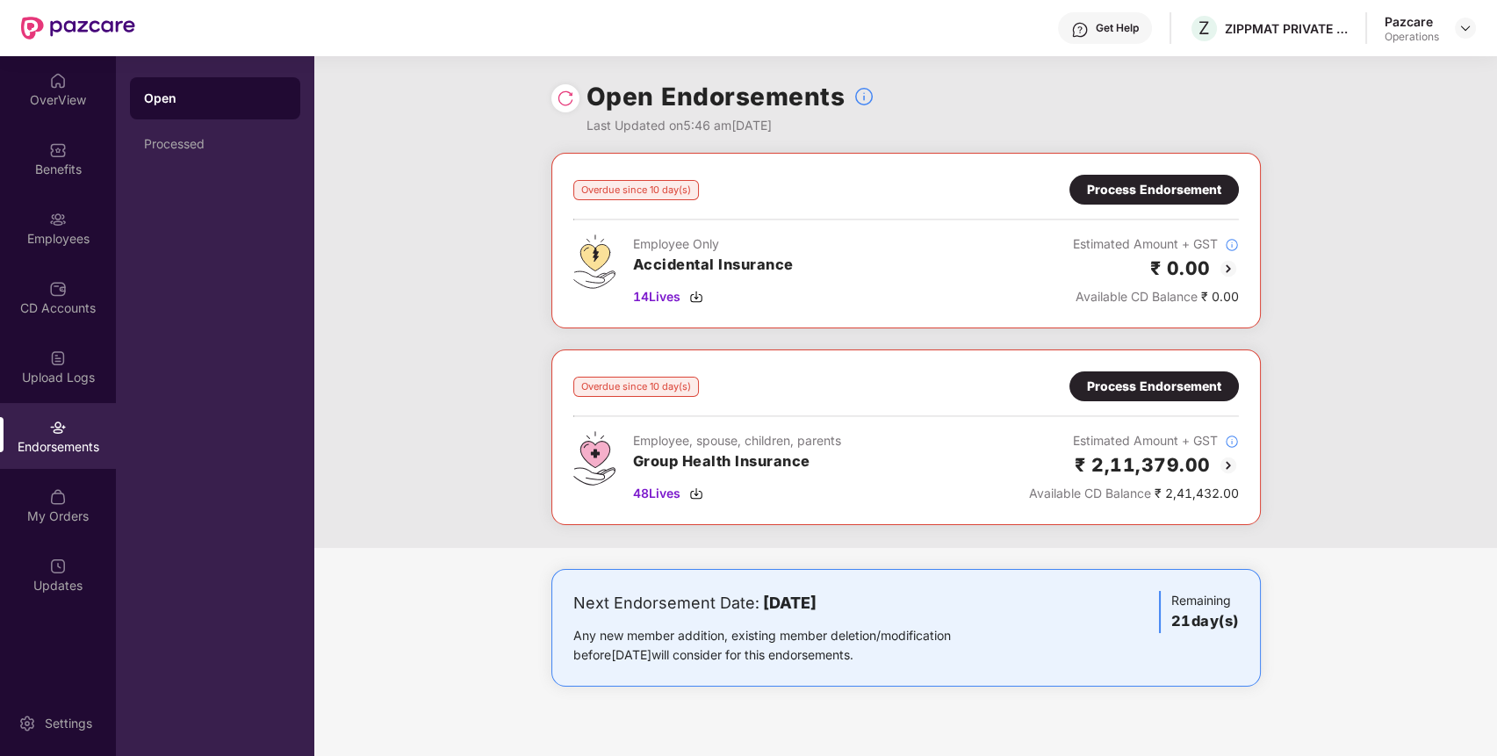
click at [1180, 377] on div "Process Endorsement" at bounding box center [1154, 386] width 134 height 19
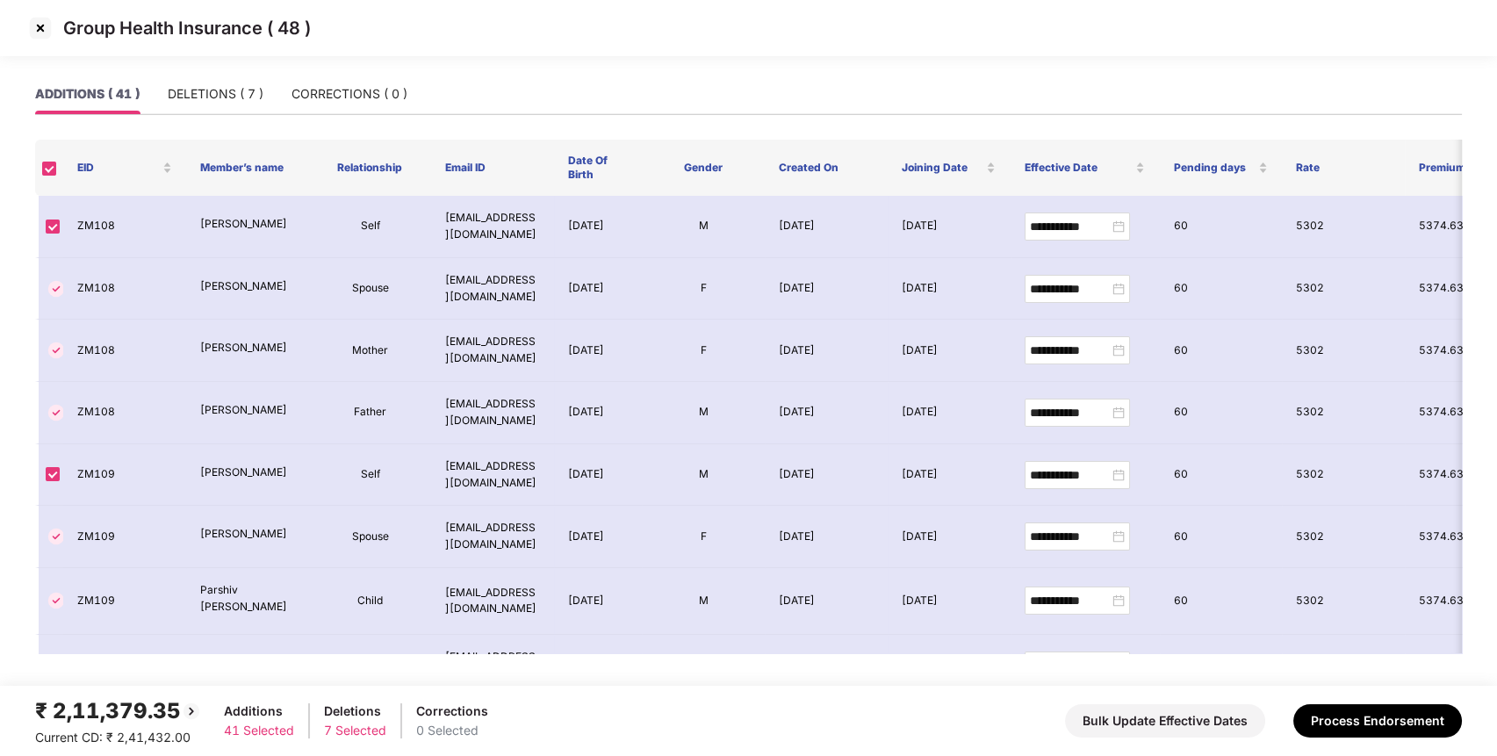
click at [35, 33] on img at bounding box center [40, 28] width 28 height 28
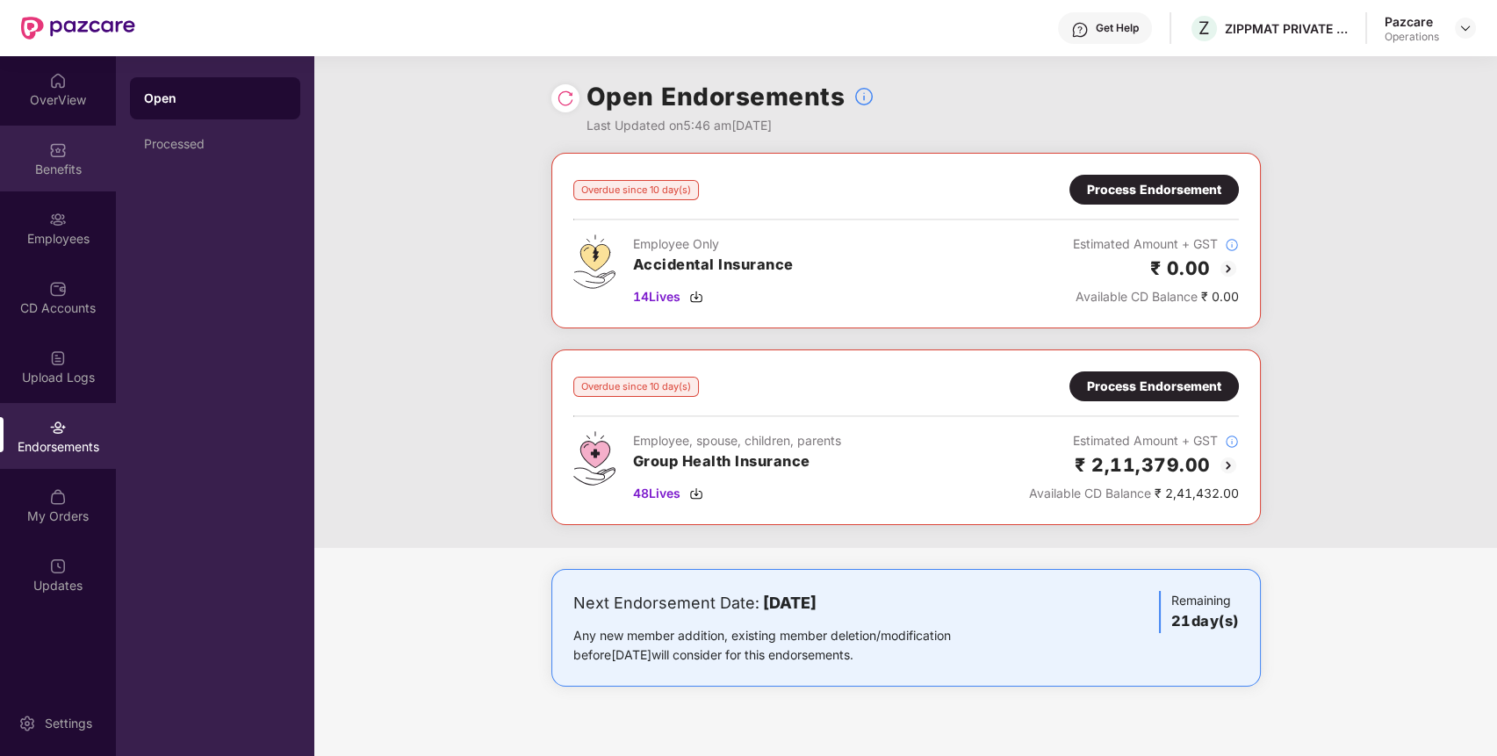
click at [37, 143] on div "Benefits" at bounding box center [58, 159] width 116 height 66
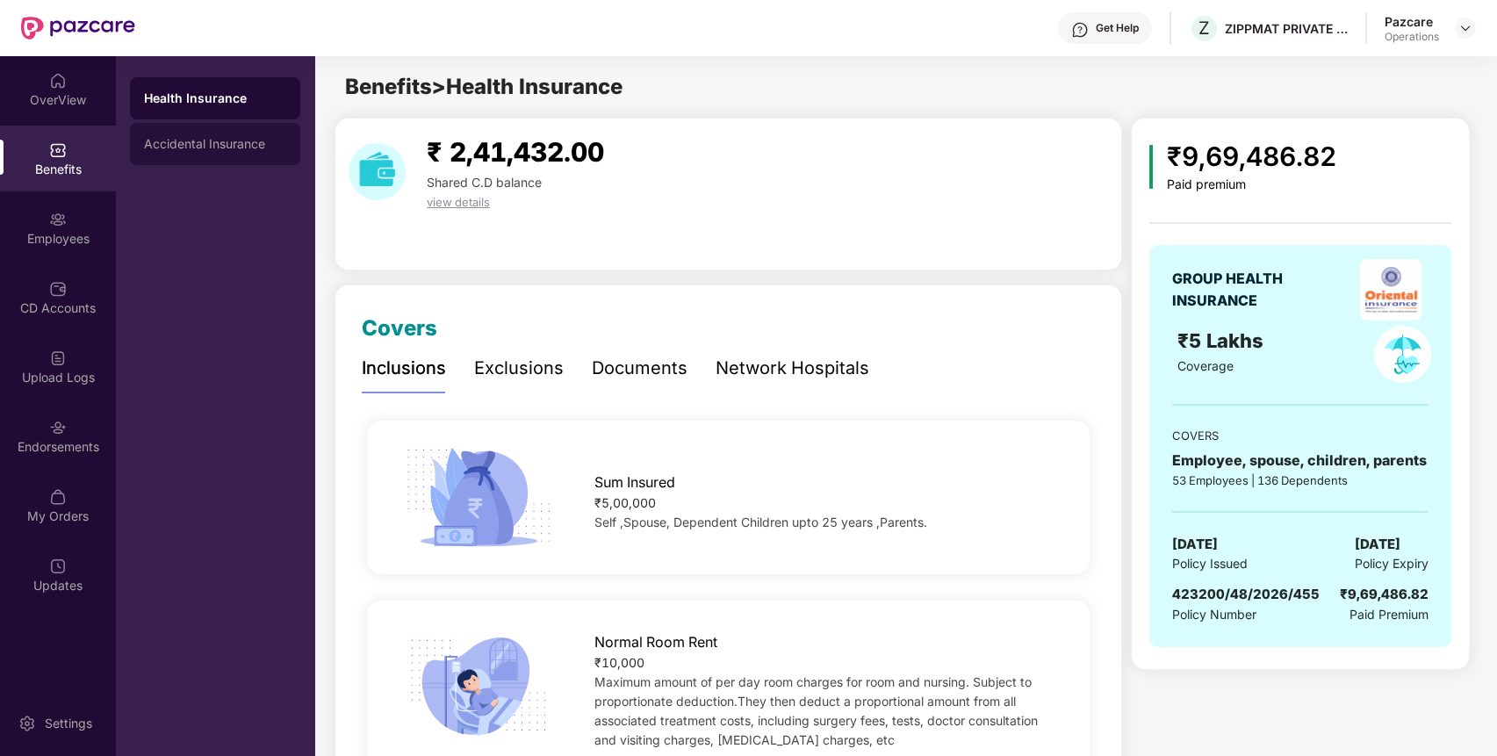
click at [258, 134] on div "Accidental Insurance" at bounding box center [215, 144] width 170 height 42
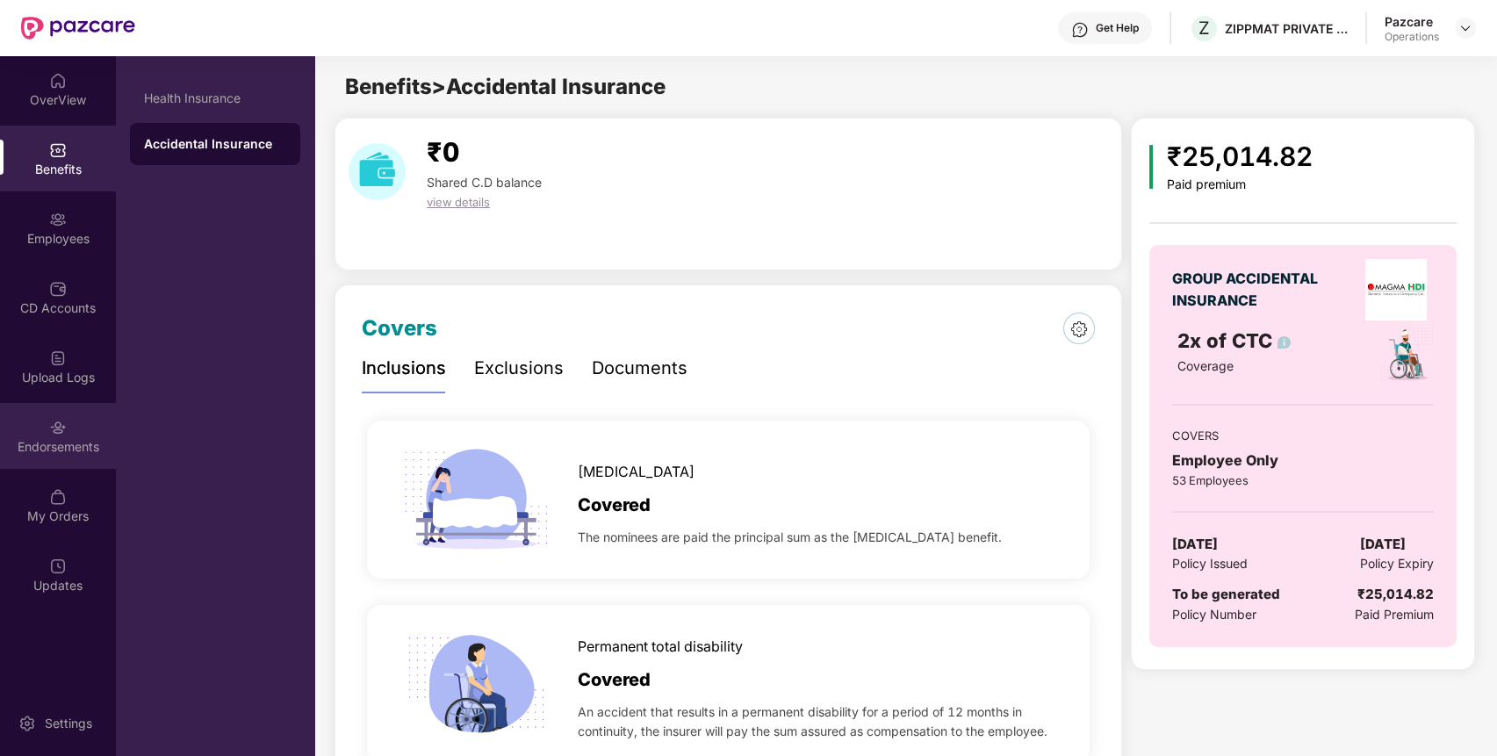
click at [45, 448] on div "Endorsements" at bounding box center [58, 447] width 116 height 18
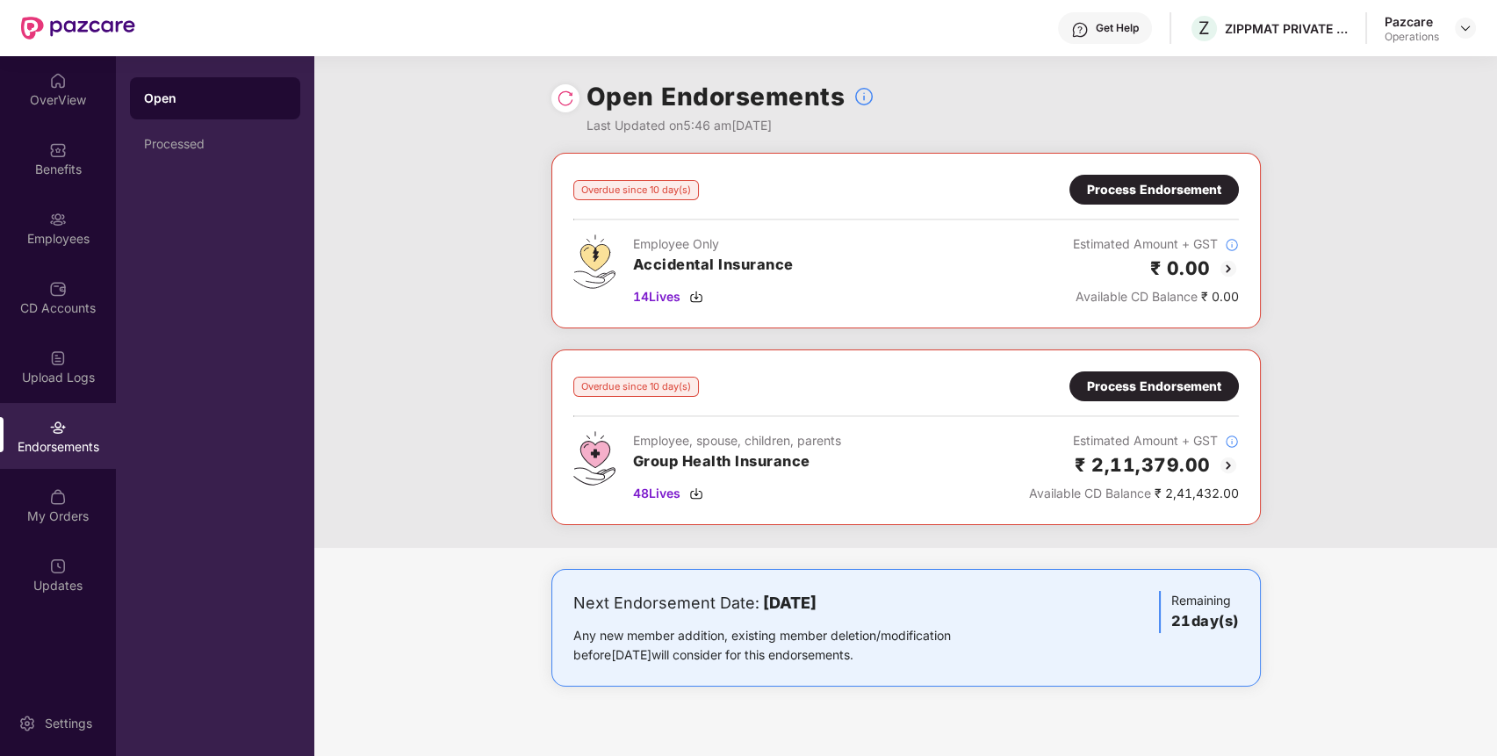
click at [1205, 379] on div "Process Endorsement" at bounding box center [1154, 386] width 134 height 19
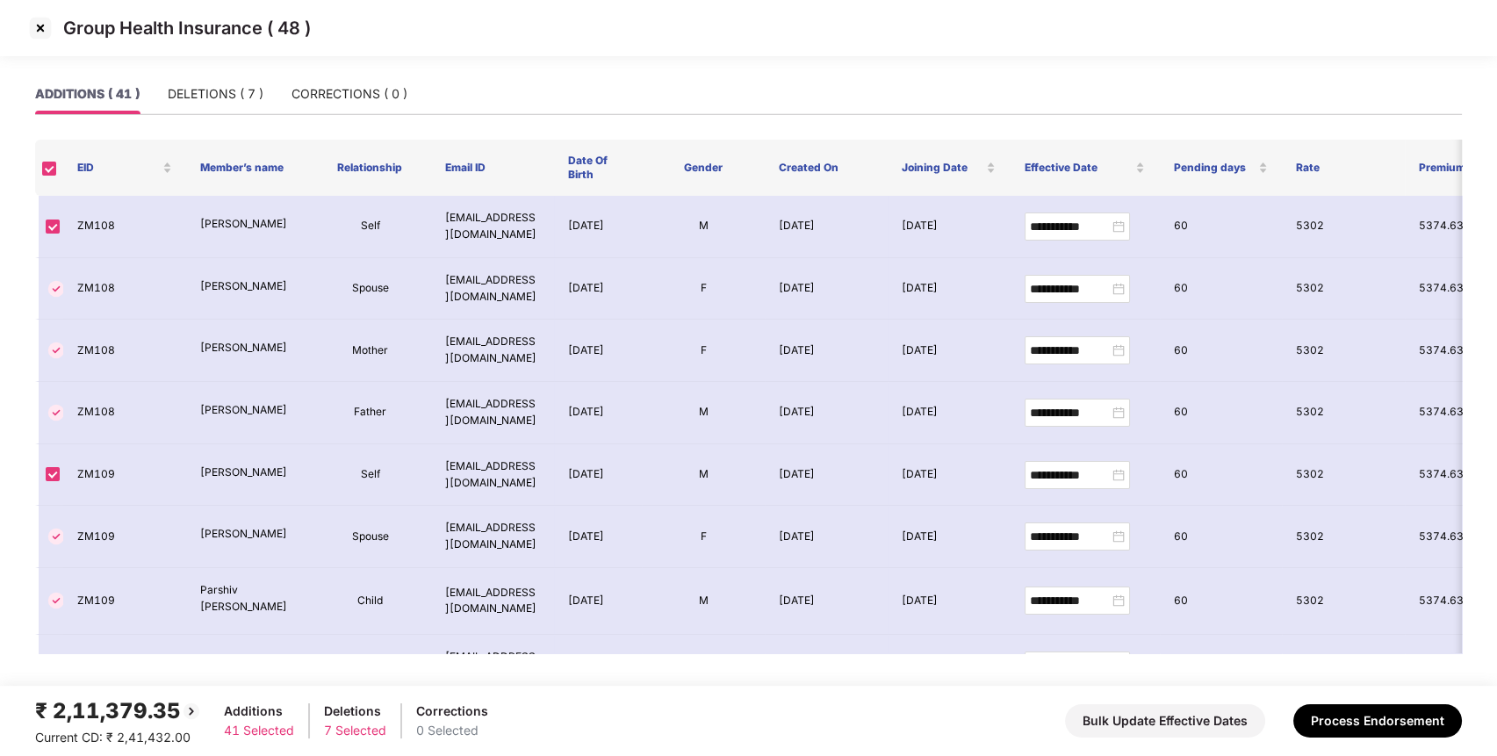
click at [40, 29] on img at bounding box center [40, 28] width 28 height 28
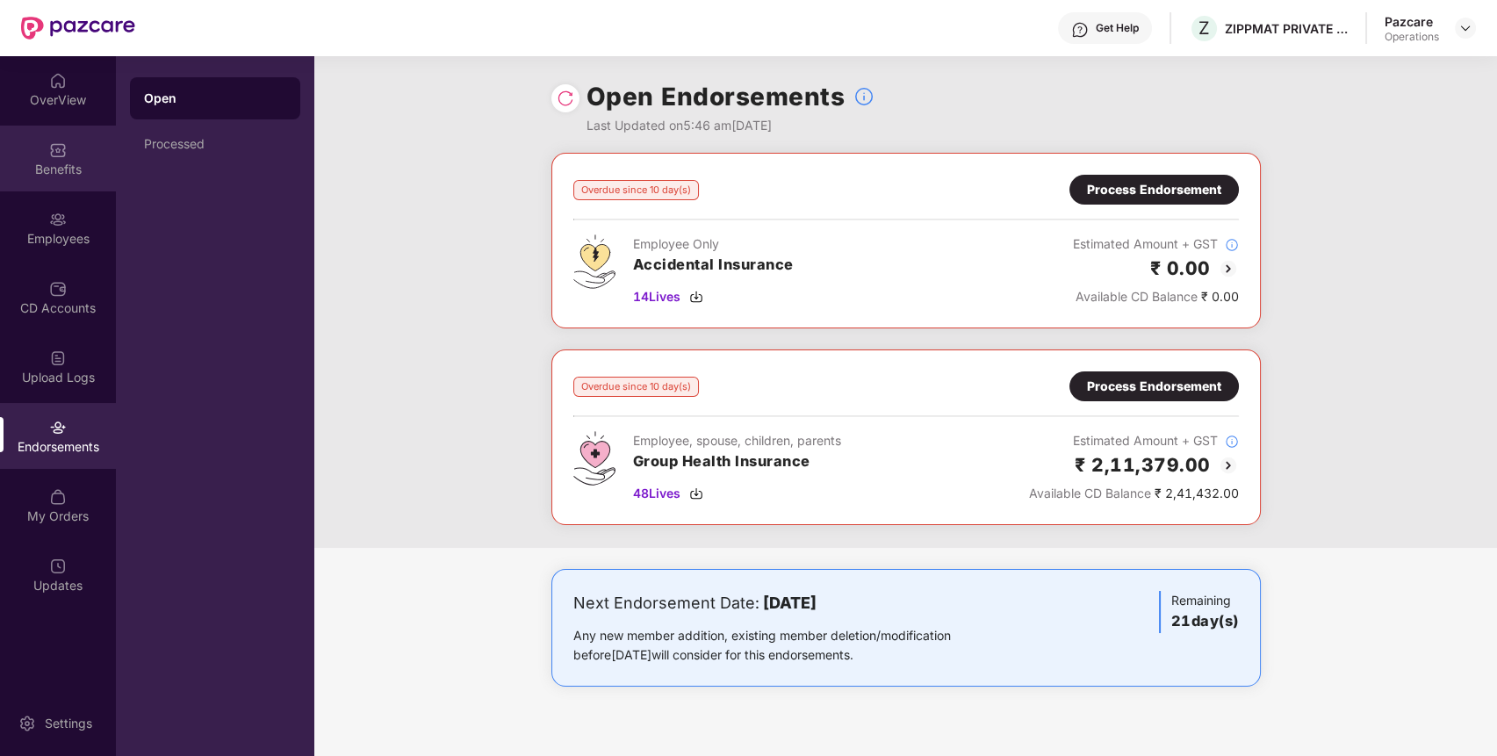
click at [79, 147] on div "Benefits" at bounding box center [58, 159] width 116 height 66
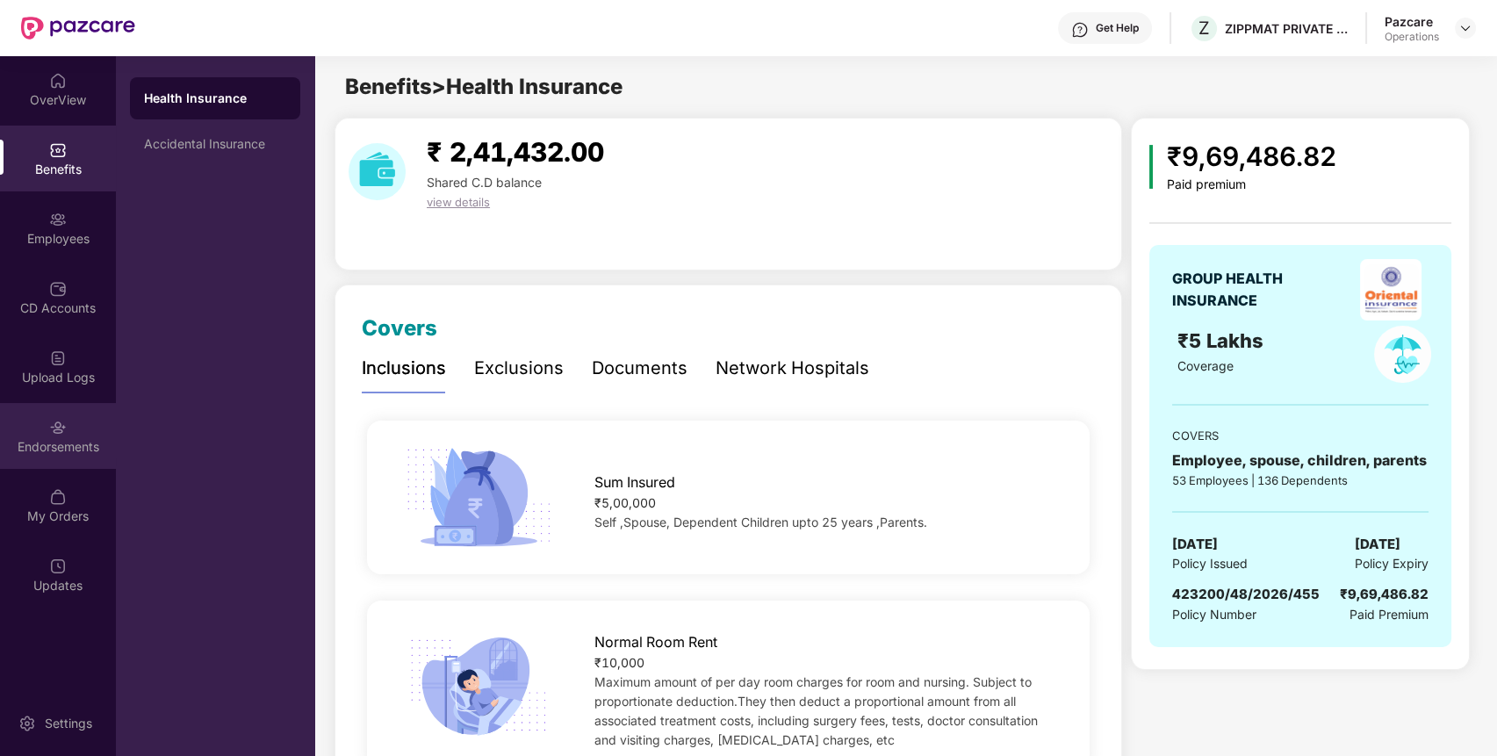
click at [65, 449] on div "Endorsements" at bounding box center [58, 447] width 116 height 18
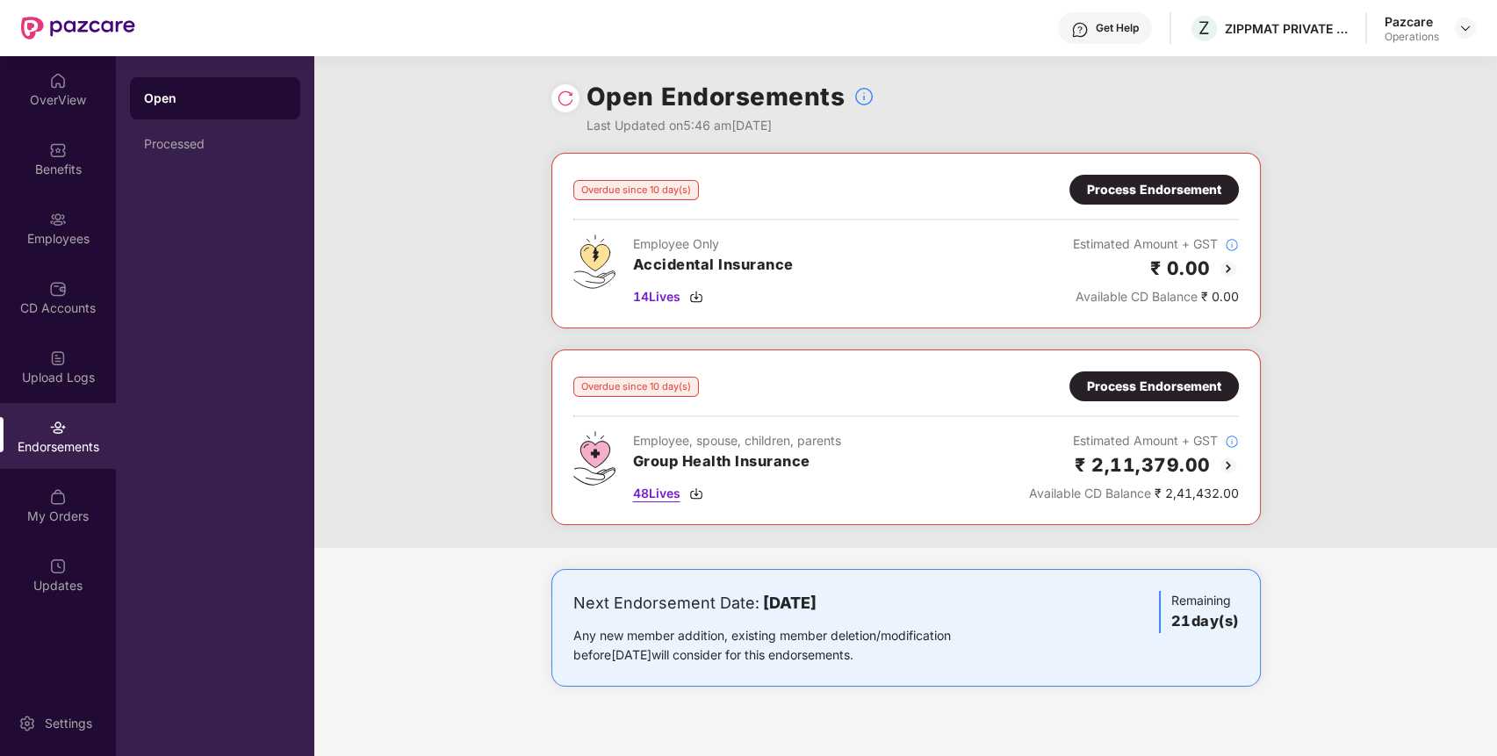
click at [653, 490] on span "48 Lives" at bounding box center [656, 493] width 47 height 19
click at [46, 156] on div "Benefits" at bounding box center [58, 159] width 116 height 66
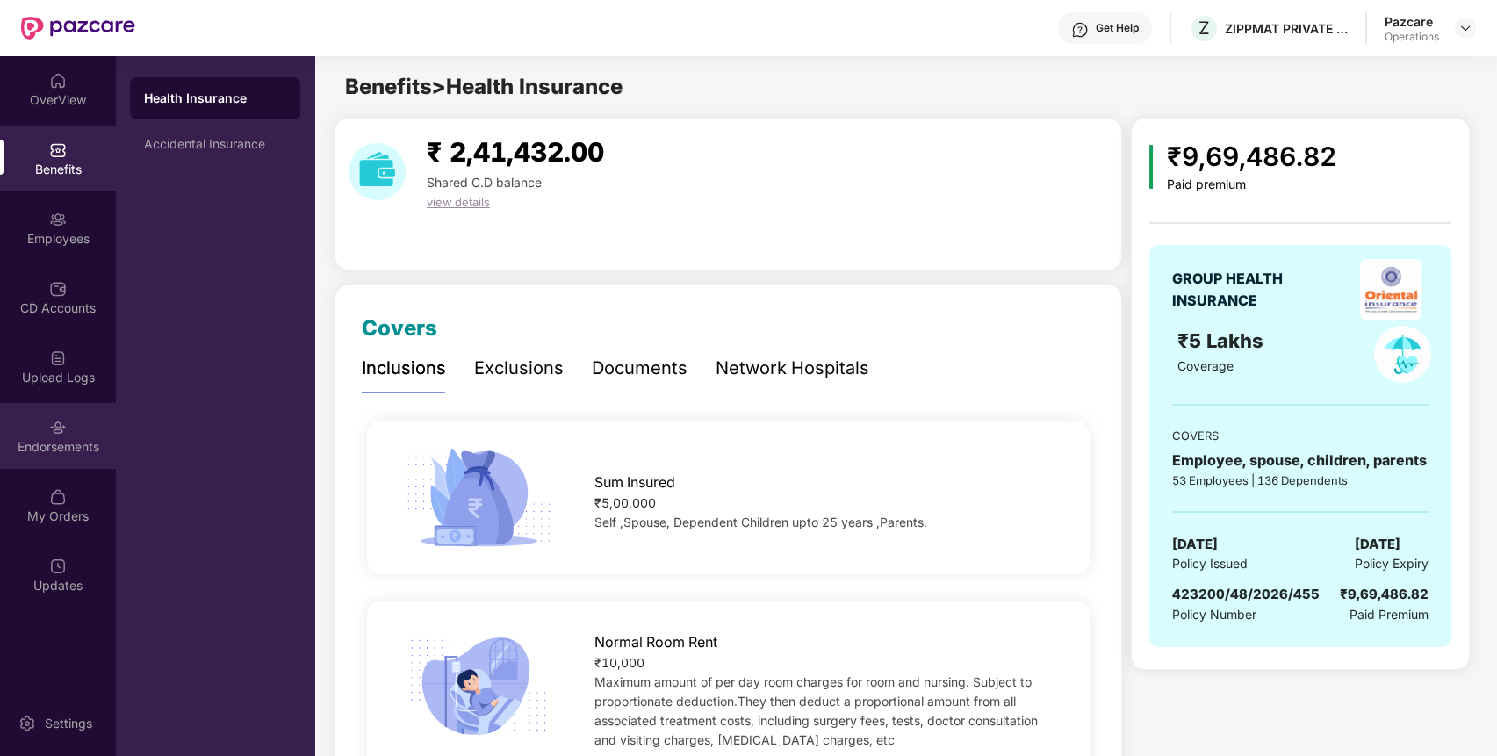
click at [72, 462] on div "Endorsements" at bounding box center [58, 436] width 116 height 66
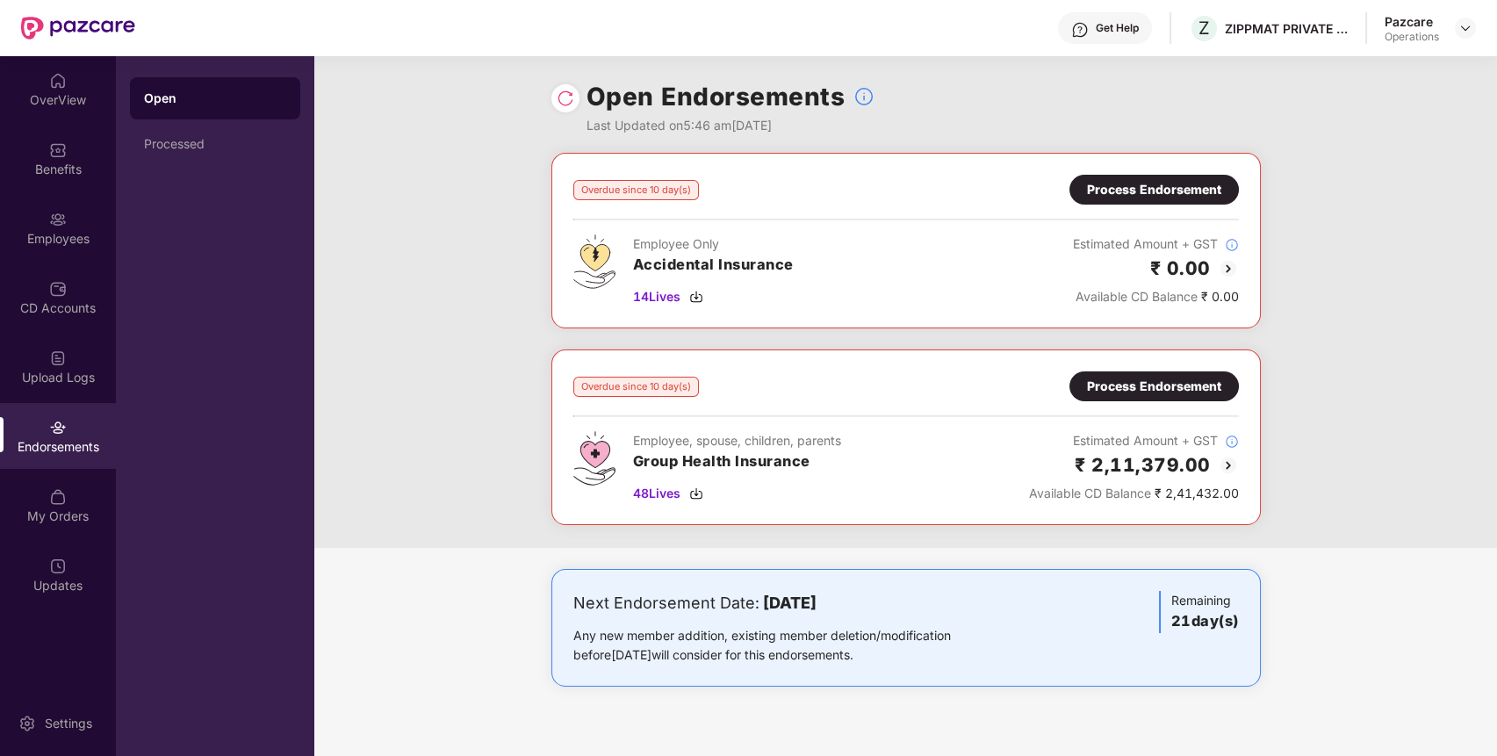
click at [1160, 380] on div "Process Endorsement" at bounding box center [1154, 386] width 134 height 19
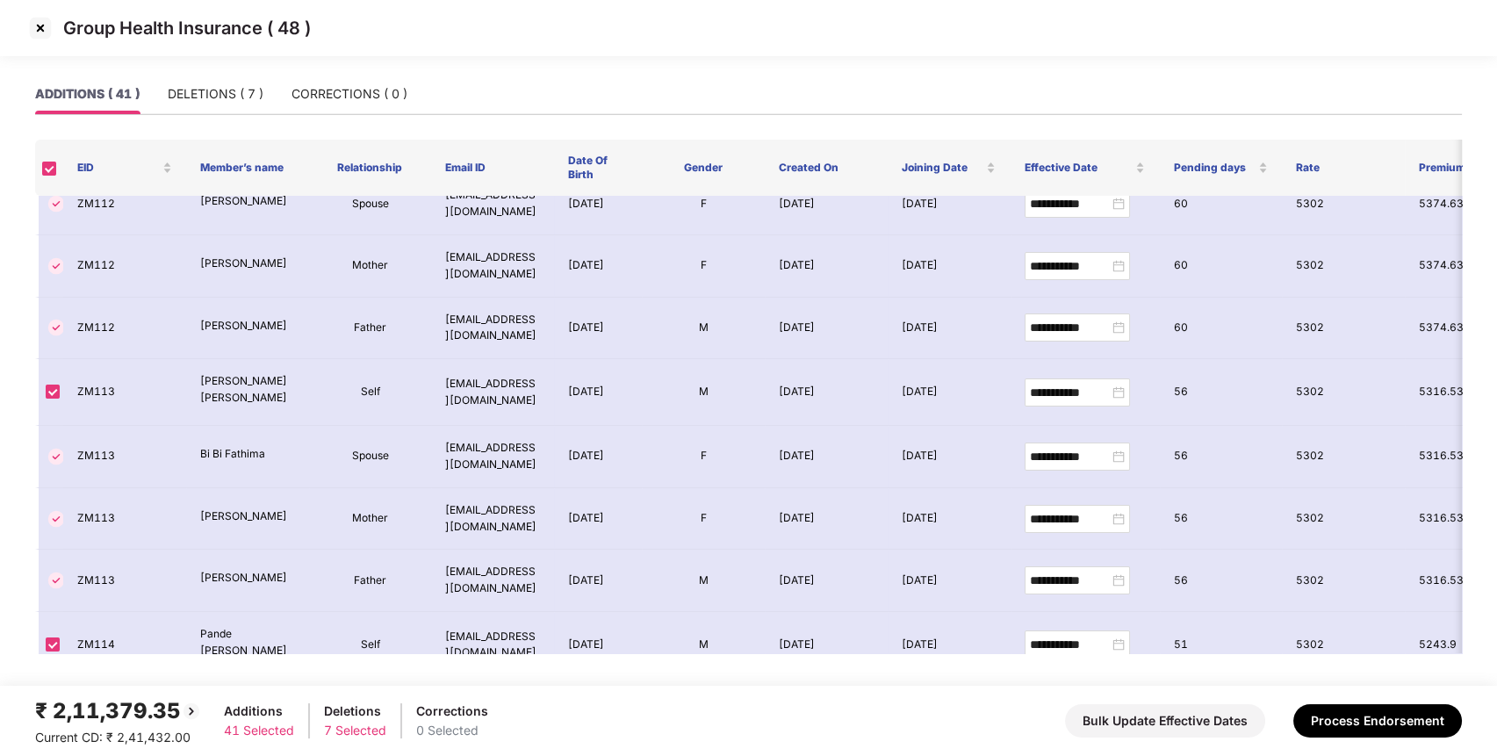
scroll to position [2126, 0]
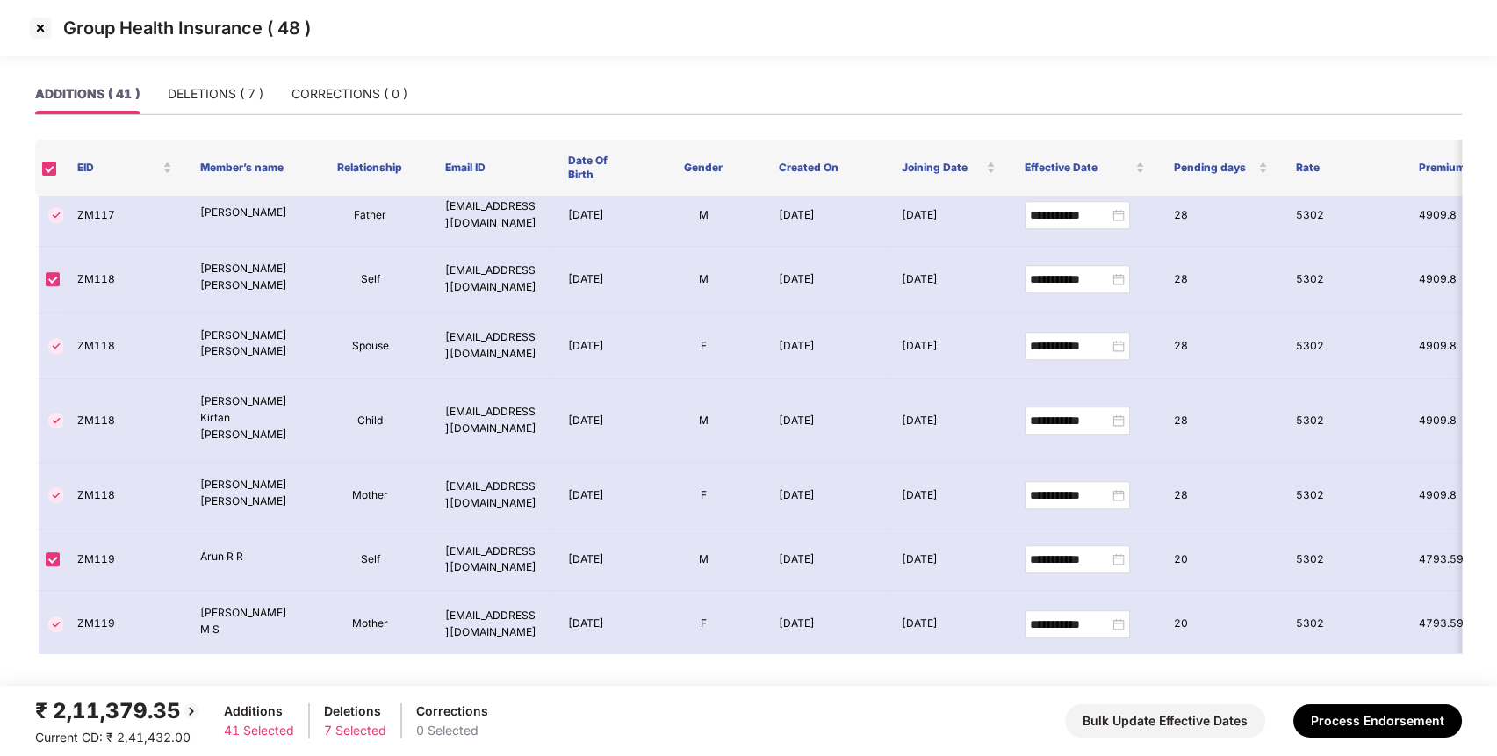
click at [39, 29] on img at bounding box center [40, 28] width 28 height 28
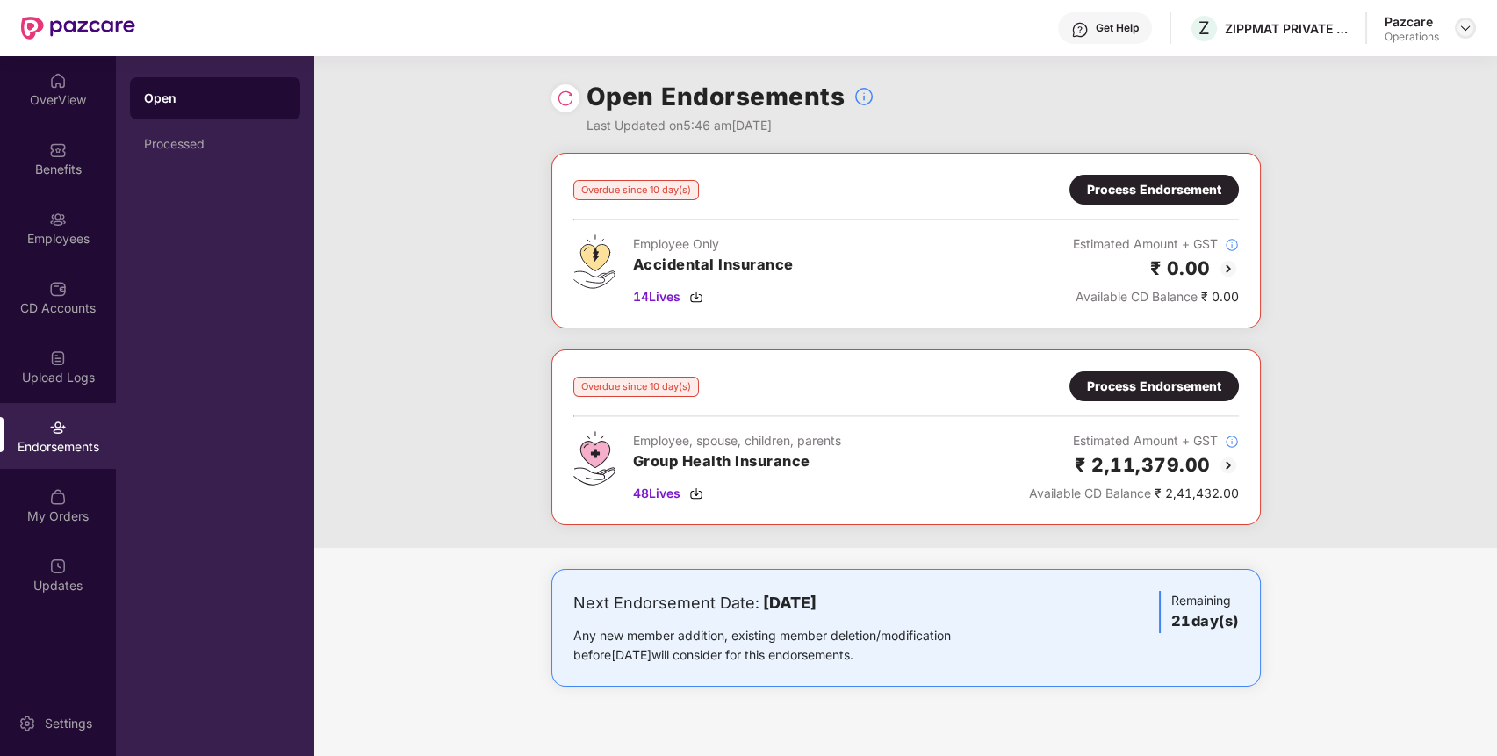
click at [1461, 22] on img at bounding box center [1465, 28] width 14 height 14
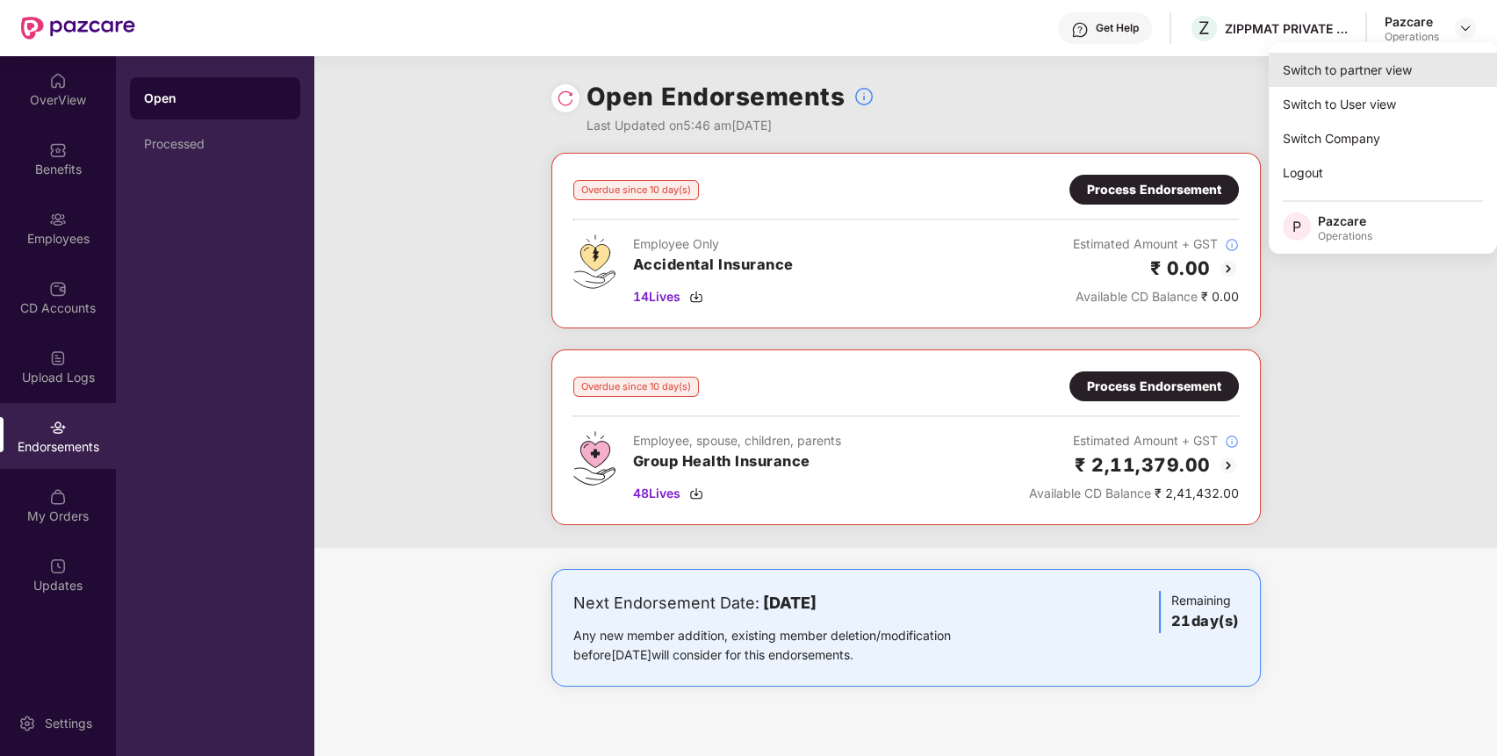
click at [1375, 81] on div "Switch to partner view" at bounding box center [1382, 70] width 228 height 34
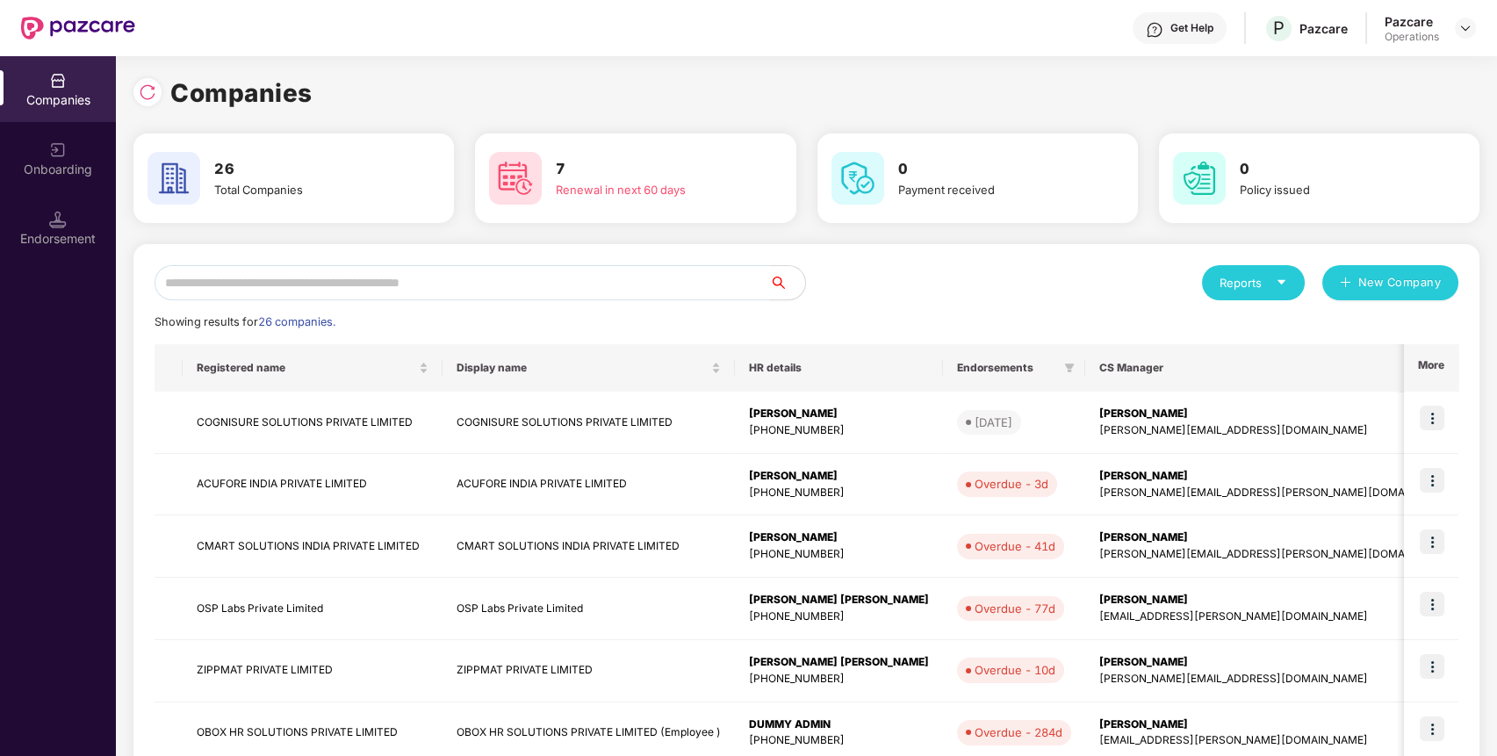
click at [678, 285] on input "text" at bounding box center [461, 282] width 615 height 35
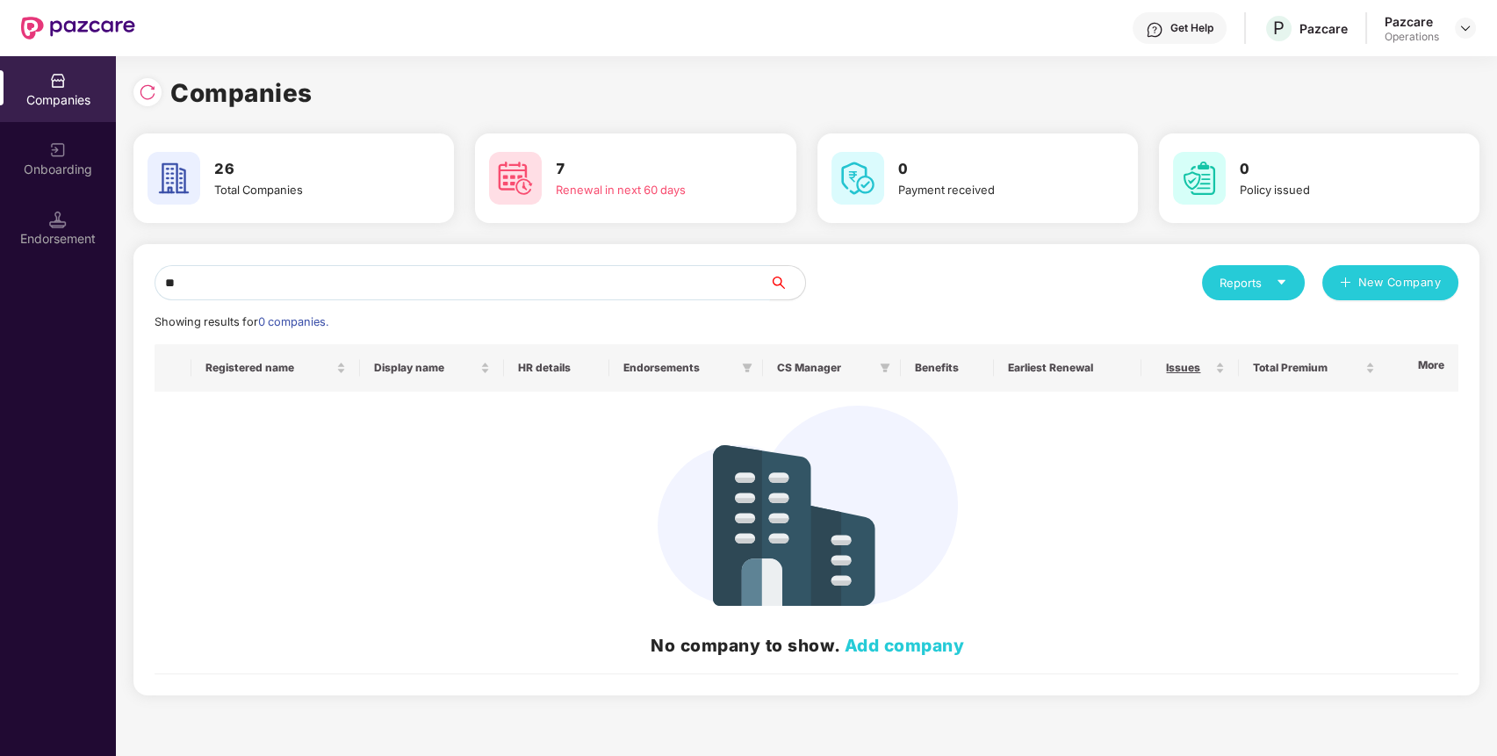
type input "*"
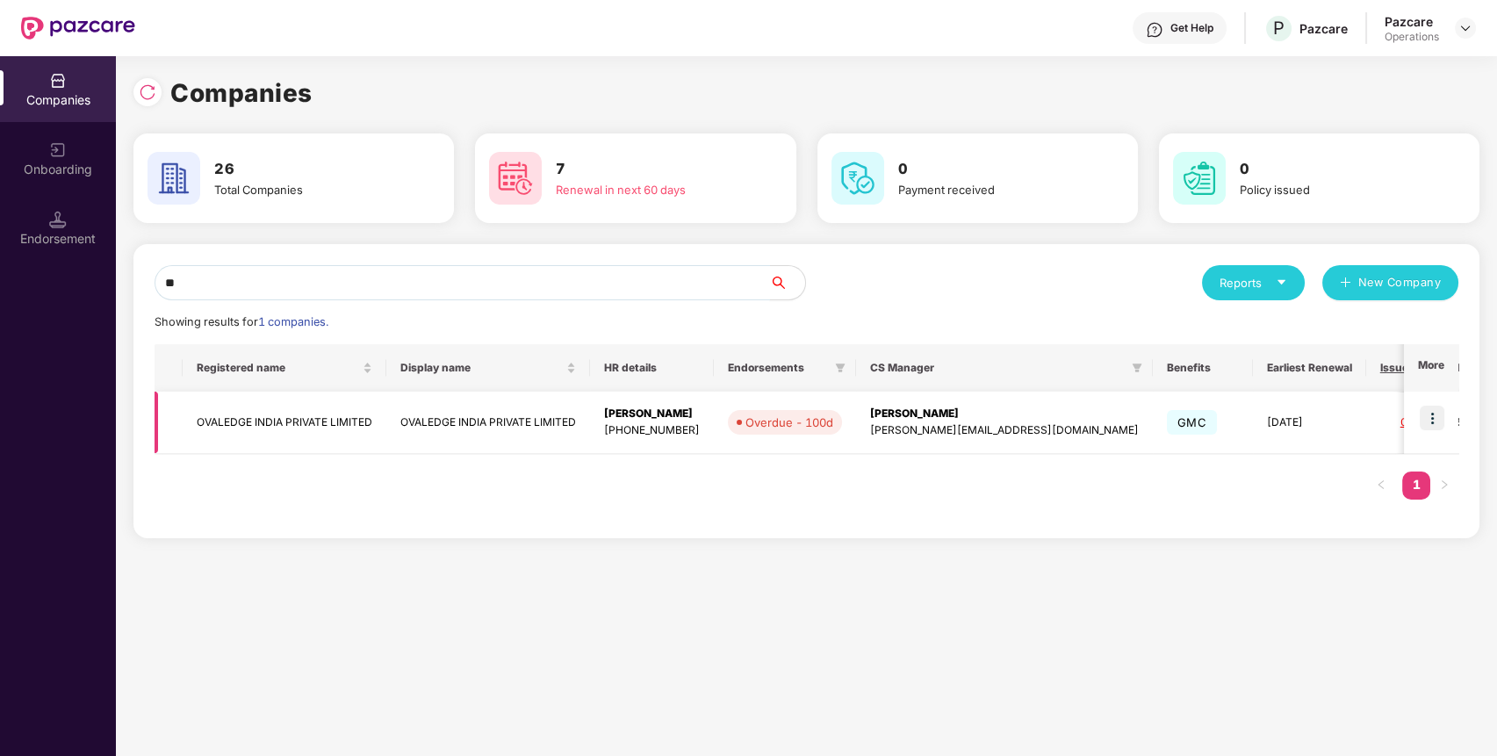
type input "**"
click at [1434, 413] on img at bounding box center [1431, 418] width 25 height 25
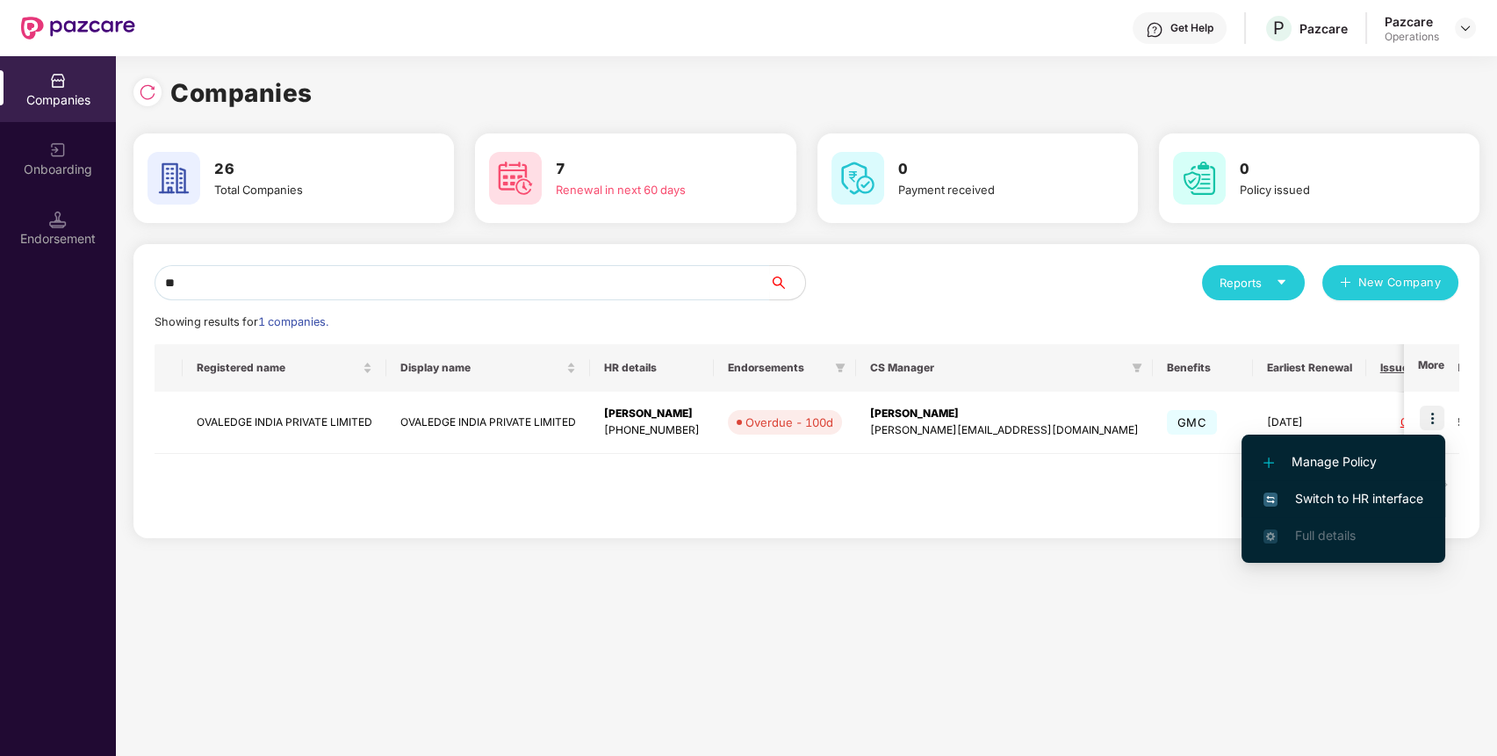
click at [1349, 493] on span "Switch to HR interface" at bounding box center [1343, 498] width 160 height 19
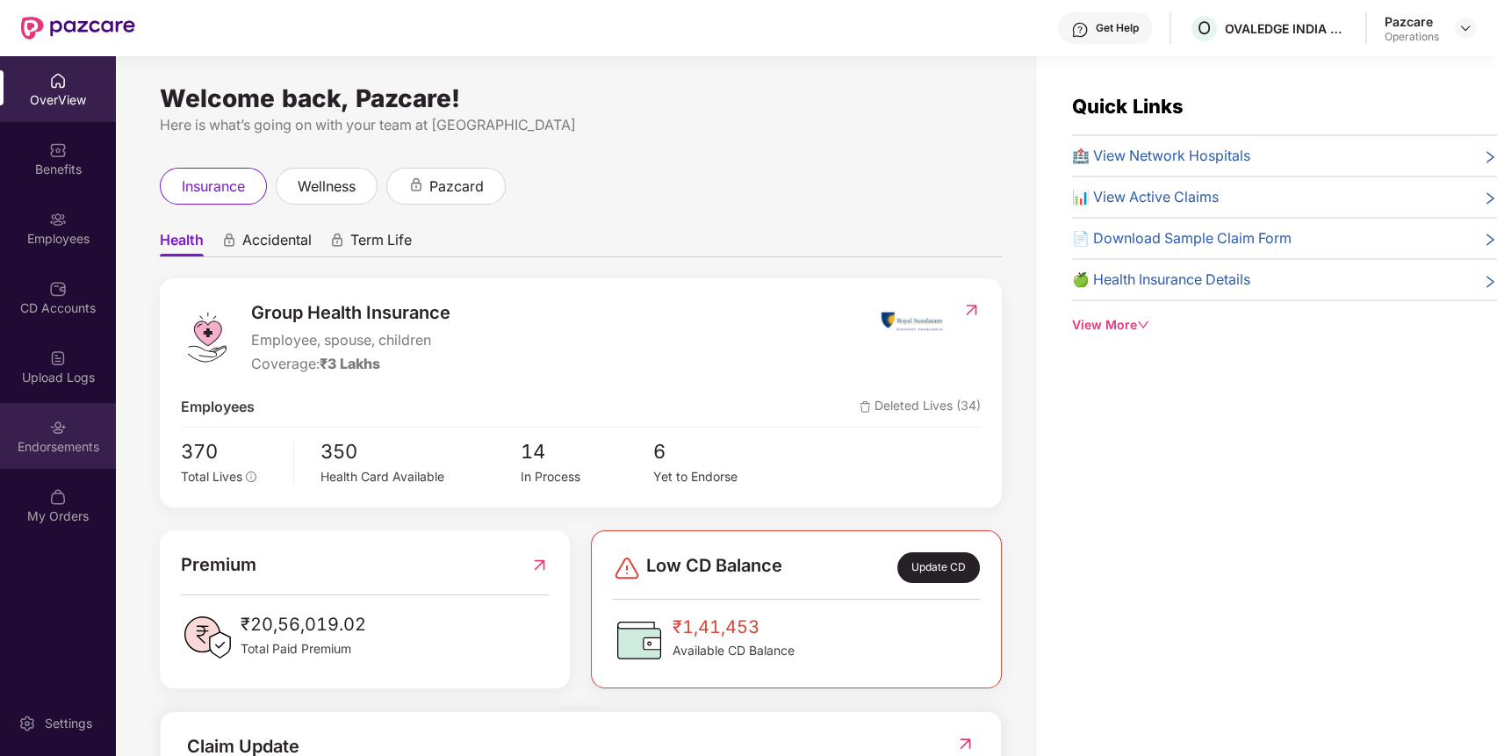
click at [53, 449] on div "Endorsements" at bounding box center [58, 447] width 116 height 18
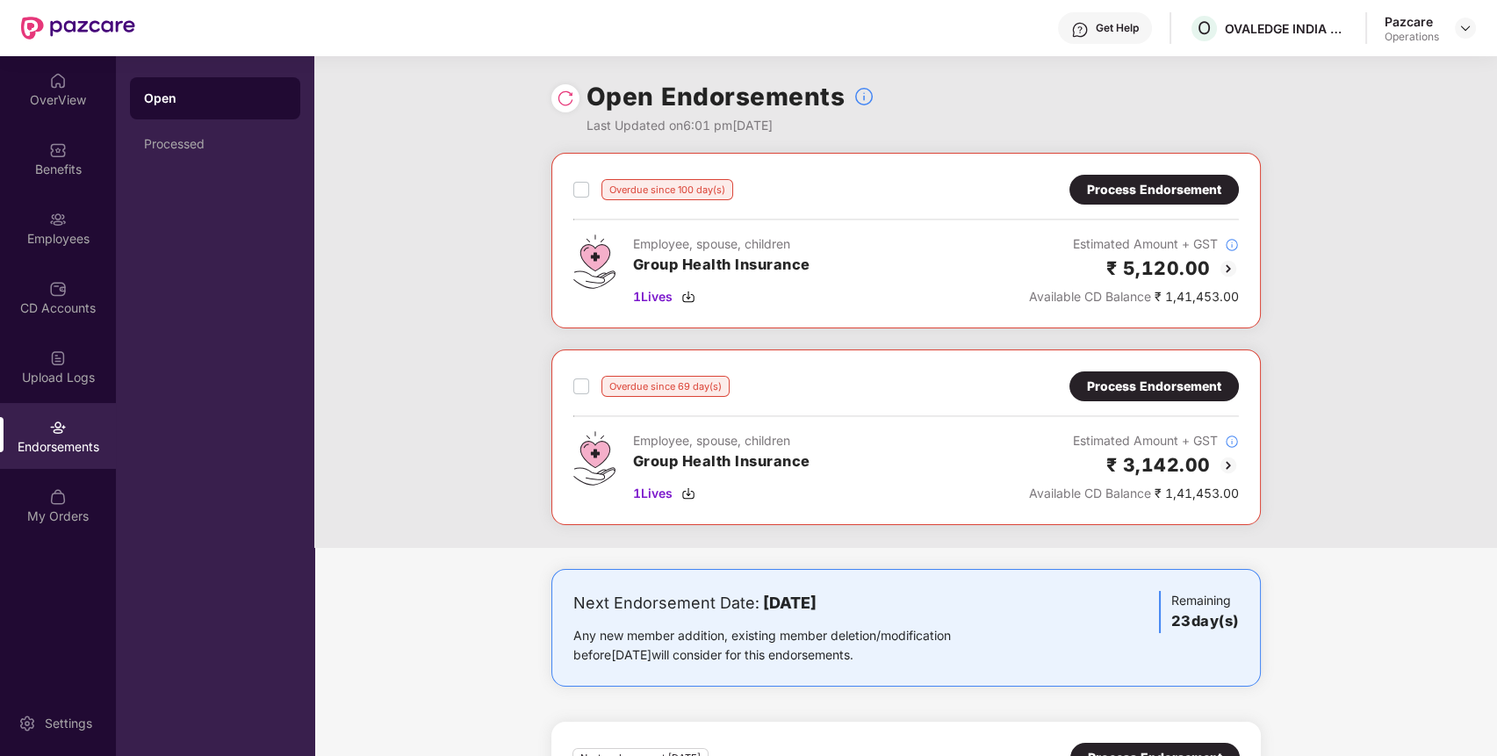
scroll to position [159, 0]
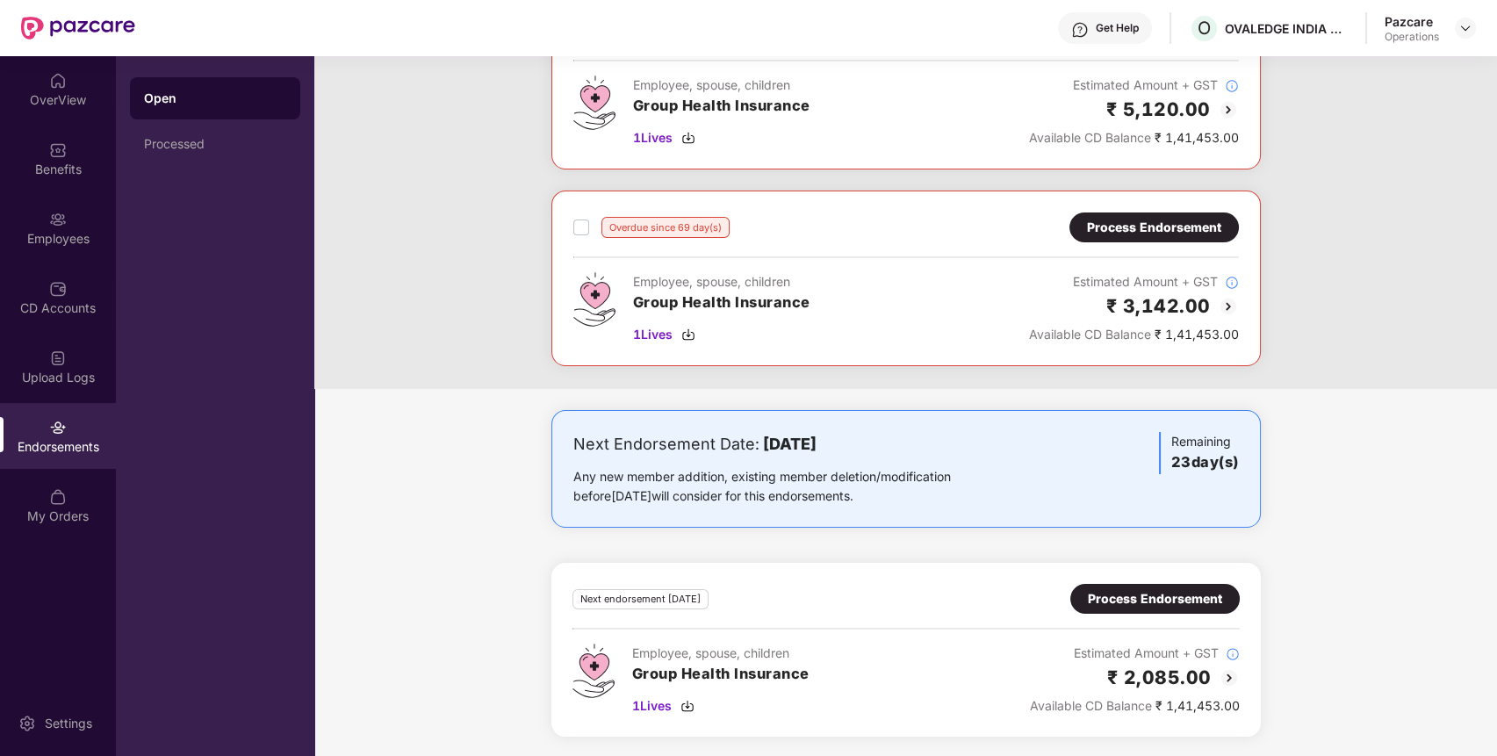
click at [1130, 599] on div "Process Endorsement" at bounding box center [1155, 598] width 134 height 19
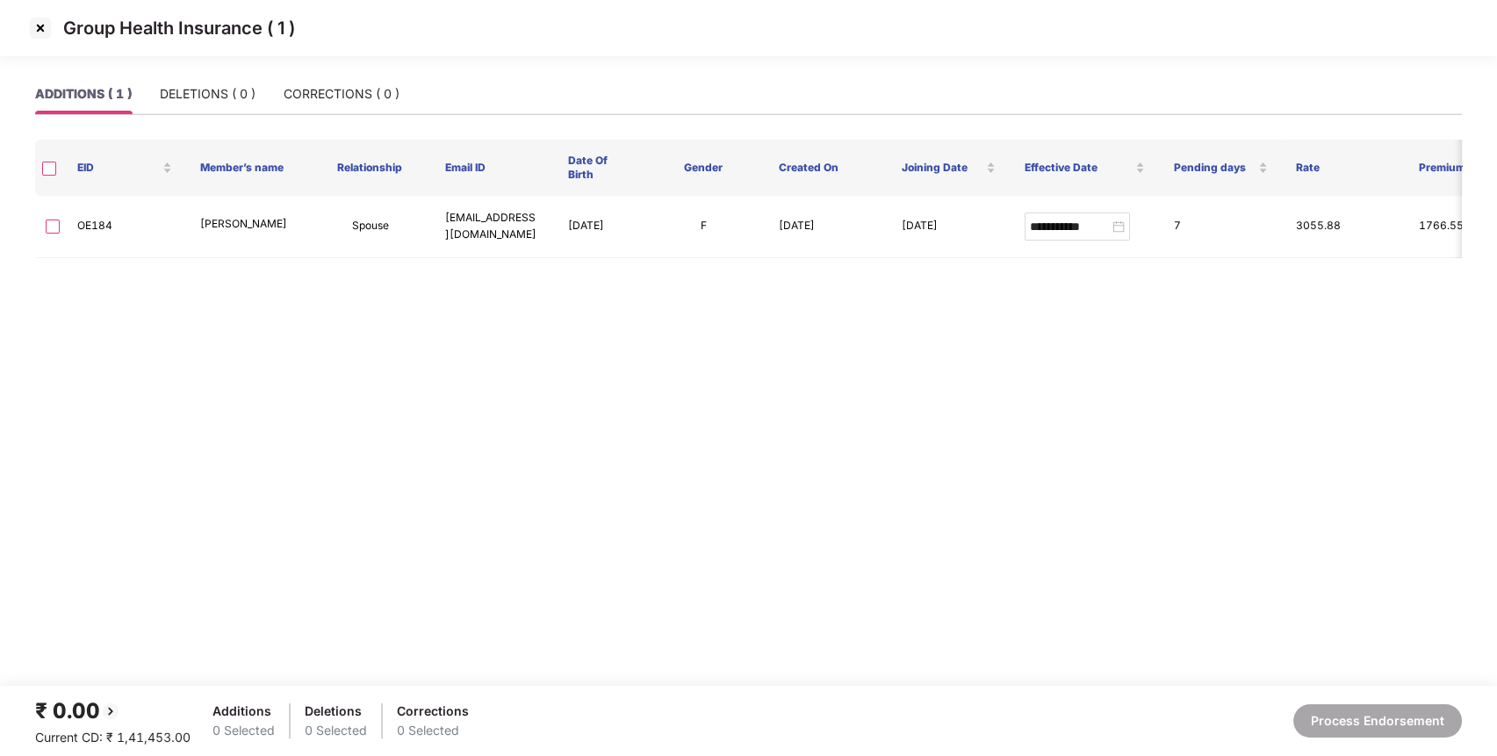
click at [47, 27] on img at bounding box center [40, 28] width 28 height 28
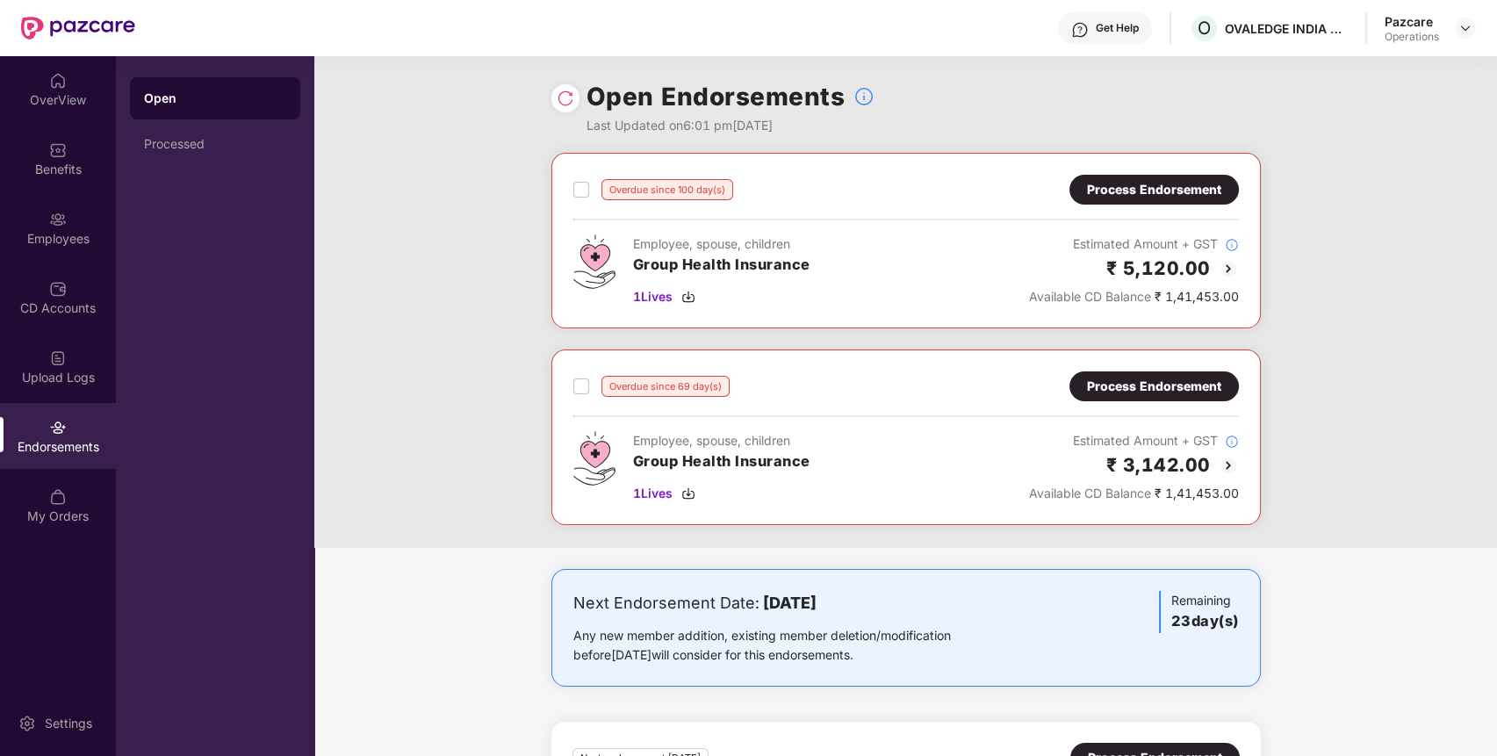
click at [566, 96] on img at bounding box center [566, 99] width 18 height 18
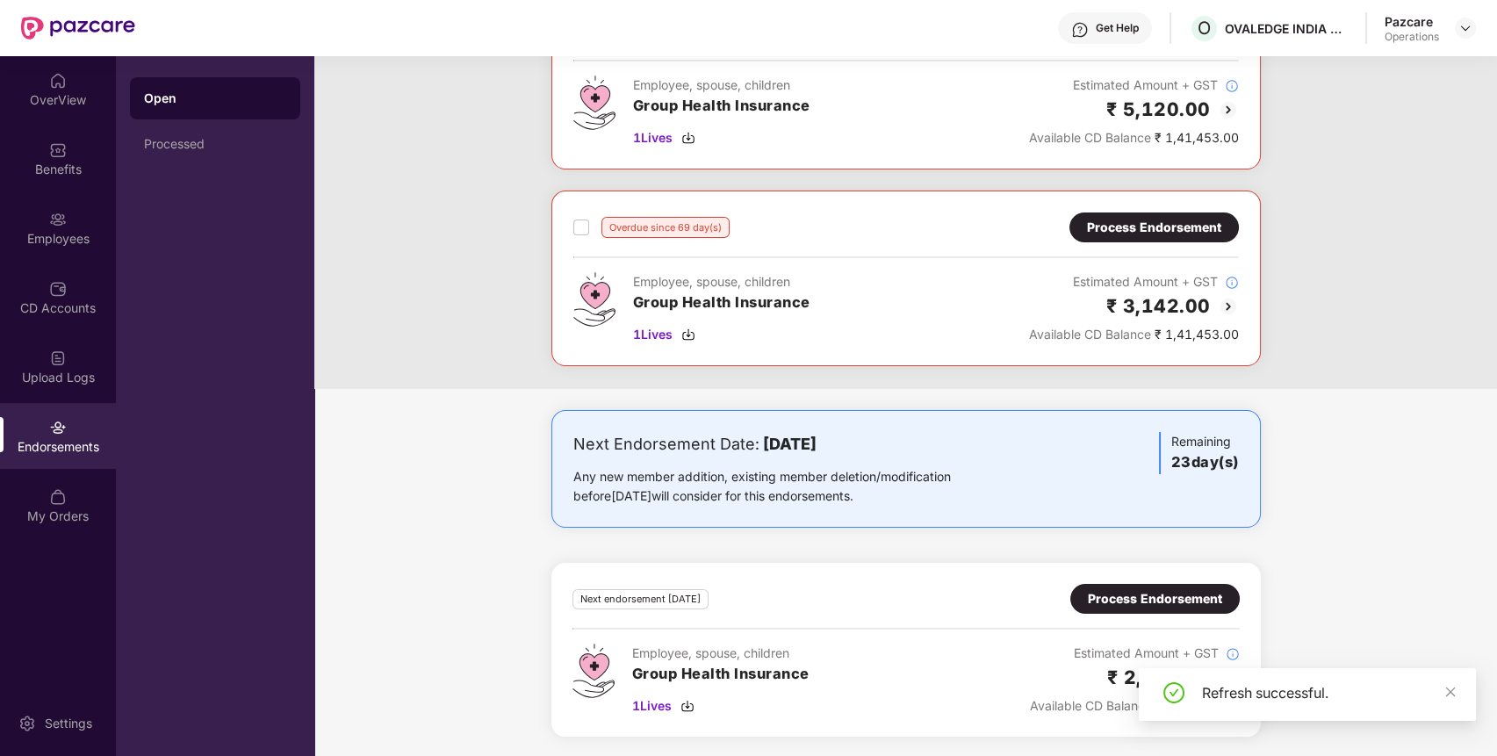
scroll to position [158, 0]
click at [1126, 600] on div "Process Endorsement" at bounding box center [1155, 599] width 134 height 19
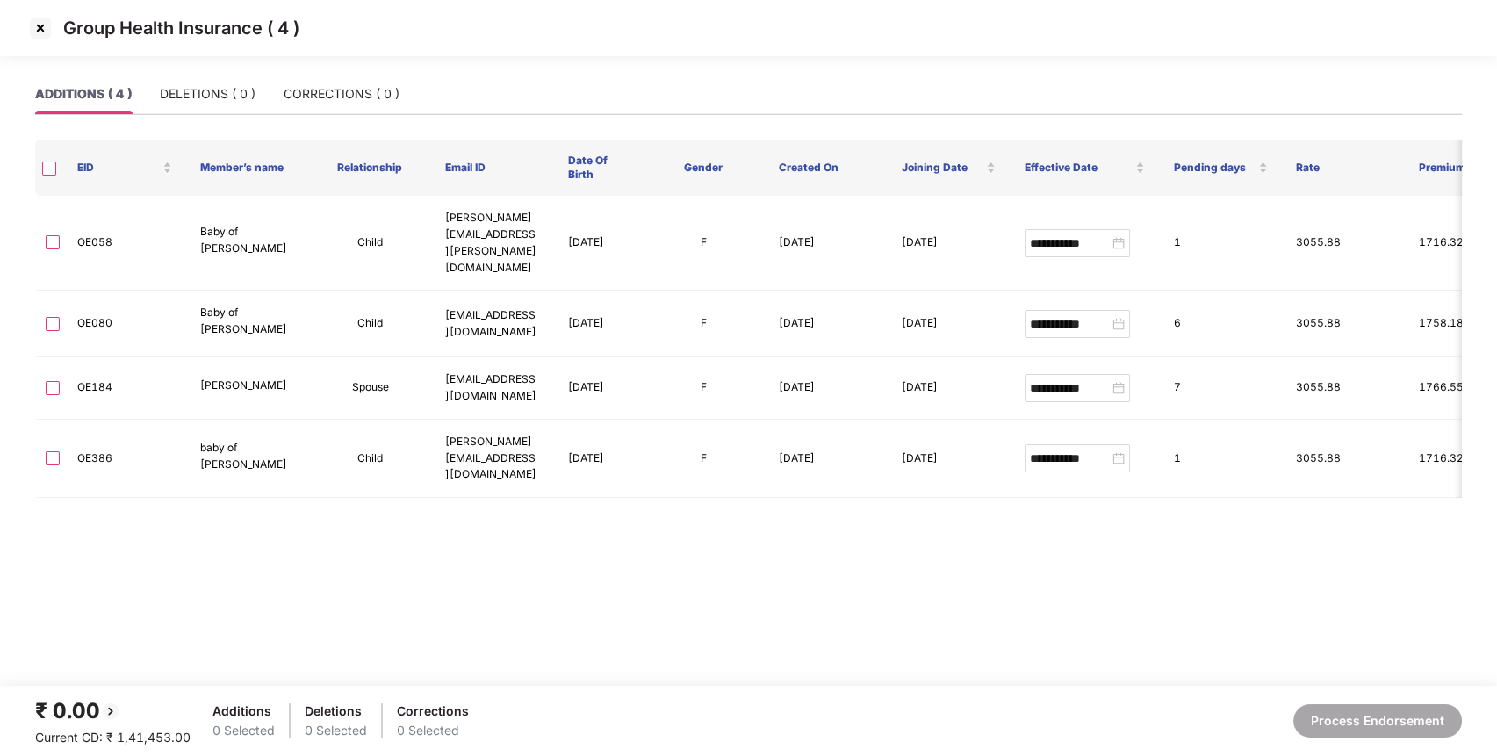
click at [35, 28] on img at bounding box center [40, 28] width 28 height 28
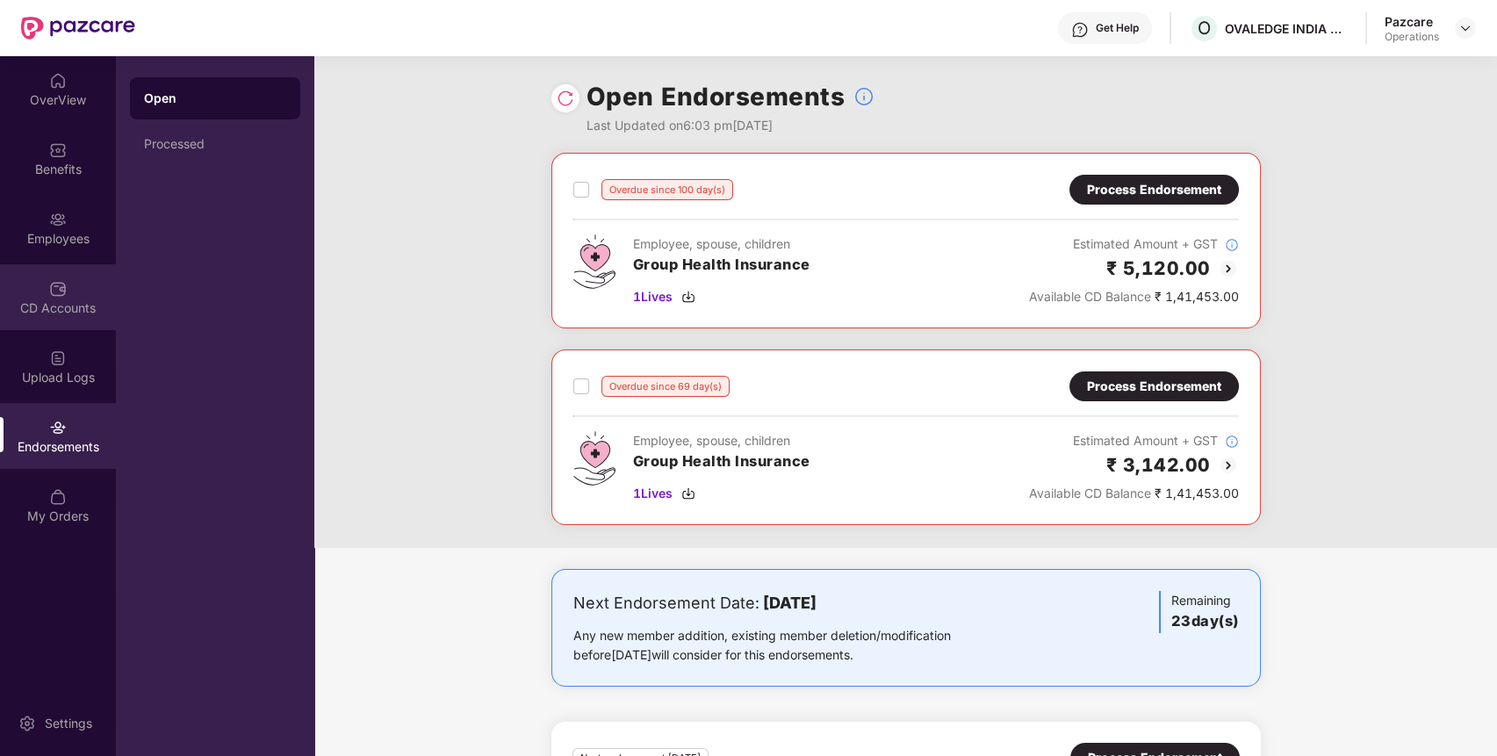
click at [57, 294] on img at bounding box center [58, 289] width 18 height 18
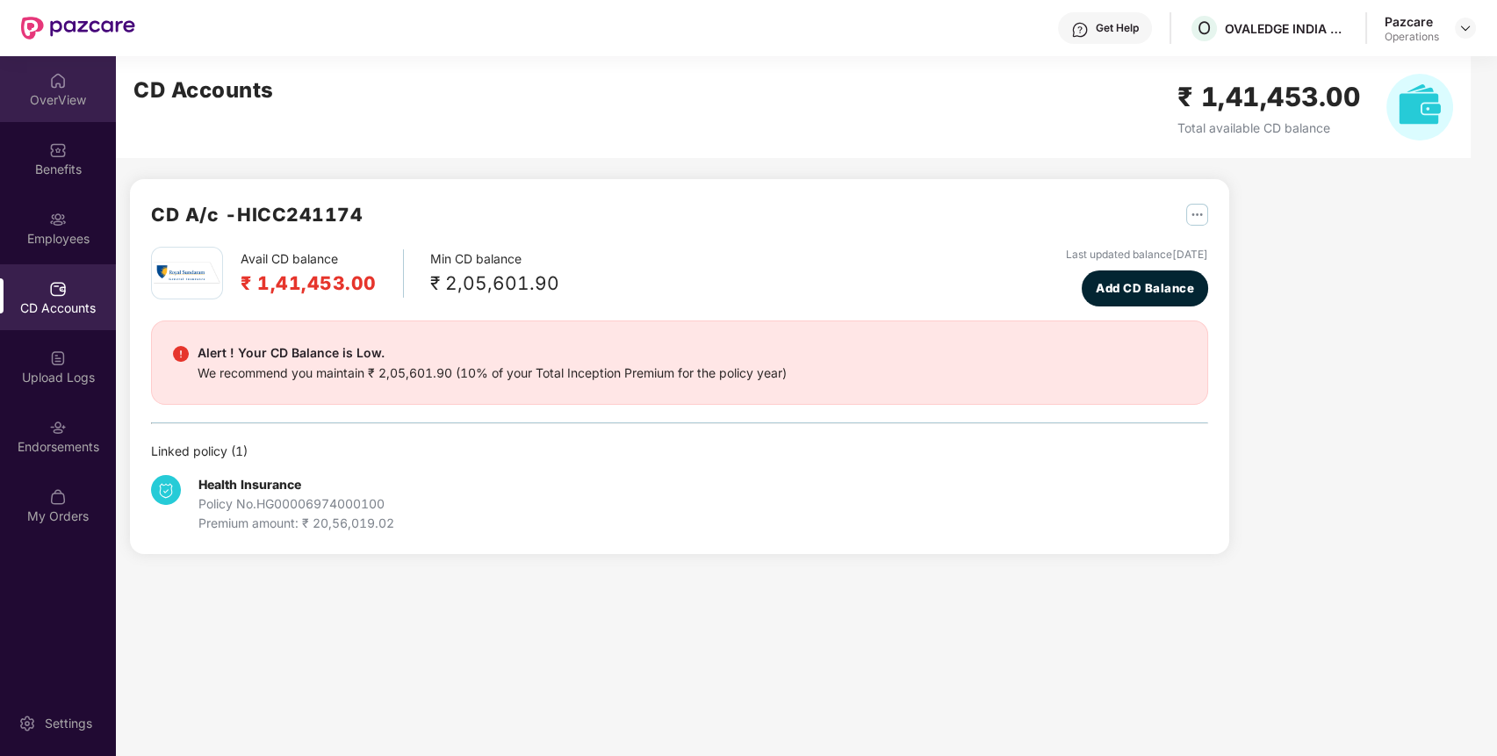
click at [71, 97] on div "OverView" at bounding box center [58, 100] width 116 height 18
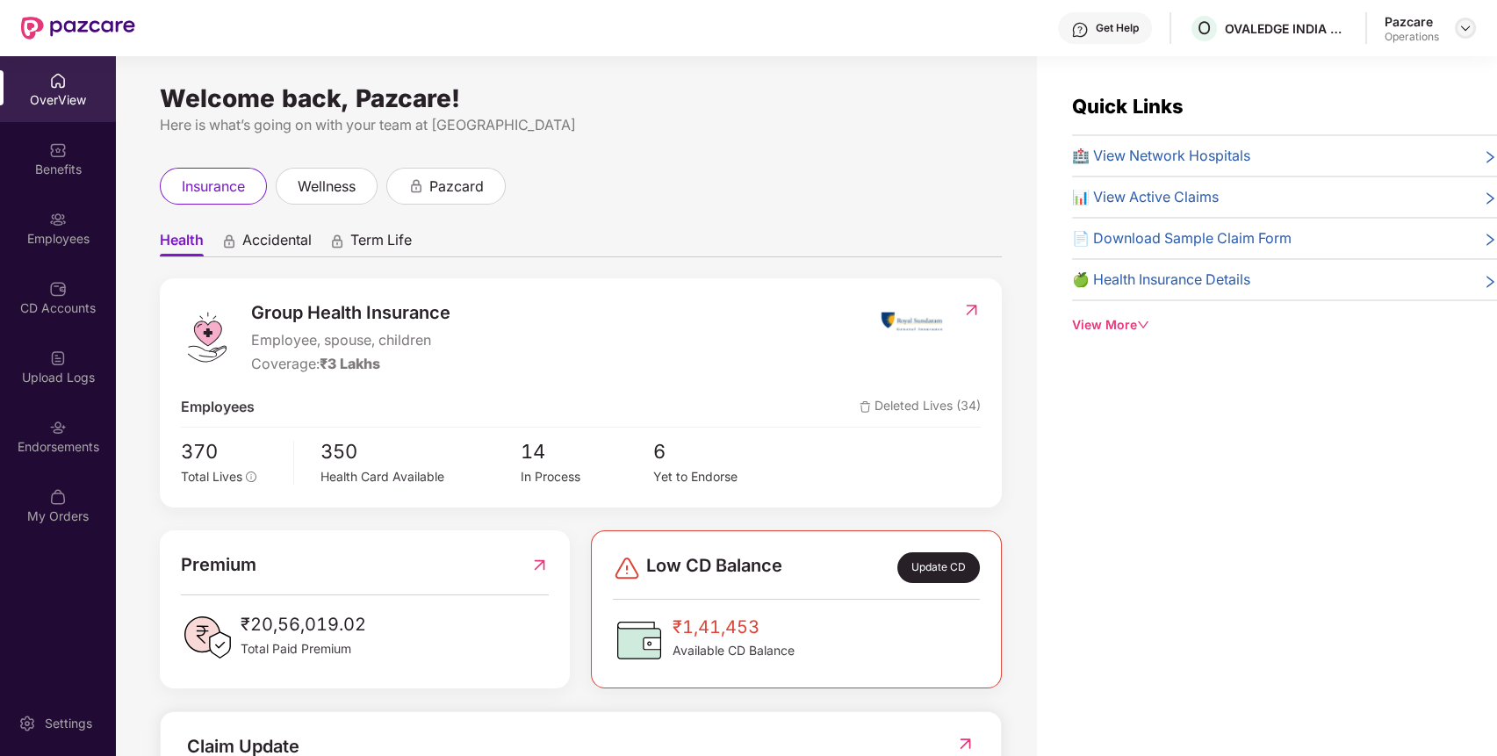
click at [1466, 27] on img at bounding box center [1465, 28] width 14 height 14
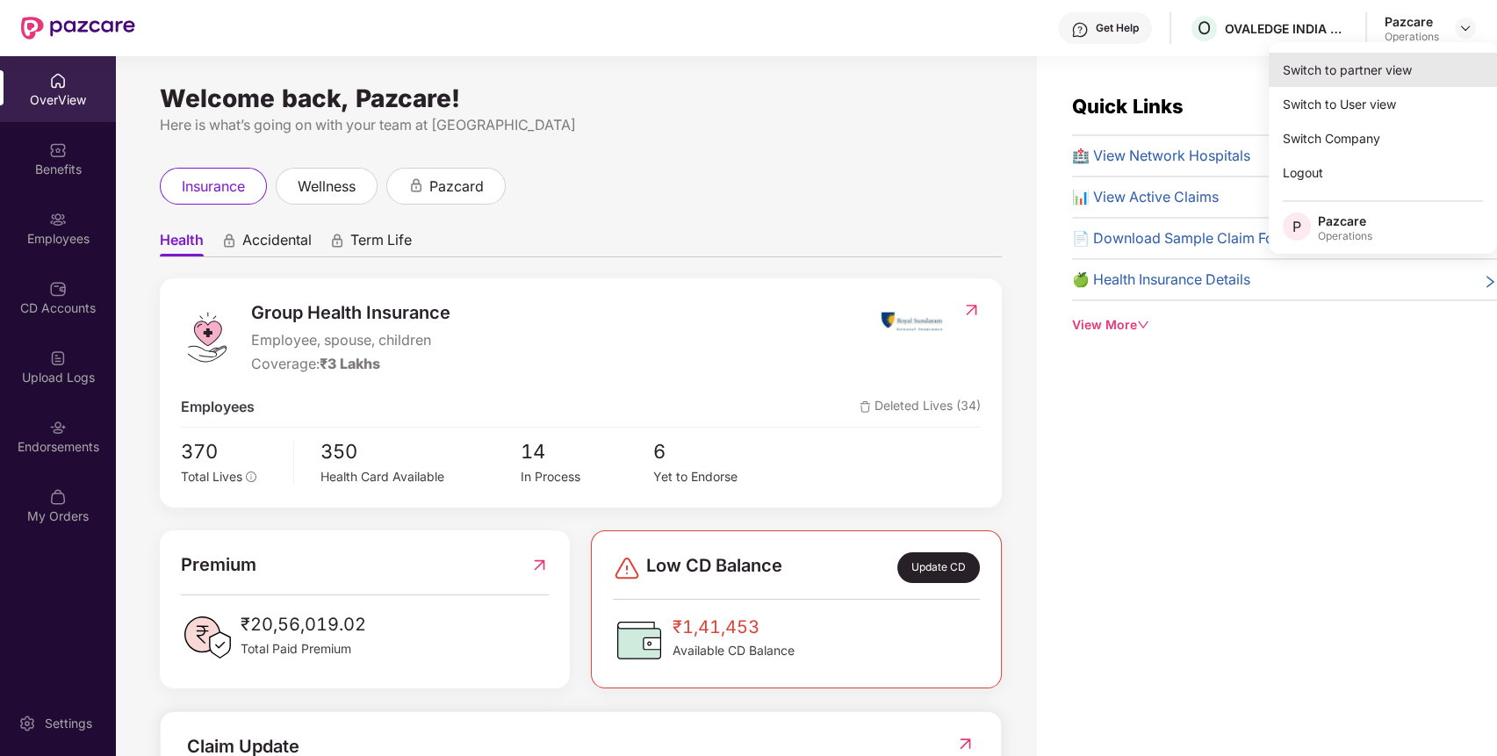
click at [1371, 61] on div "Switch to partner view" at bounding box center [1382, 70] width 228 height 34
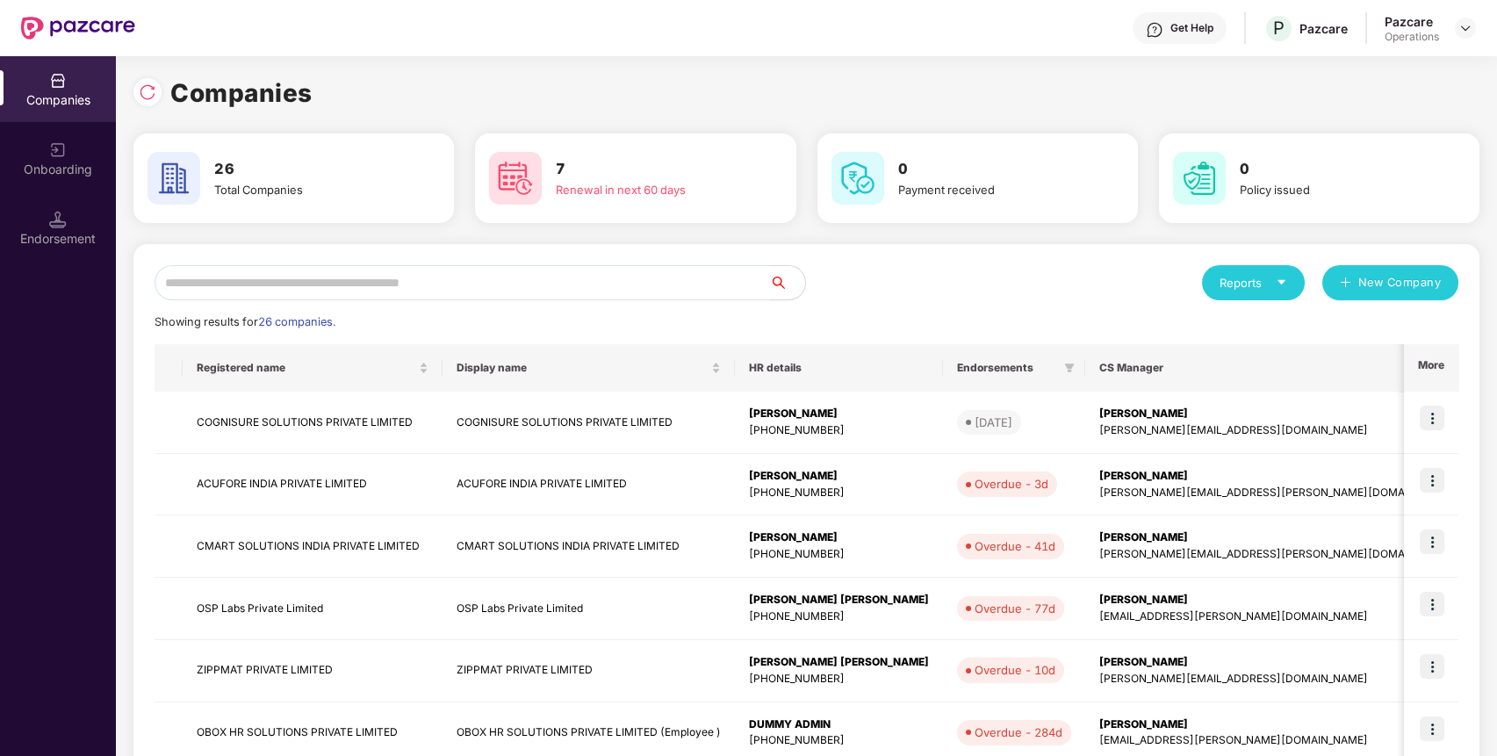
click at [675, 287] on input "text" at bounding box center [461, 282] width 615 height 35
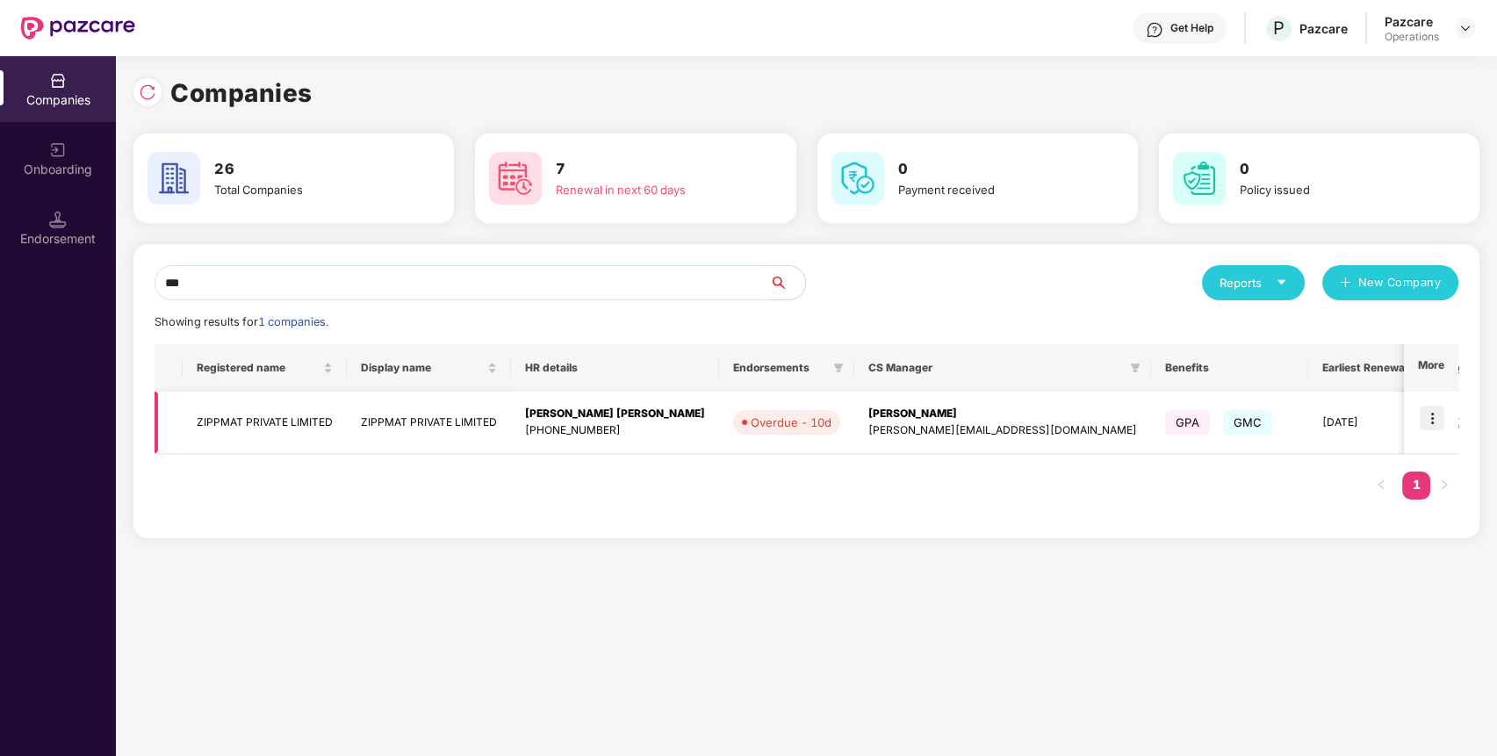
type input "***"
click at [1431, 417] on img at bounding box center [1431, 418] width 25 height 25
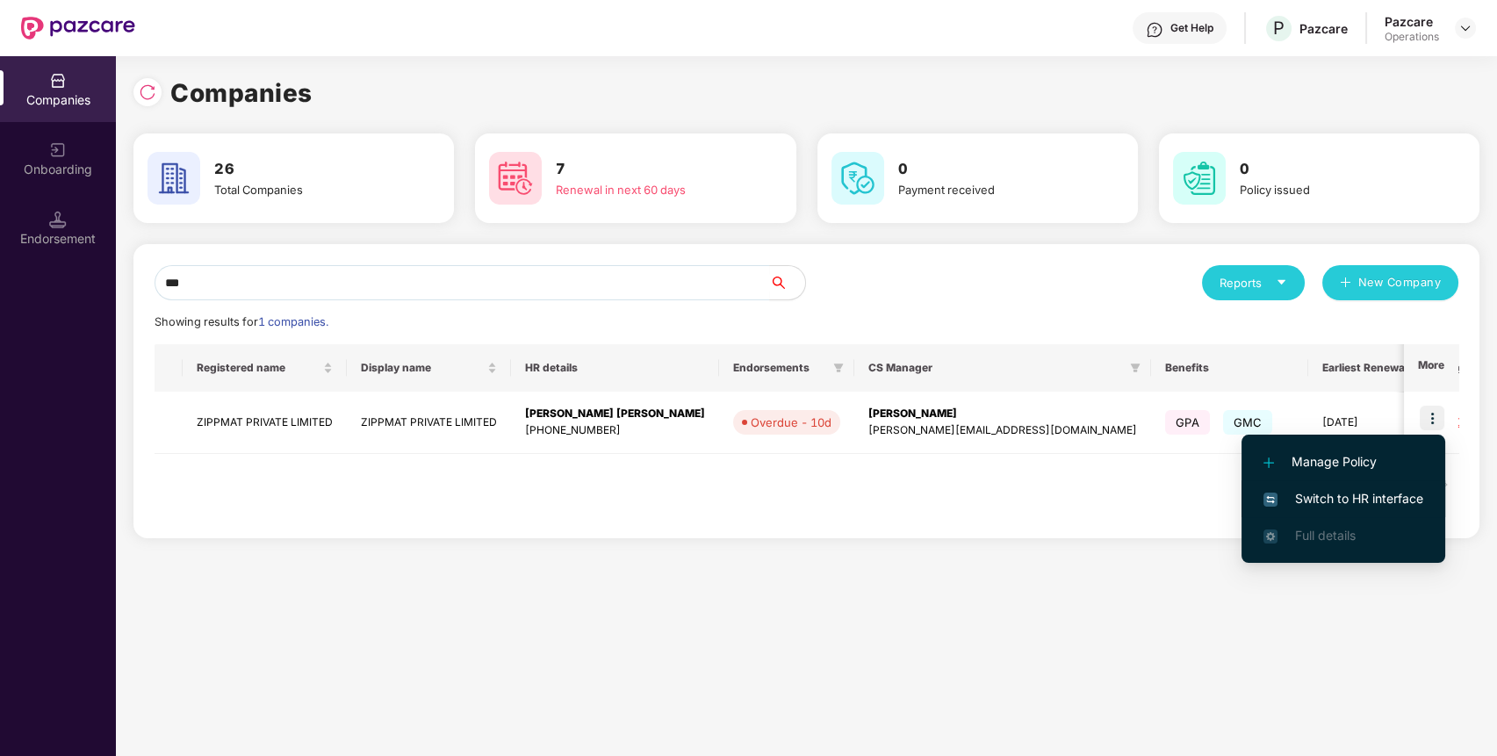
click at [1368, 490] on span "Switch to HR interface" at bounding box center [1343, 498] width 160 height 19
